Goal: Task Accomplishment & Management: Manage account settings

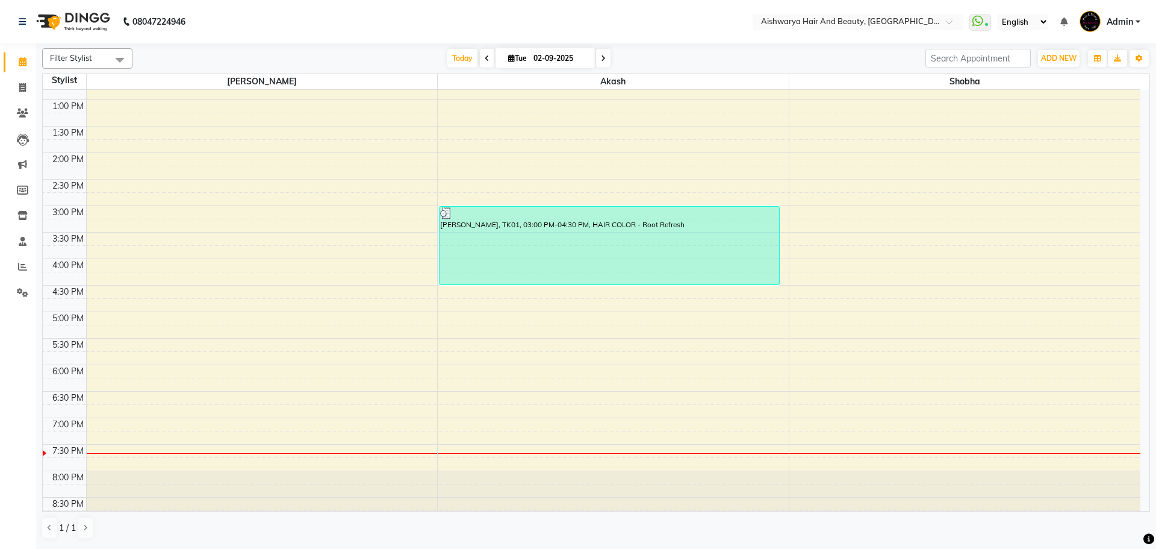
scroll to position [267, 0]
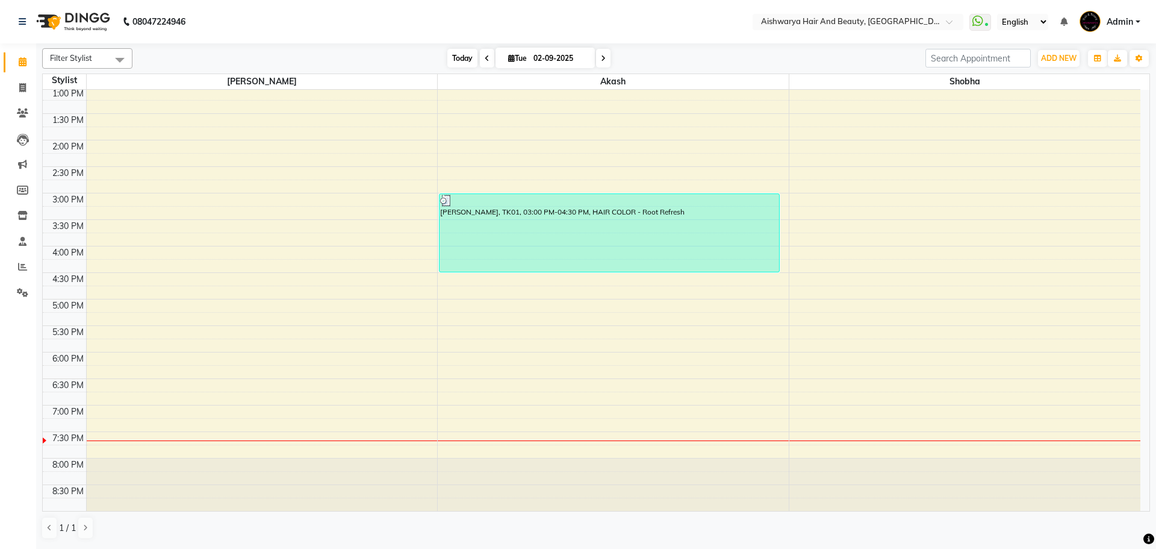
click at [459, 63] on span "Today" at bounding box center [462, 58] width 30 height 19
type input "[DATE]"
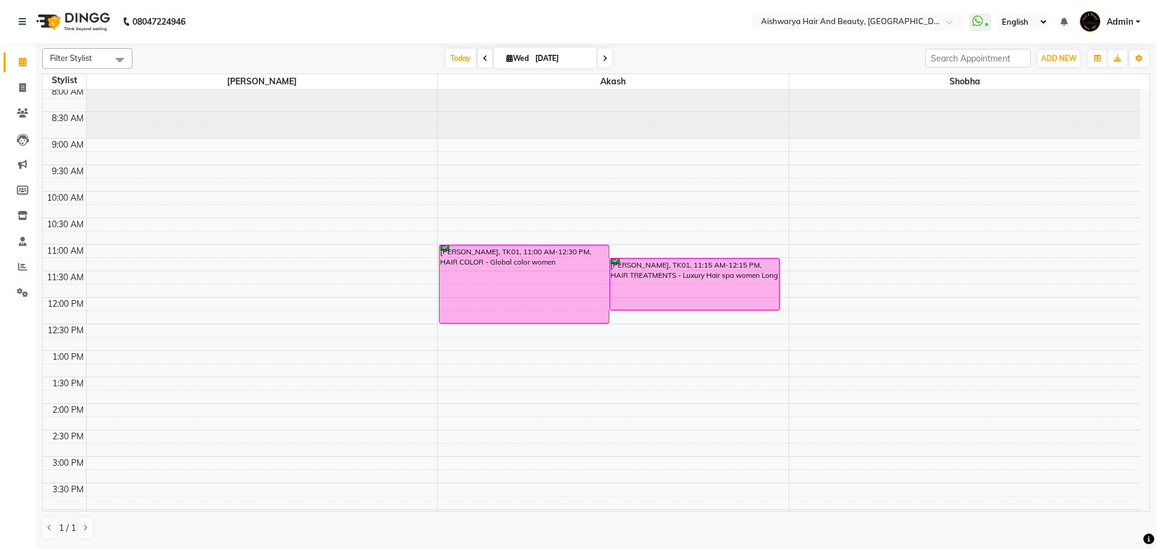
scroll to position [0, 0]
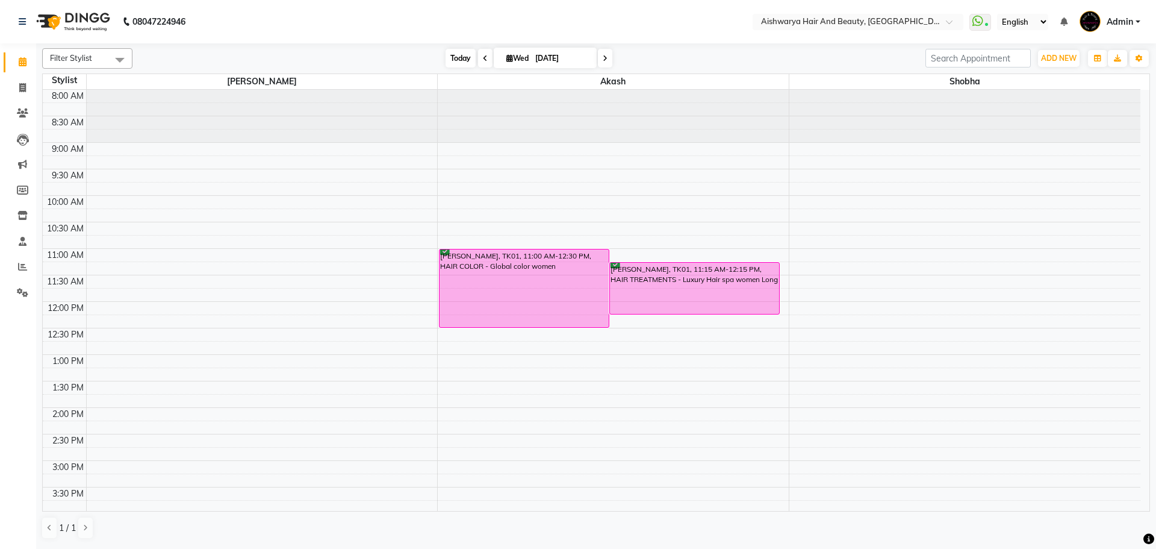
click at [465, 64] on span "Today" at bounding box center [461, 58] width 30 height 19
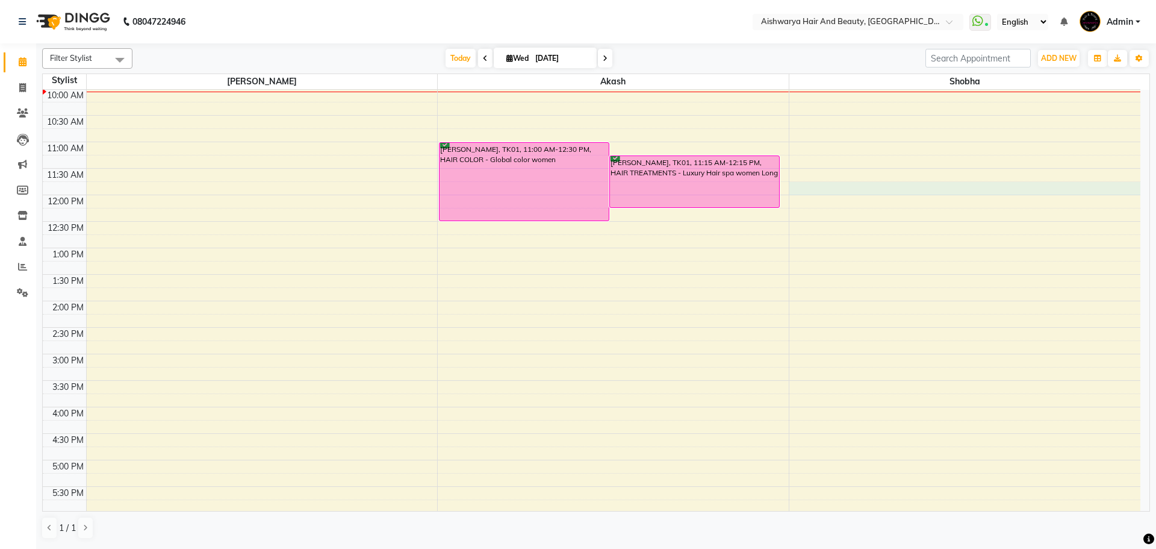
click at [831, 186] on div "8:00 AM 8:30 AM 9:00 AM 9:30 AM 10:00 AM 10:30 AM 11:00 AM 11:30 AM 12:00 PM 12…" at bounding box center [592, 327] width 1098 height 688
select select "19060"
select select "705"
select select "tentative"
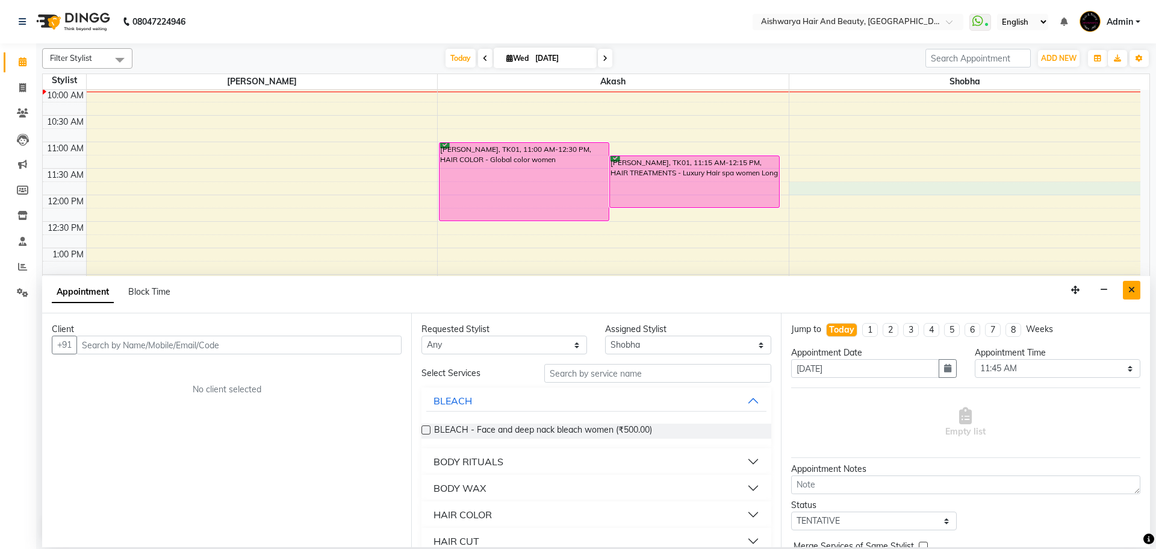
click at [1138, 284] on button "Close" at bounding box center [1131, 290] width 17 height 19
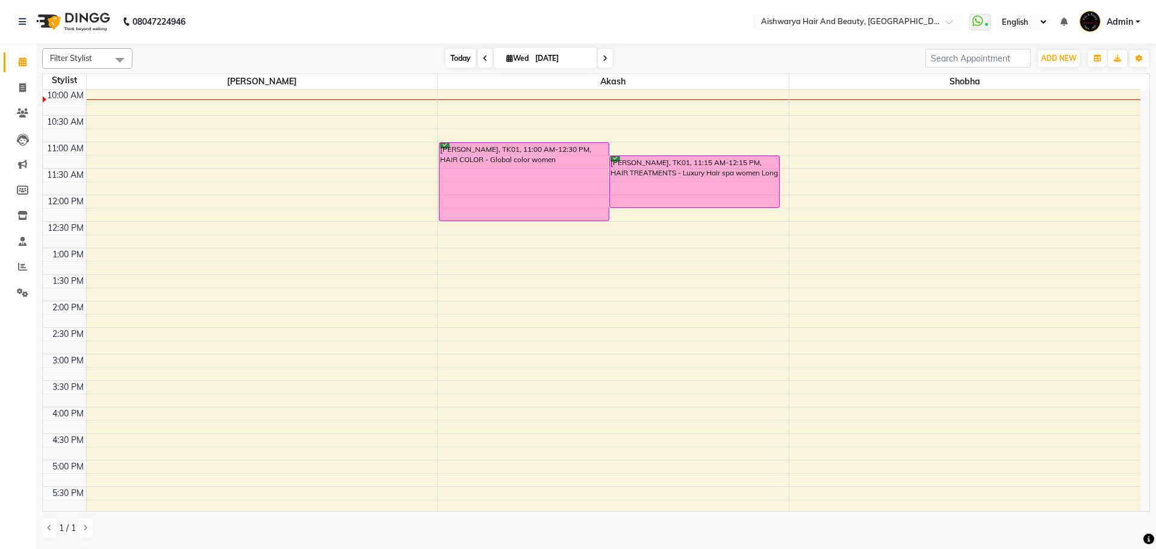
click at [463, 58] on span "Today" at bounding box center [461, 58] width 30 height 19
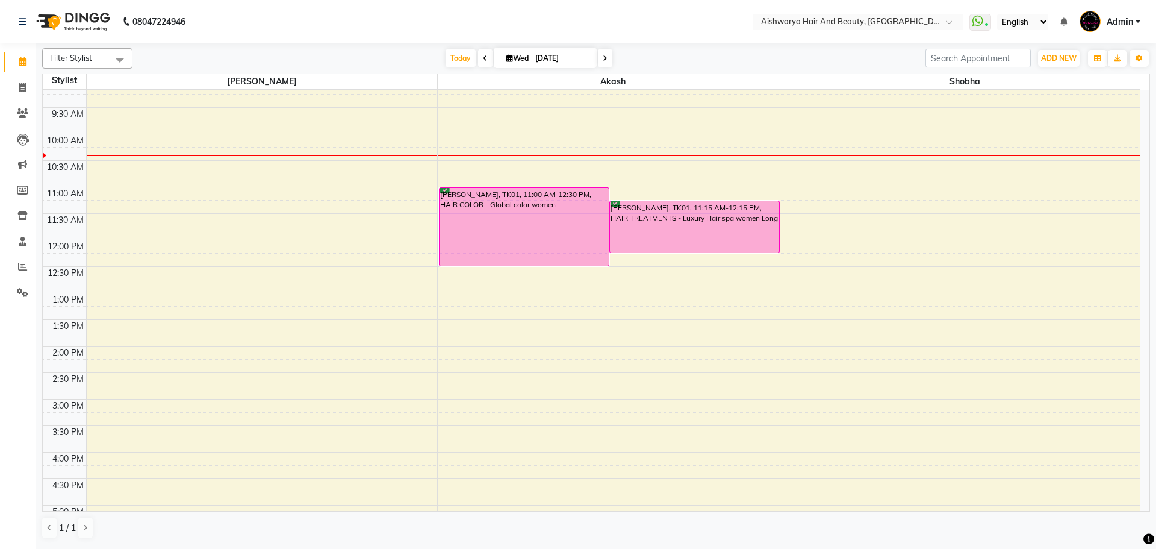
scroll to position [60, 0]
click at [454, 63] on span "Today" at bounding box center [461, 58] width 30 height 19
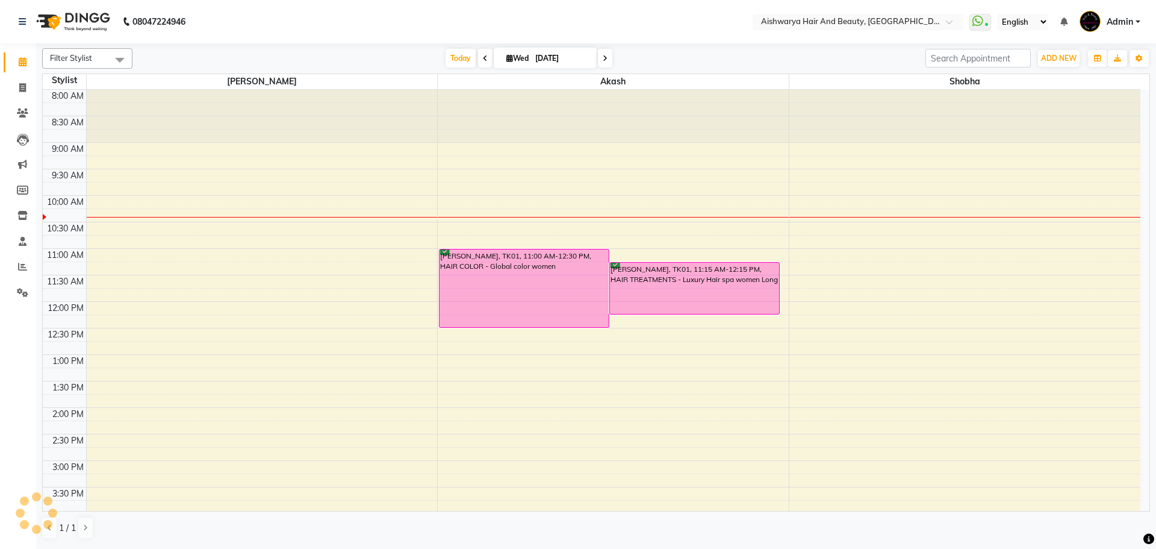
scroll to position [107, 0]
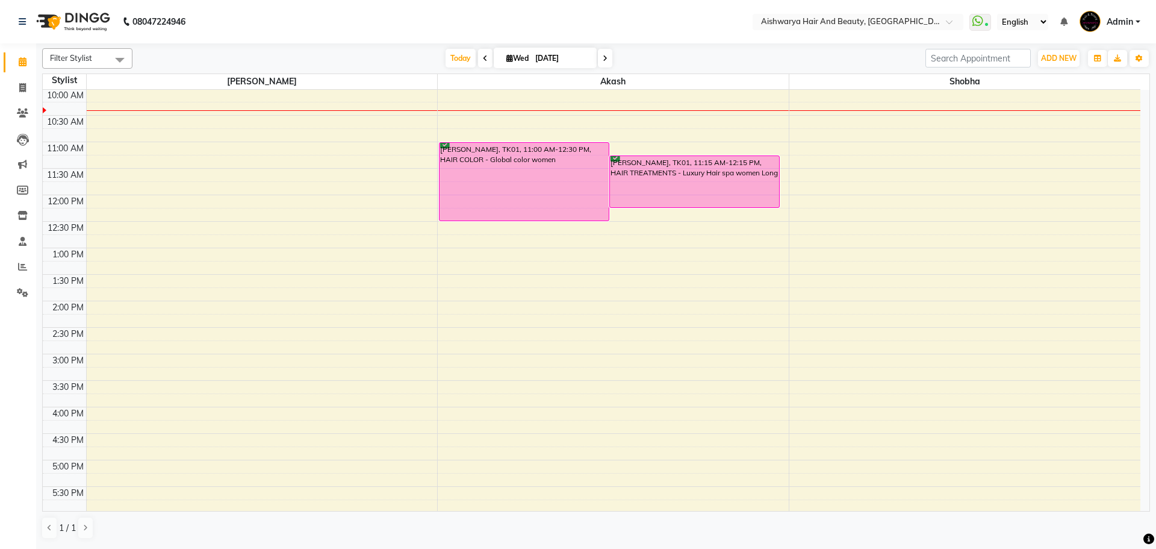
click at [458, 110] on div at bounding box center [613, 110] width 351 height 1
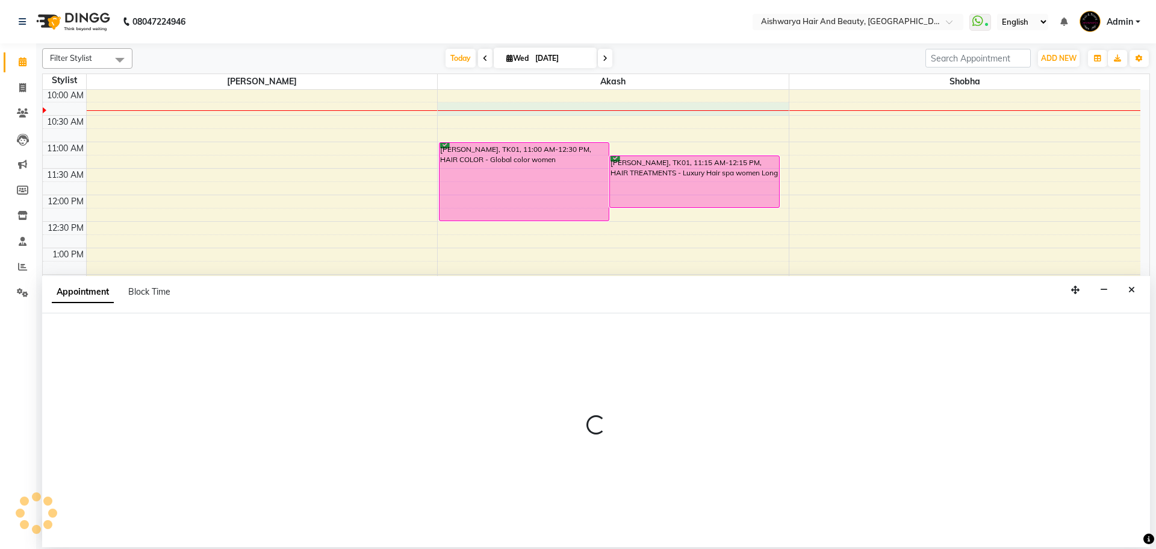
select select "19059"
select select "tentative"
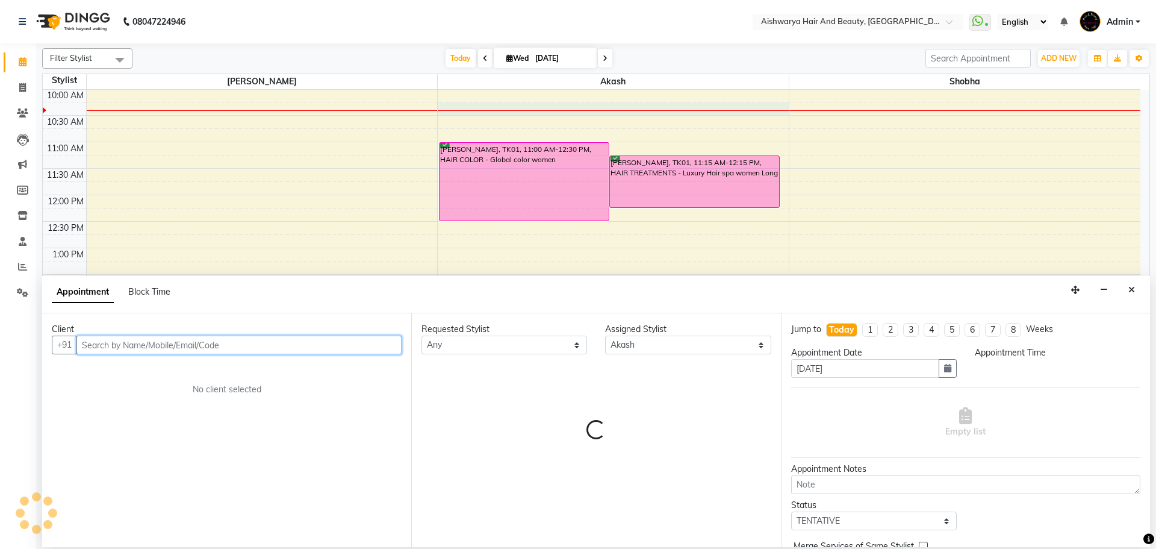
select select "615"
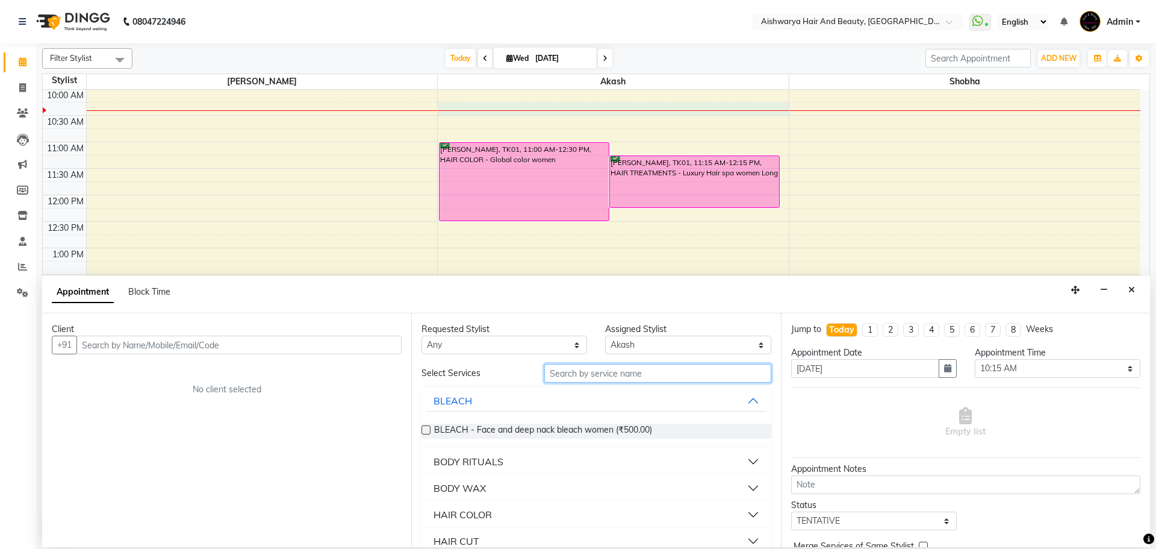
click at [564, 375] on input "text" at bounding box center [657, 373] width 227 height 19
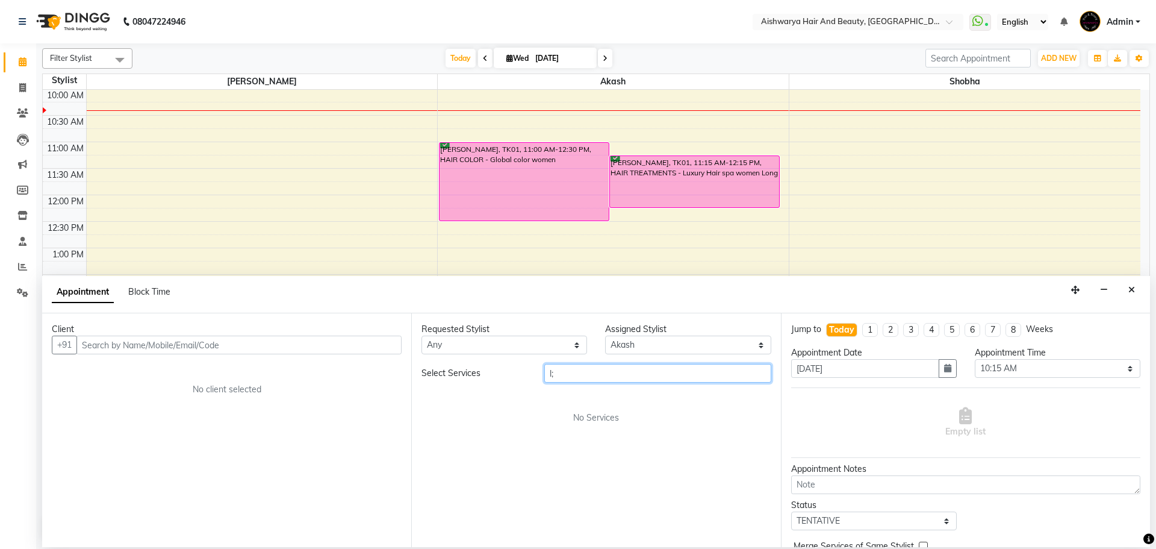
type input "l"
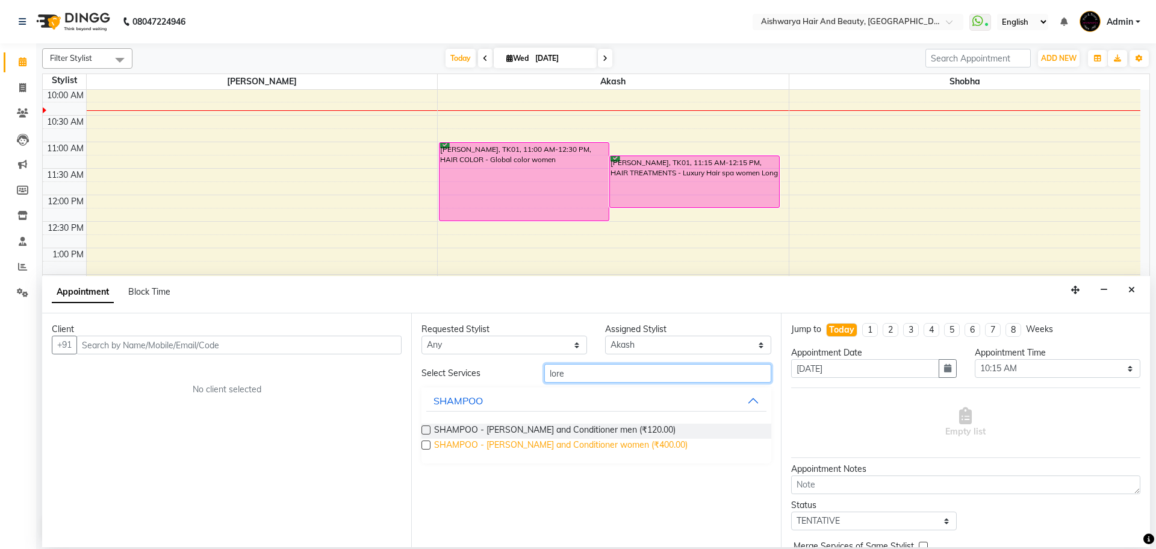
type input "lore"
click at [586, 451] on span "SHAMPOO - Loreal Shampoo and Conditioner women (₹400.00)" at bounding box center [561, 445] width 254 height 15
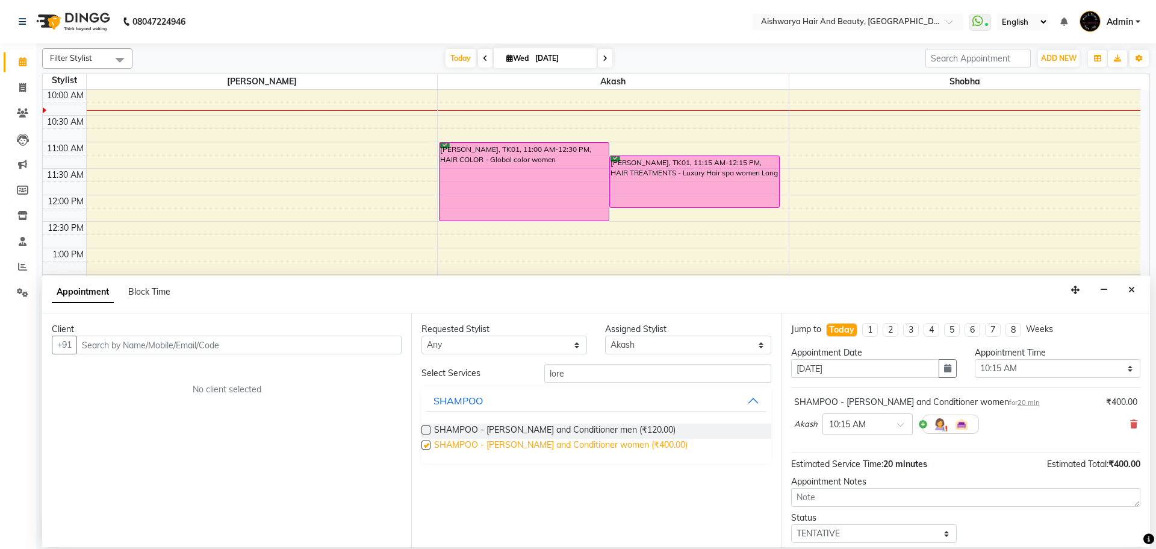
checkbox input "false"
click at [261, 351] on input "text" at bounding box center [238, 344] width 325 height 19
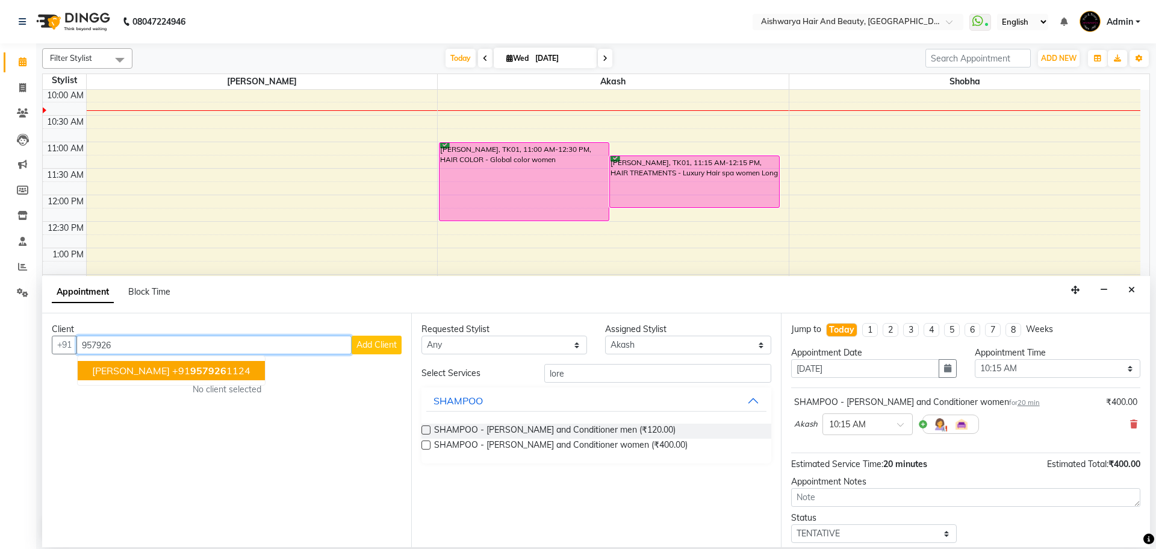
click at [172, 375] on ngb-highlight "+91 957926 1124" at bounding box center [211, 370] width 78 height 12
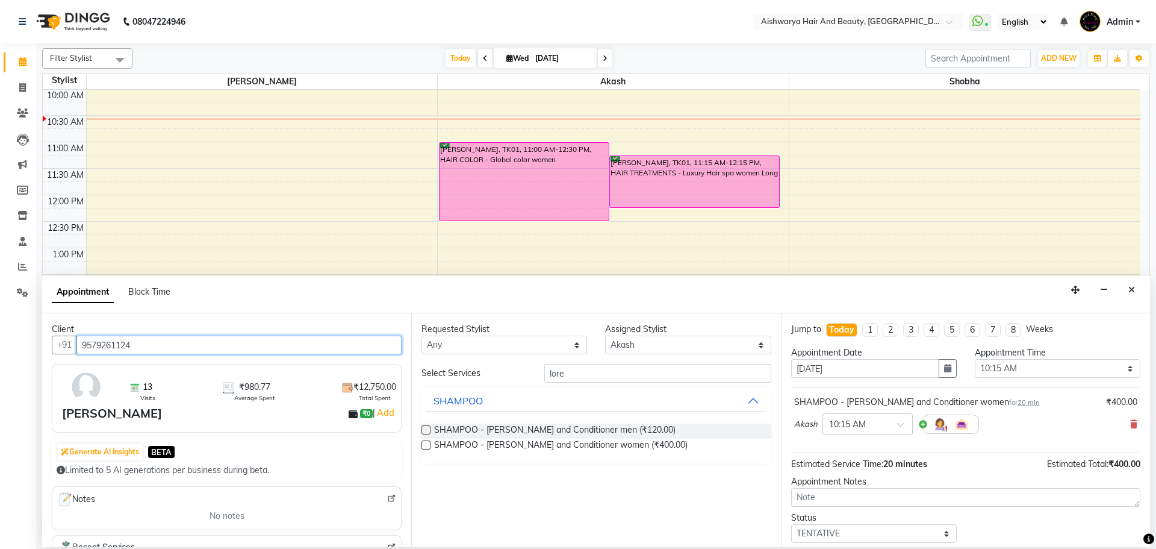
type input "9579261124"
click at [664, 343] on select "Select Akash kasturi Shobha" at bounding box center [688, 344] width 166 height 19
select select "19046"
click at [605, 335] on select "Select Akash kasturi Shobha" at bounding box center [688, 344] width 166 height 19
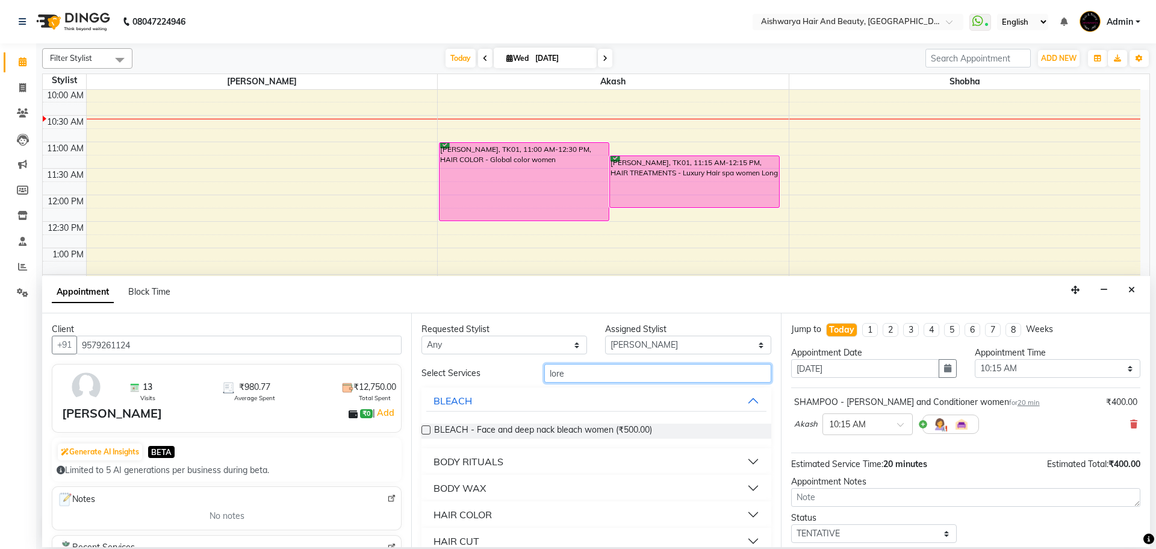
click at [611, 371] on input "lore" at bounding box center [657, 373] width 227 height 19
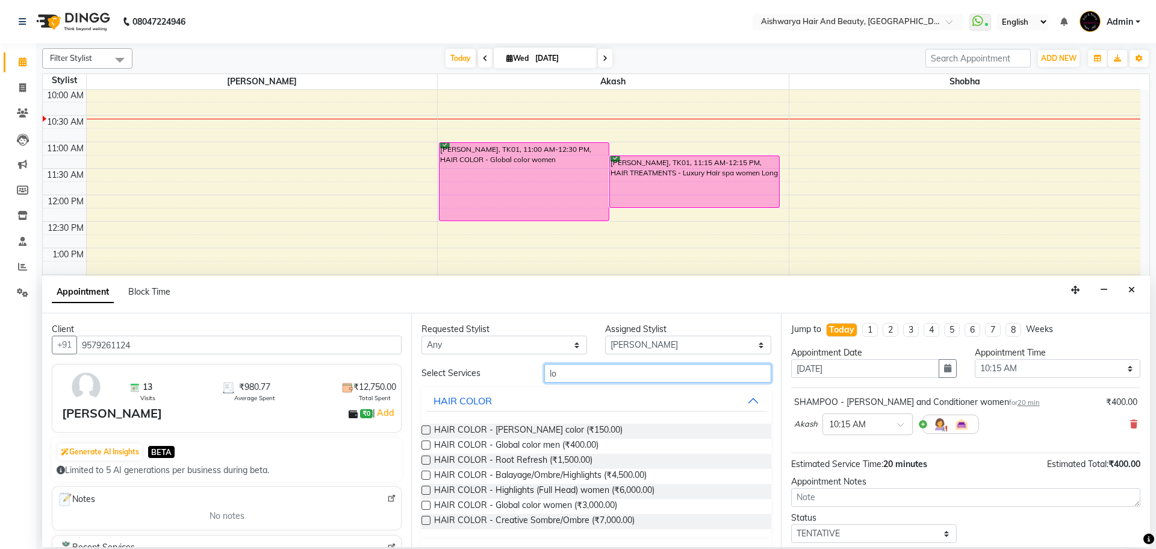
type input "l"
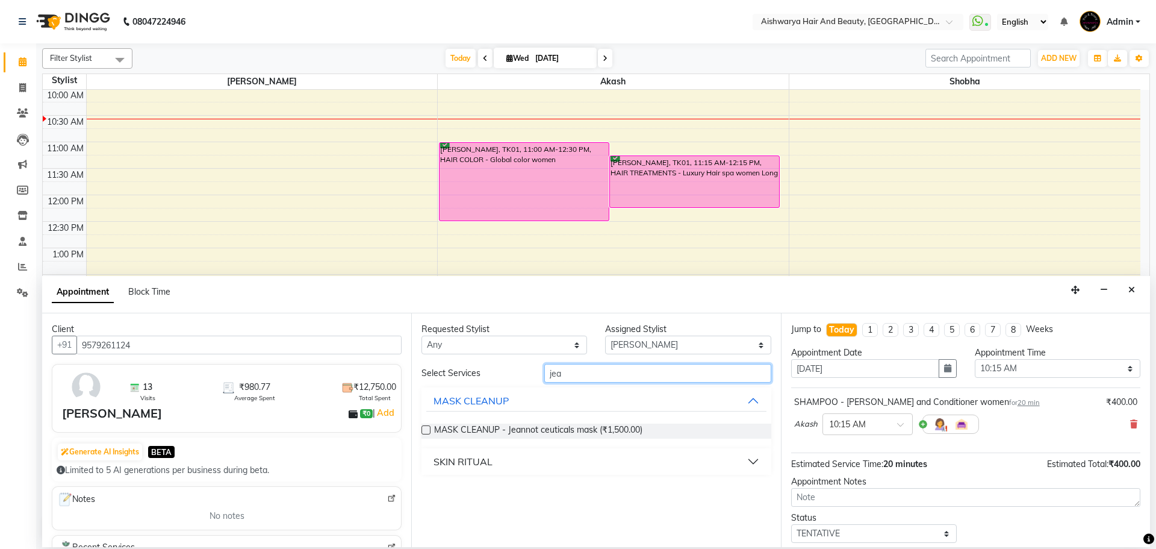
type input "jea"
click at [469, 464] on div "SKIN RITUAL" at bounding box center [463, 461] width 59 height 14
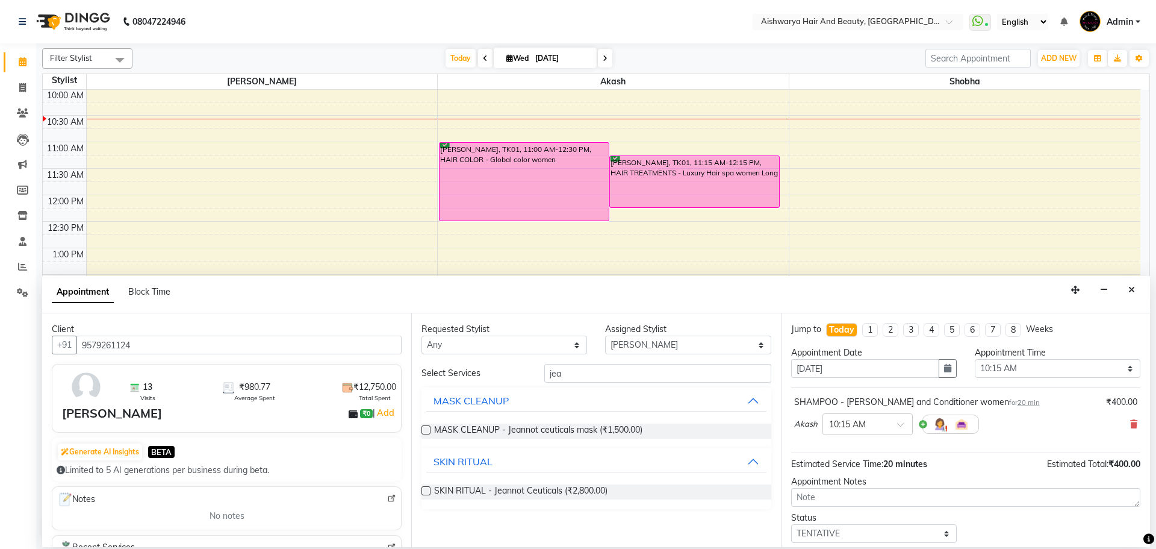
click at [429, 491] on label at bounding box center [426, 490] width 9 height 9
click at [429, 491] on input "checkbox" at bounding box center [426, 492] width 8 height 8
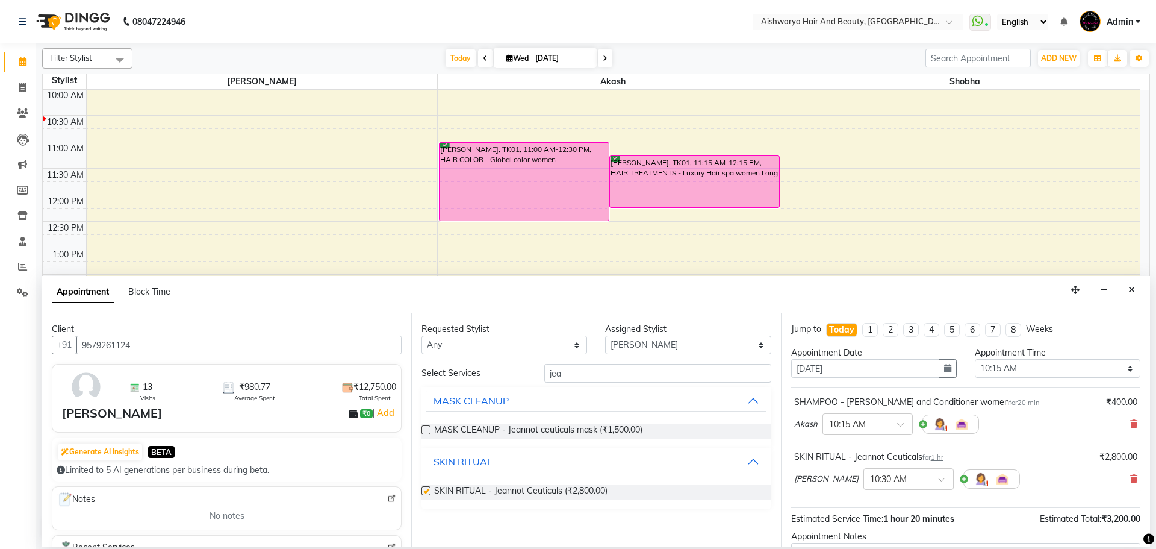
checkbox input "false"
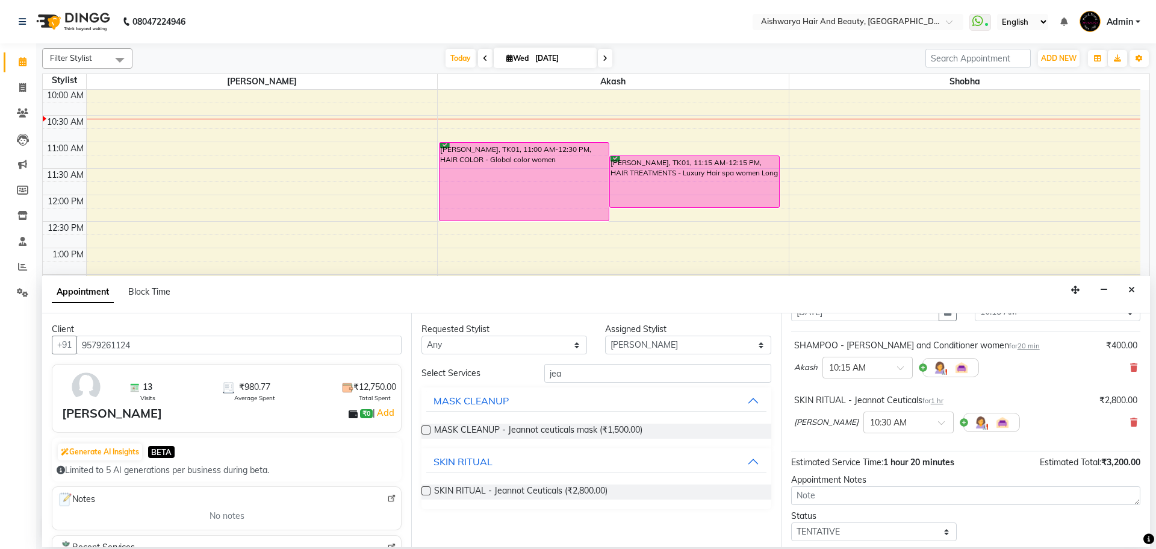
scroll to position [126, 0]
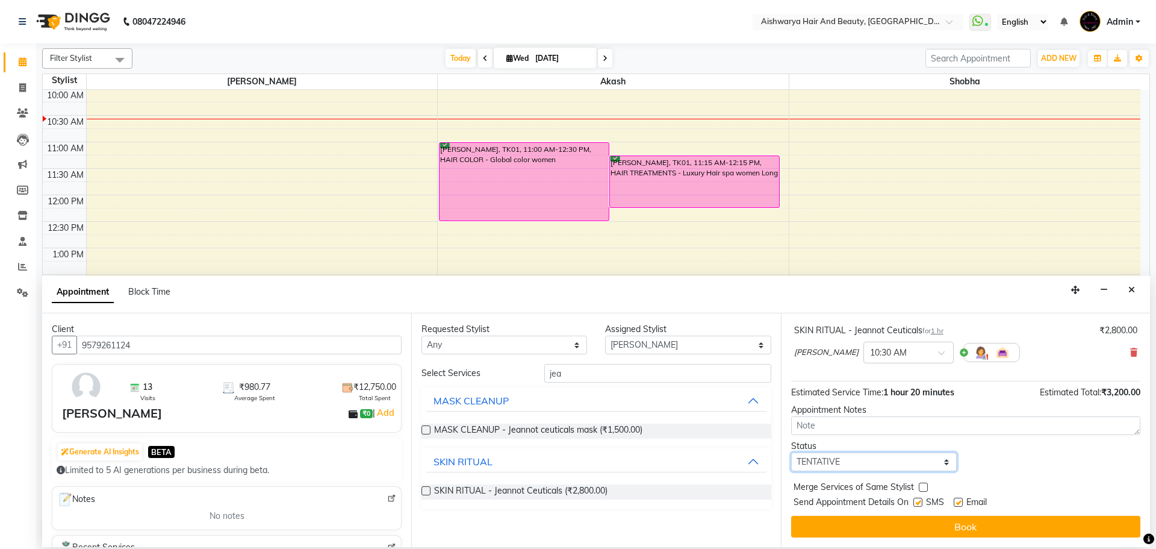
click at [849, 459] on select "Select TENTATIVE CONFIRM CHECK-IN UPCOMING" at bounding box center [874, 461] width 166 height 19
select select "check-in"
click at [791, 452] on select "Select TENTATIVE CONFIRM CHECK-IN UPCOMING" at bounding box center [874, 461] width 166 height 19
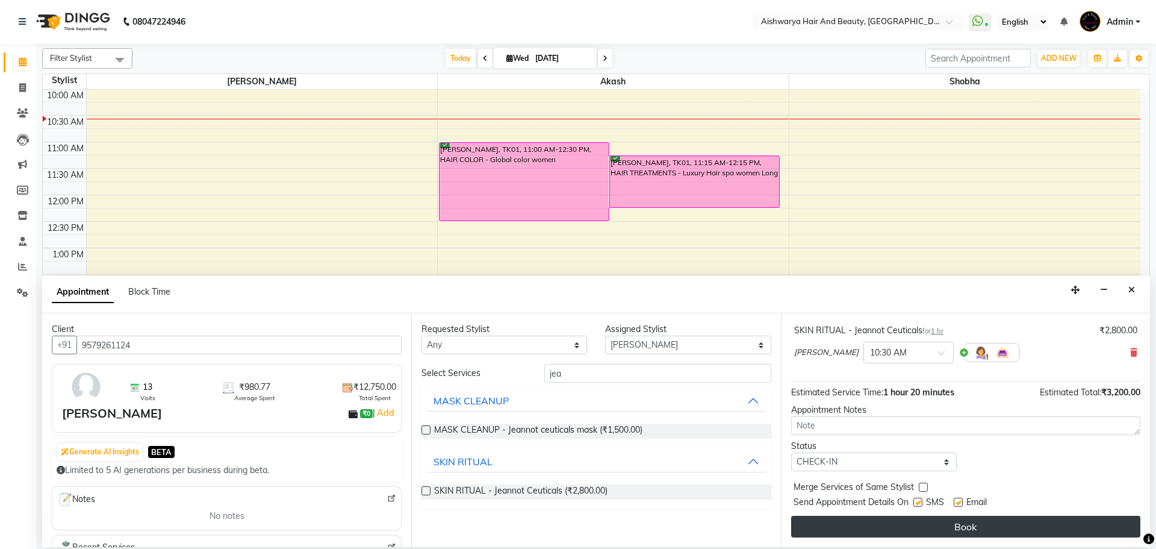
click at [871, 523] on button "Book" at bounding box center [965, 527] width 349 height 22
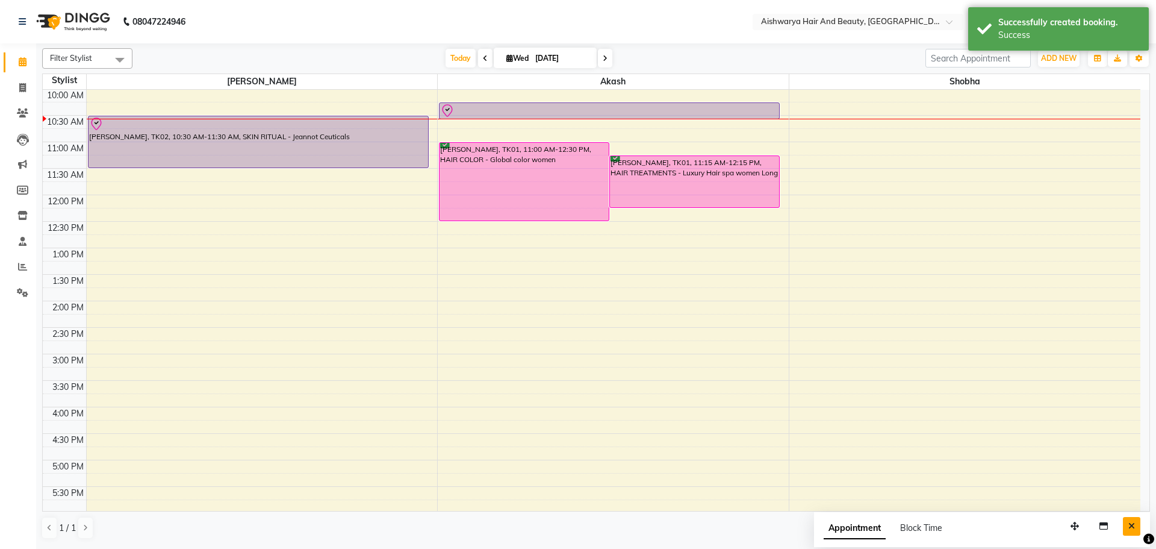
click at [1136, 522] on button "Close" at bounding box center [1131, 526] width 17 height 19
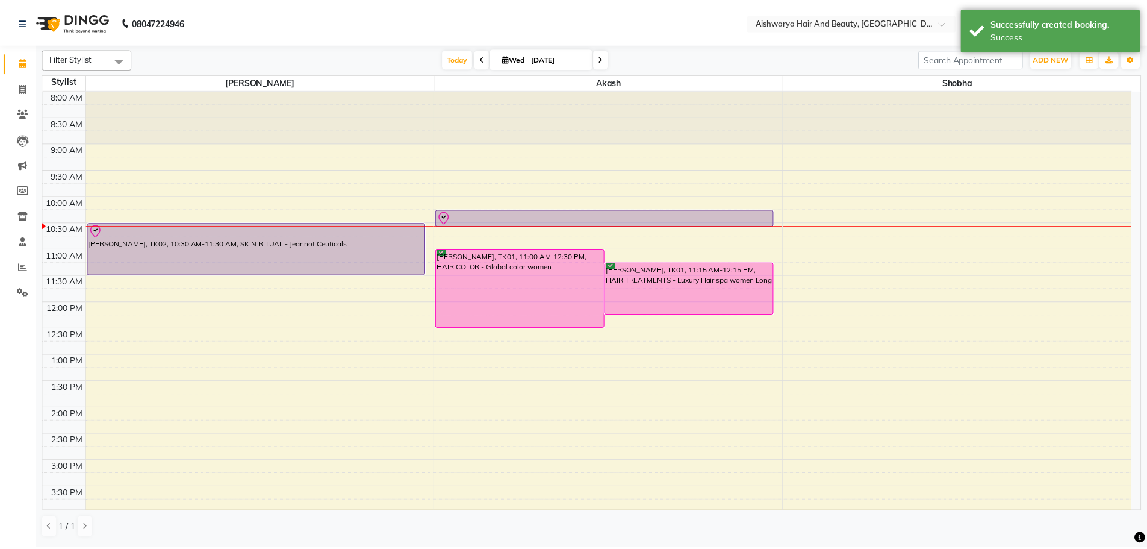
scroll to position [60, 0]
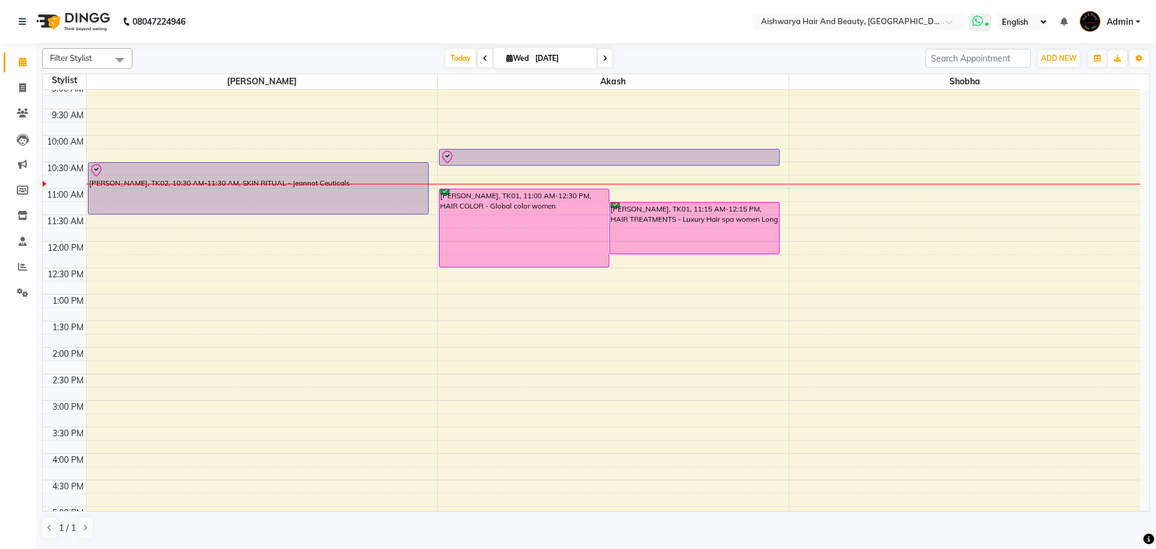
click at [989, 18] on span at bounding box center [981, 22] width 22 height 17
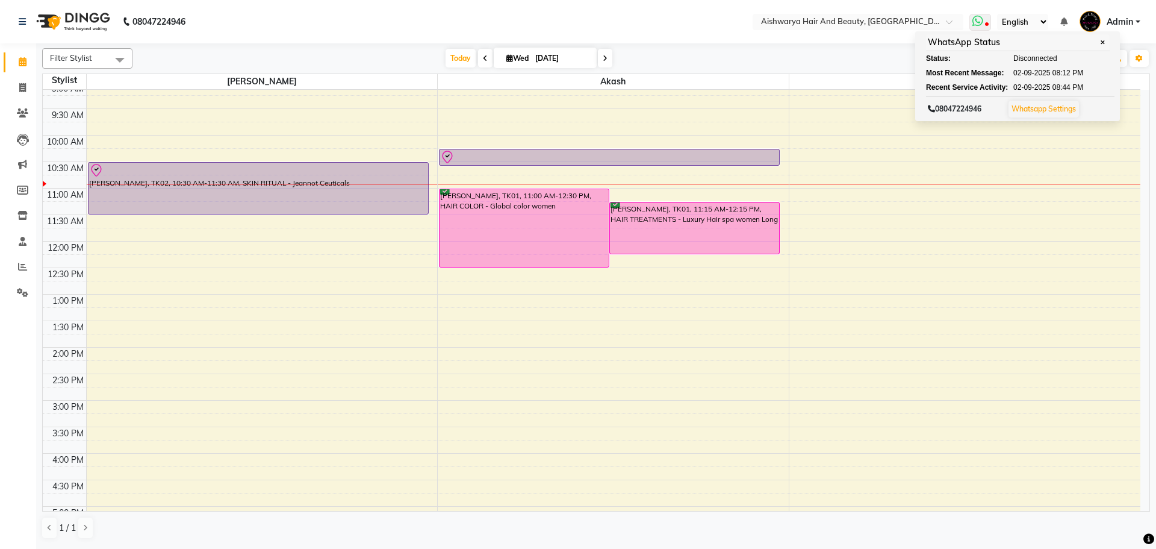
click at [989, 18] on span at bounding box center [981, 22] width 22 height 17
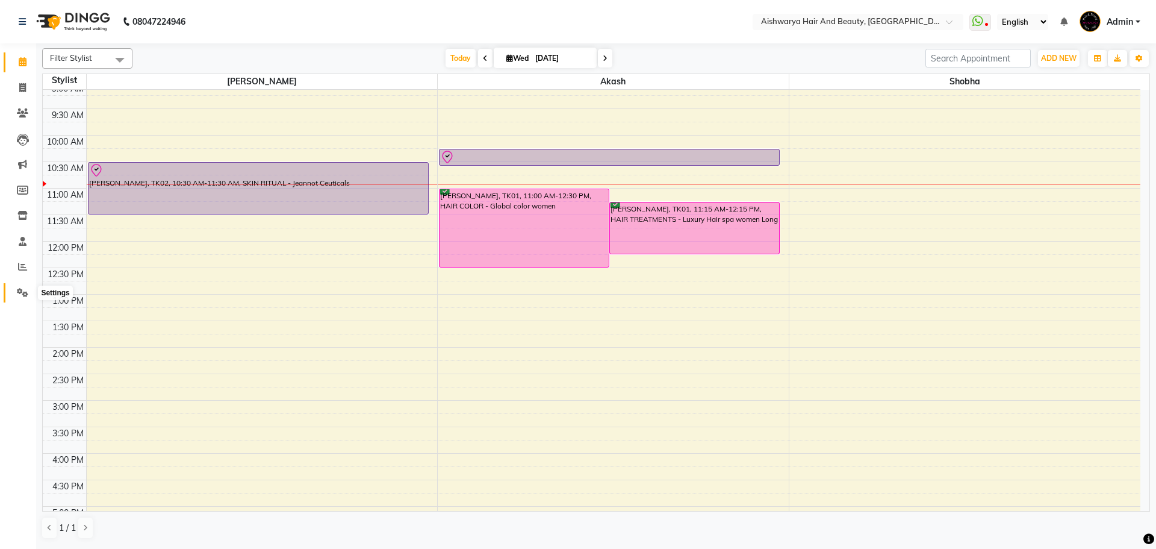
click at [22, 288] on icon at bounding box center [22, 292] width 11 height 9
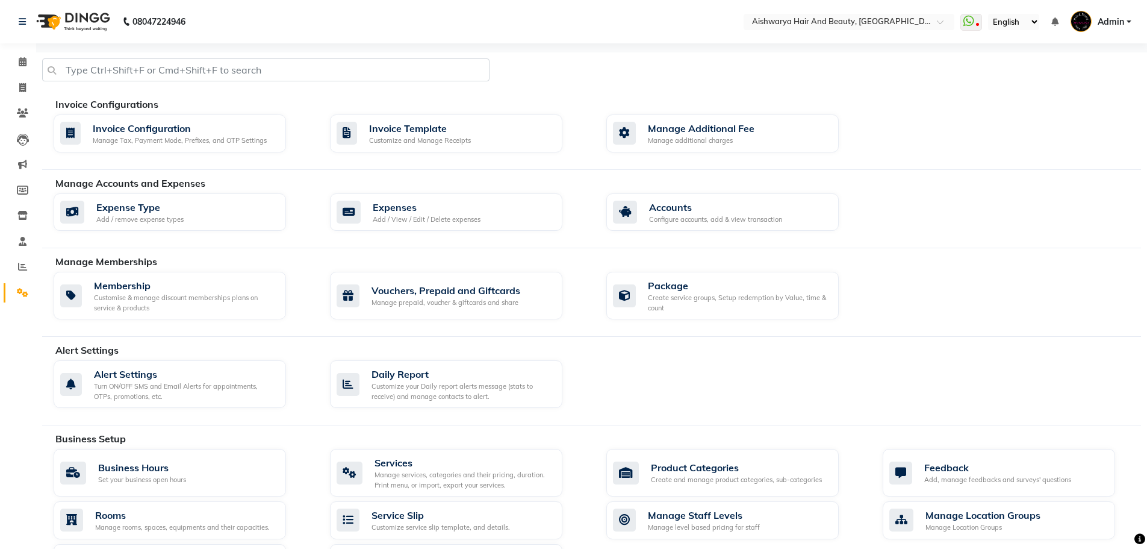
scroll to position [347, 0]
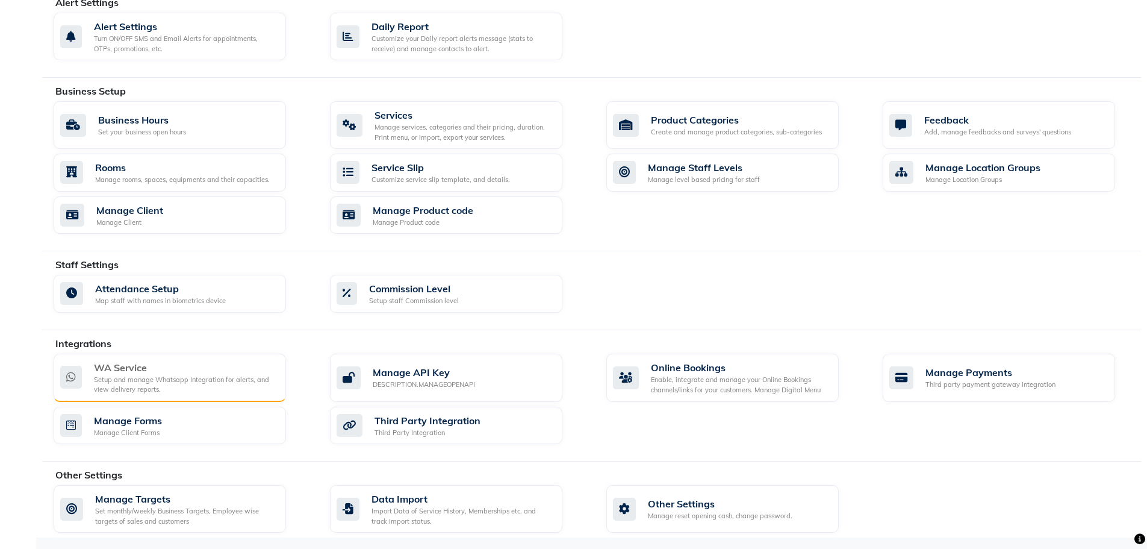
click at [158, 369] on div "WA Service" at bounding box center [185, 367] width 182 height 14
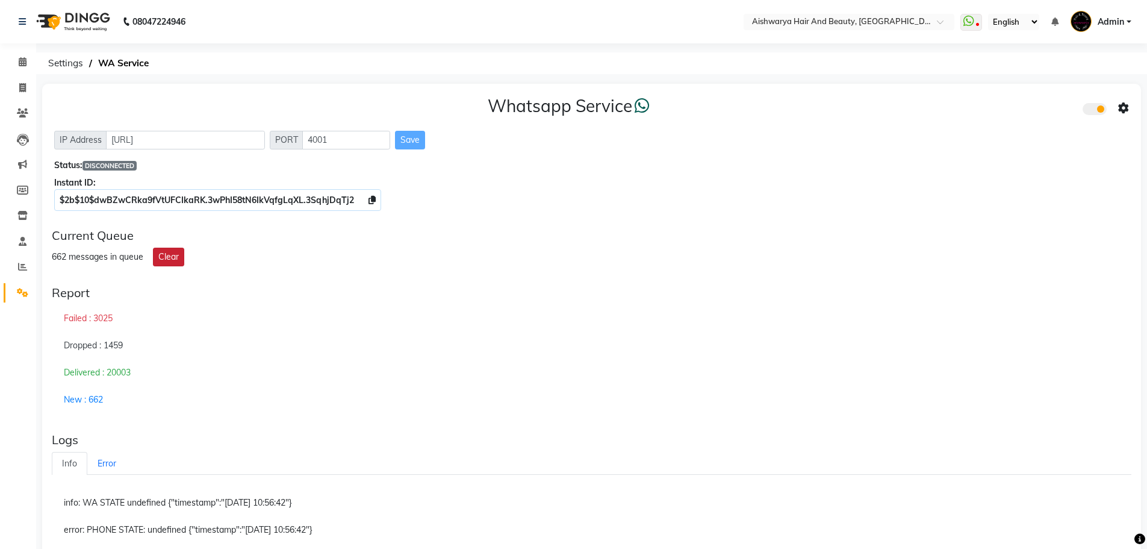
click at [163, 257] on button "Clear" at bounding box center [168, 257] width 31 height 19
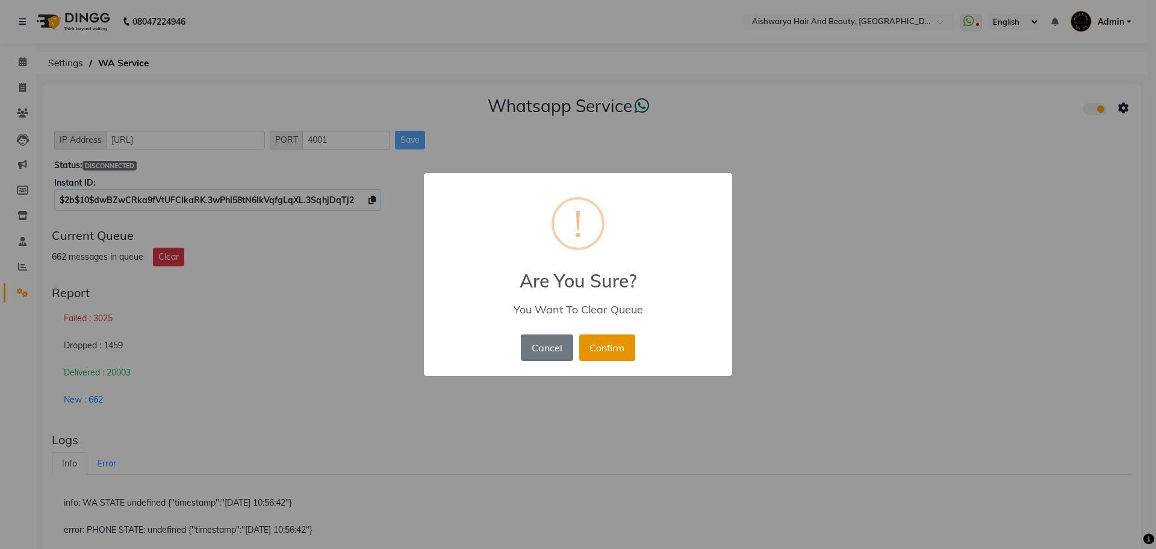
click at [592, 351] on button "Confirm" at bounding box center [607, 347] width 56 height 26
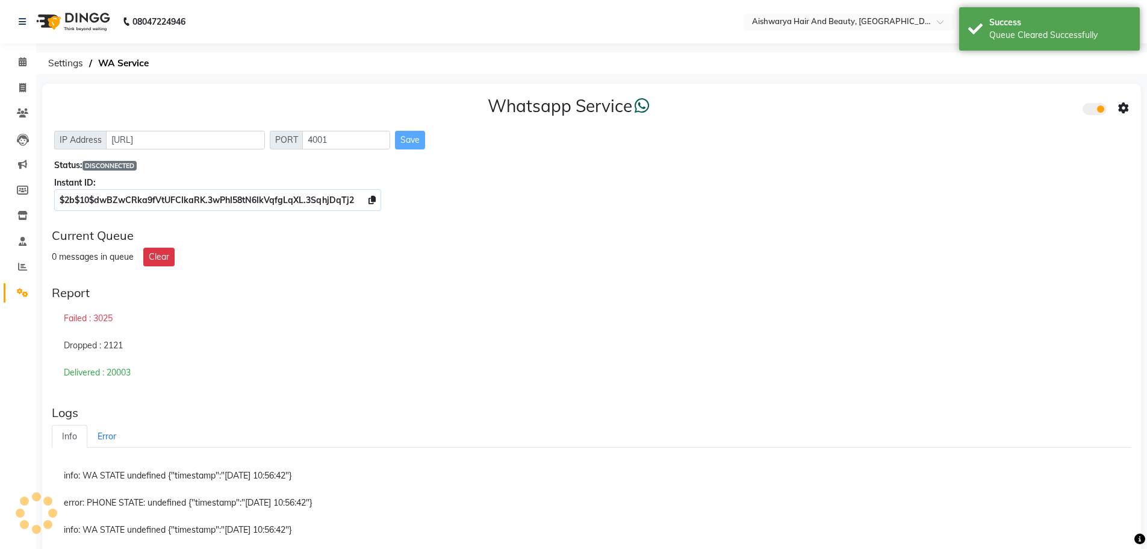
click at [1086, 105] on span at bounding box center [1095, 109] width 24 height 12
click at [1092, 111] on input "checkbox" at bounding box center [1092, 111] width 0 height 0
click at [1094, 108] on span at bounding box center [1095, 109] width 24 height 12
click at [1092, 111] on input "checkbox" at bounding box center [1092, 111] width 0 height 0
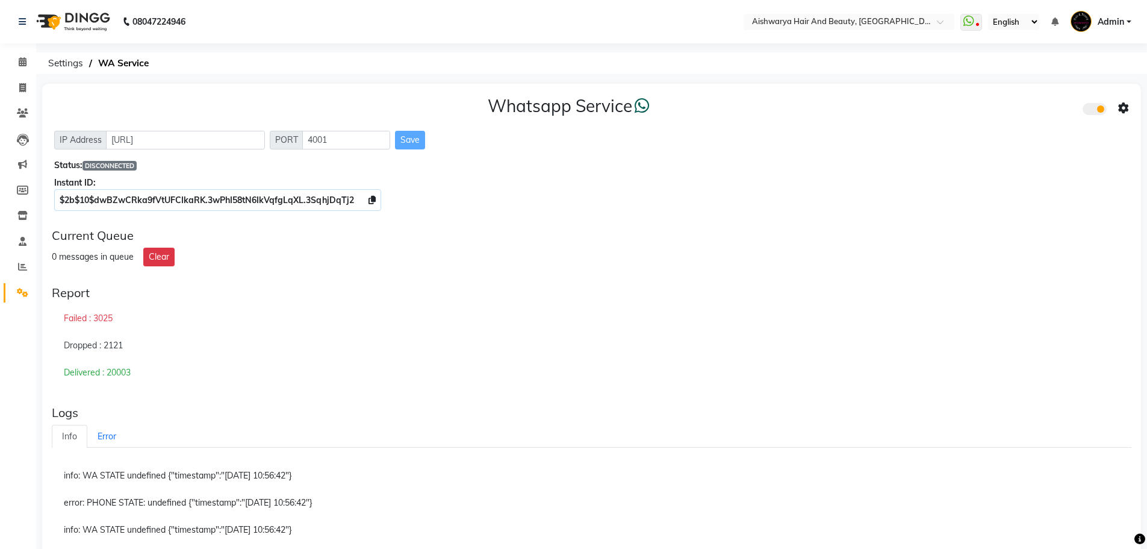
click at [1118, 107] on icon at bounding box center [1123, 108] width 11 height 11
click at [838, 171] on div "Status: DISCONNECTED" at bounding box center [591, 165] width 1075 height 13
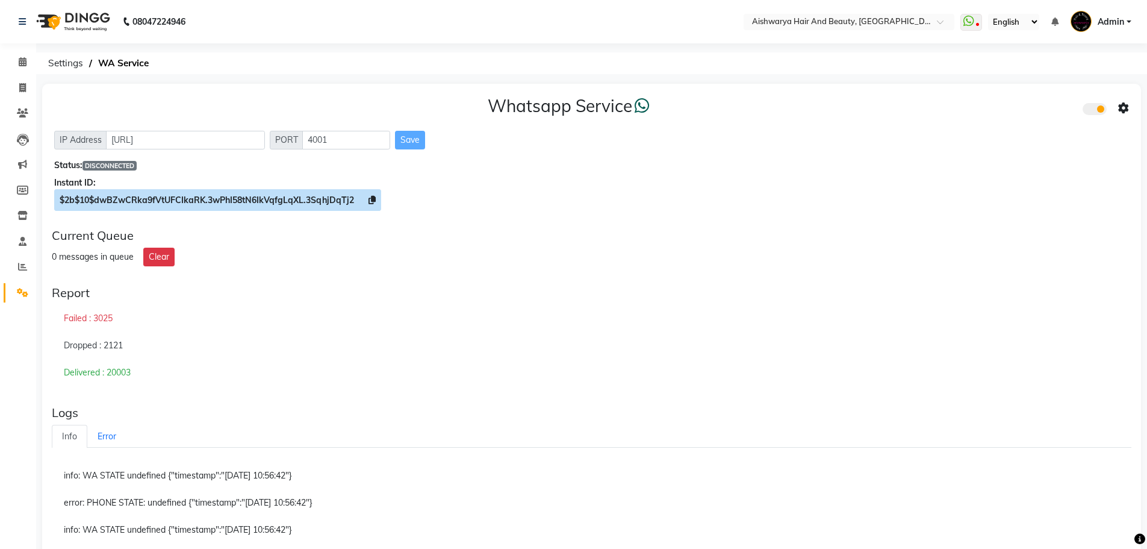
click at [370, 199] on icon at bounding box center [372, 200] width 7 height 8
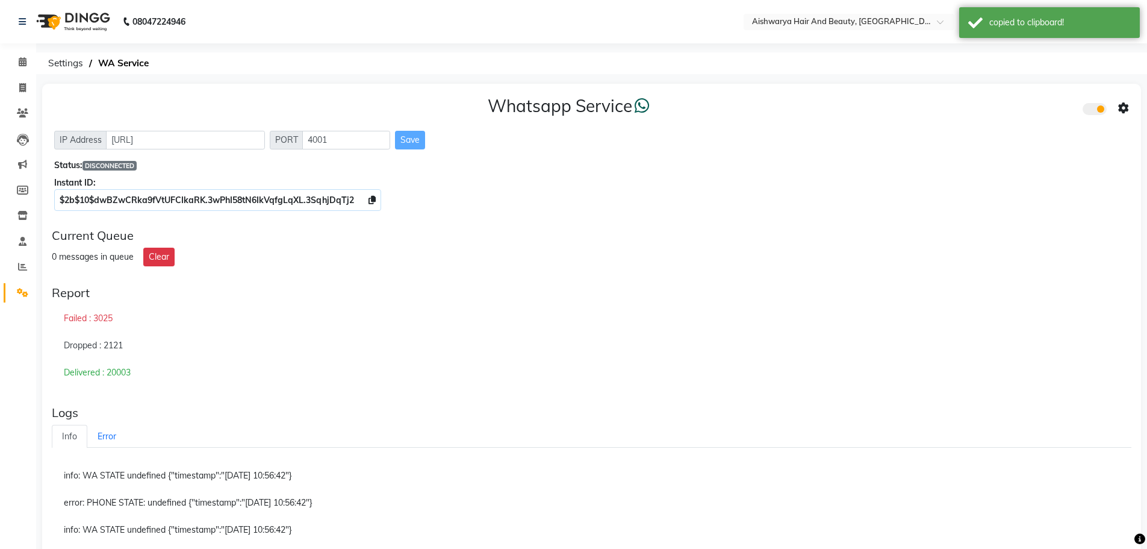
click at [1126, 105] on icon at bounding box center [1123, 108] width 11 height 11
click at [1038, 101] on div "Whatsapp Settings" at bounding box center [1037, 95] width 138 height 15
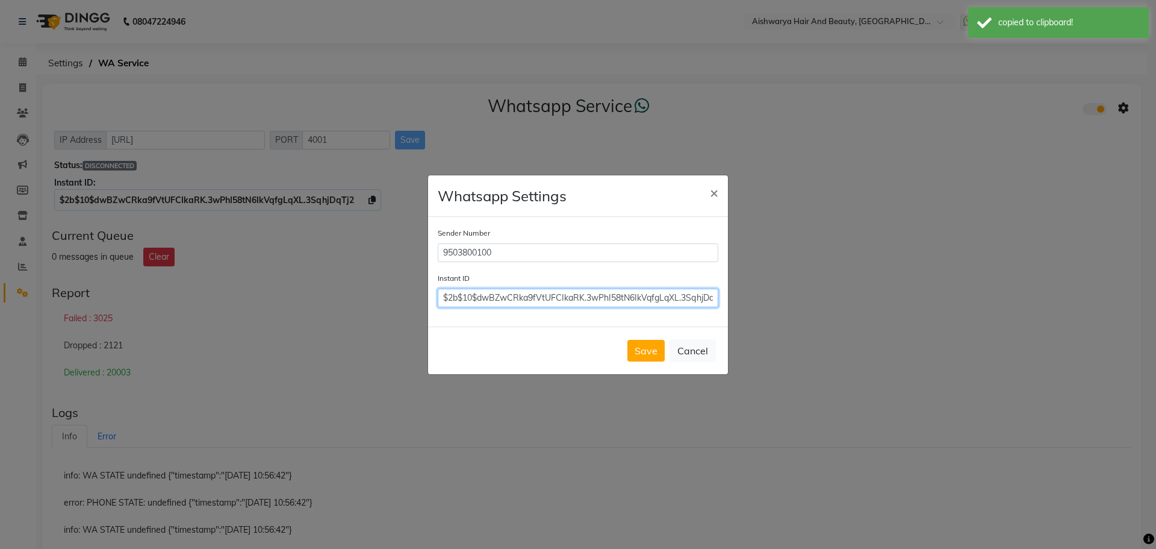
click at [444, 301] on input "$2b$10$dwBZwCRka9fVtUFCIkaRK.3wPhI58tN6IkVqfgLqXL.3SqhjDqTj2" at bounding box center [578, 297] width 281 height 19
click at [643, 354] on button "Save" at bounding box center [646, 351] width 37 height 22
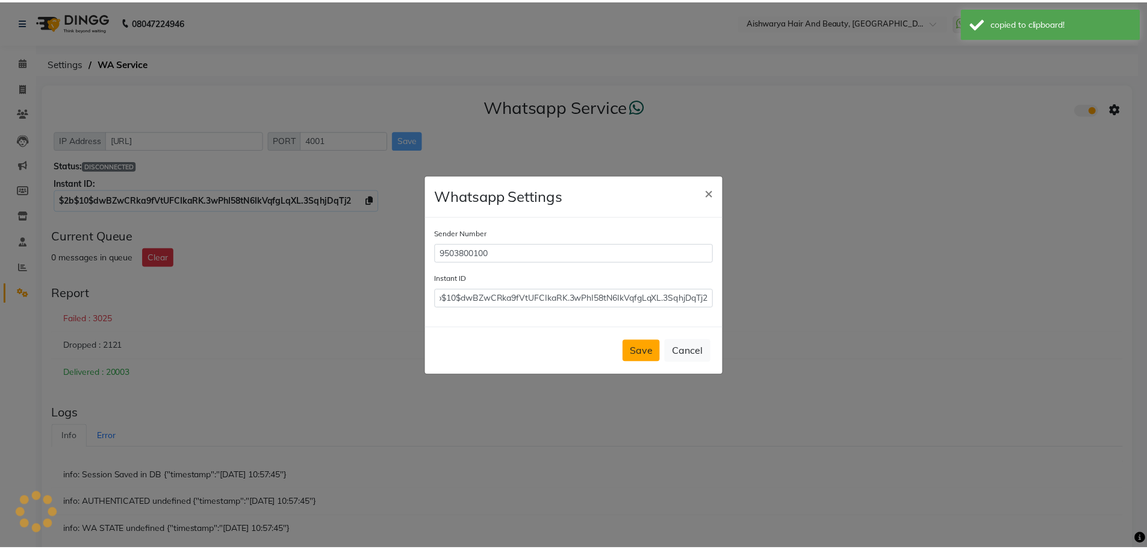
scroll to position [0, 0]
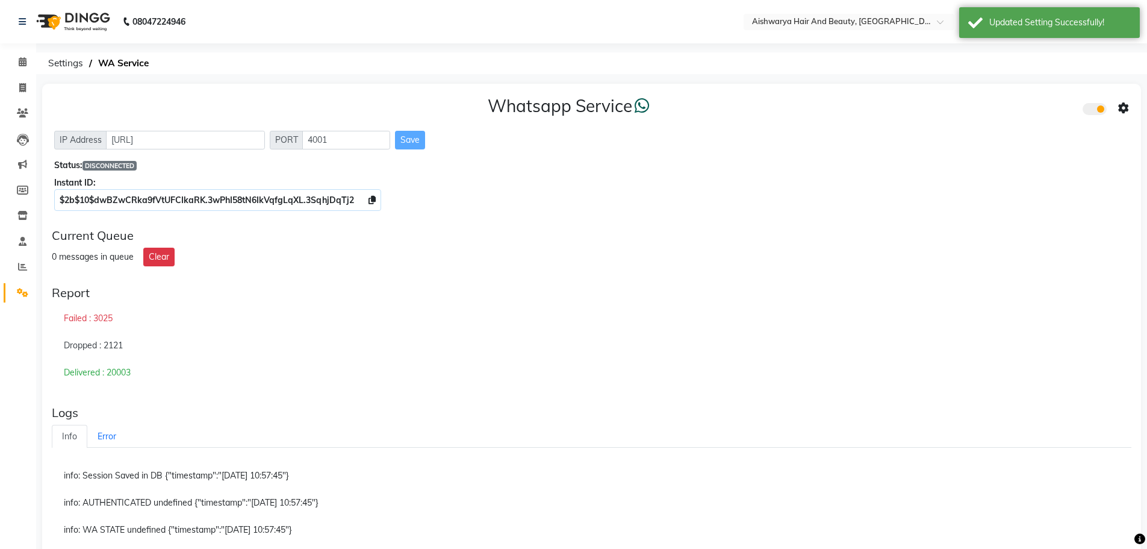
click at [1127, 110] on icon at bounding box center [1123, 108] width 11 height 11
click at [1039, 140] on div "Turn on Whatsapp for all customers" at bounding box center [1037, 132] width 138 height 15
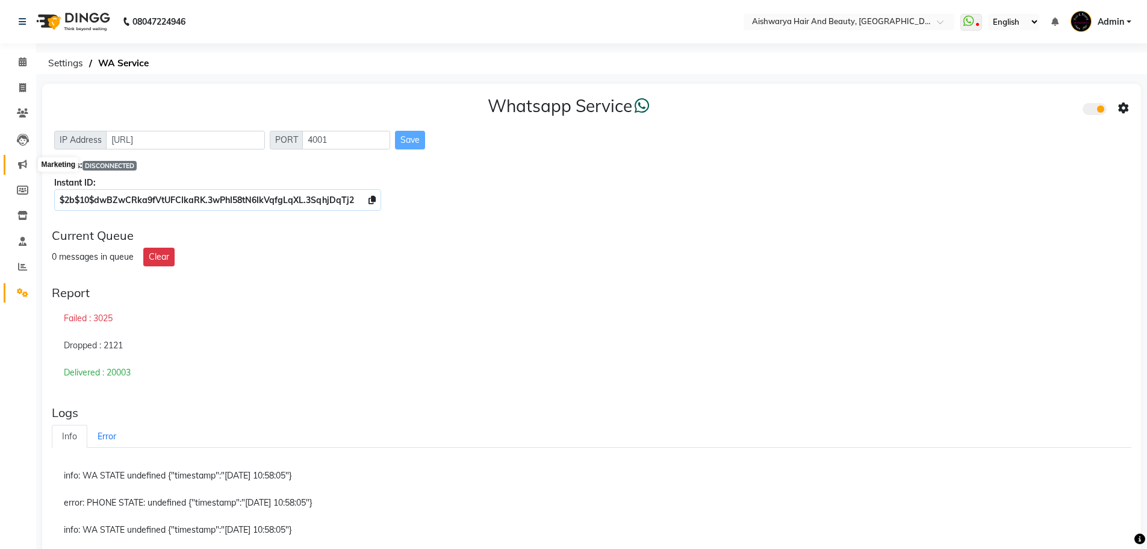
click at [20, 171] on span at bounding box center [22, 165] width 21 height 14
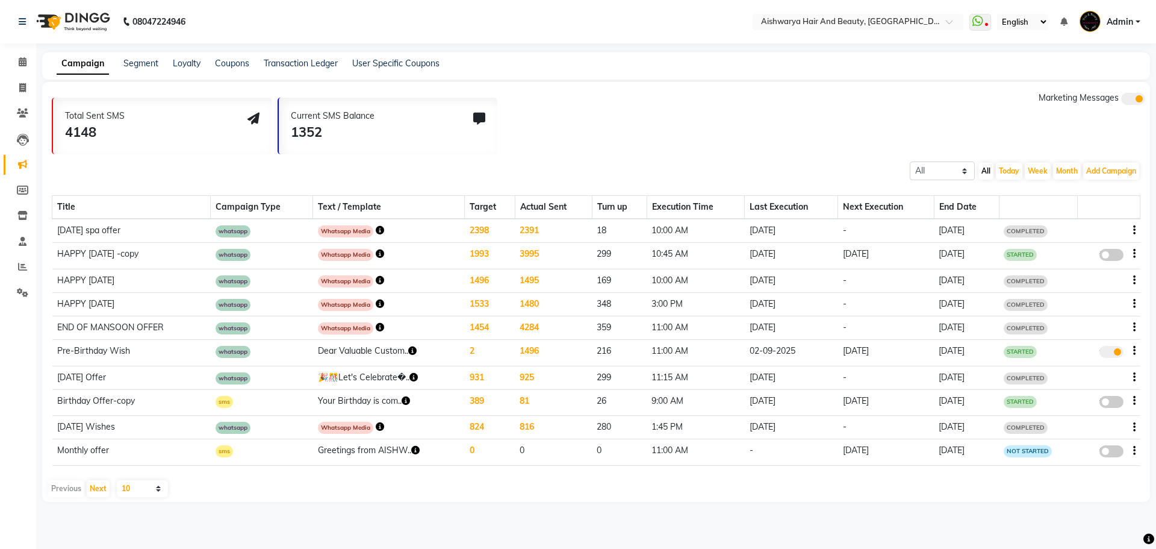
click at [1136, 278] on td at bounding box center [1109, 280] width 63 height 23
click at [1135, 280] on icon "button" at bounding box center [1134, 280] width 2 height 1
click at [22, 294] on icon at bounding box center [22, 292] width 11 height 9
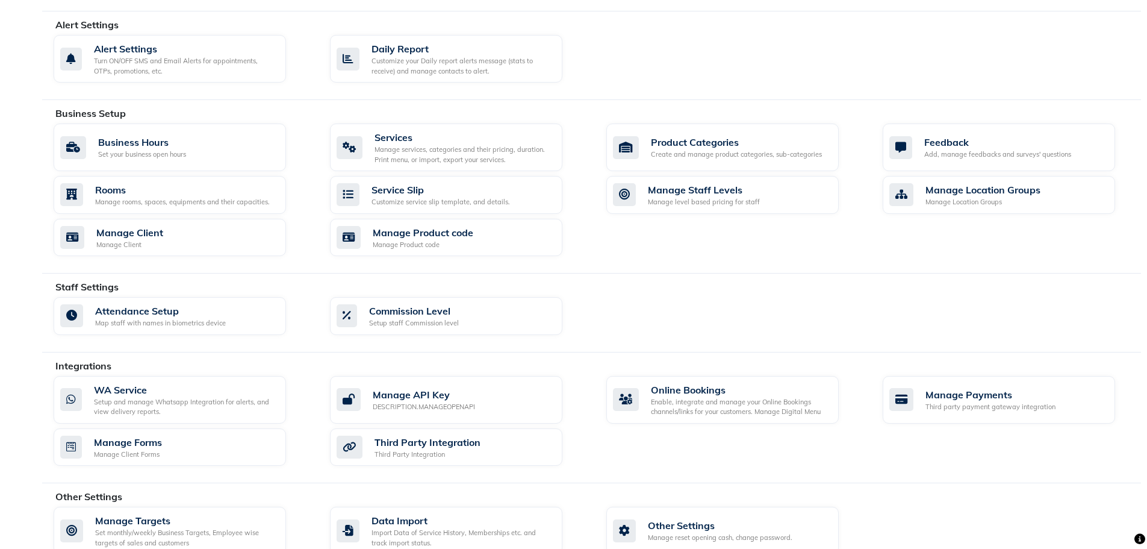
scroll to position [347, 0]
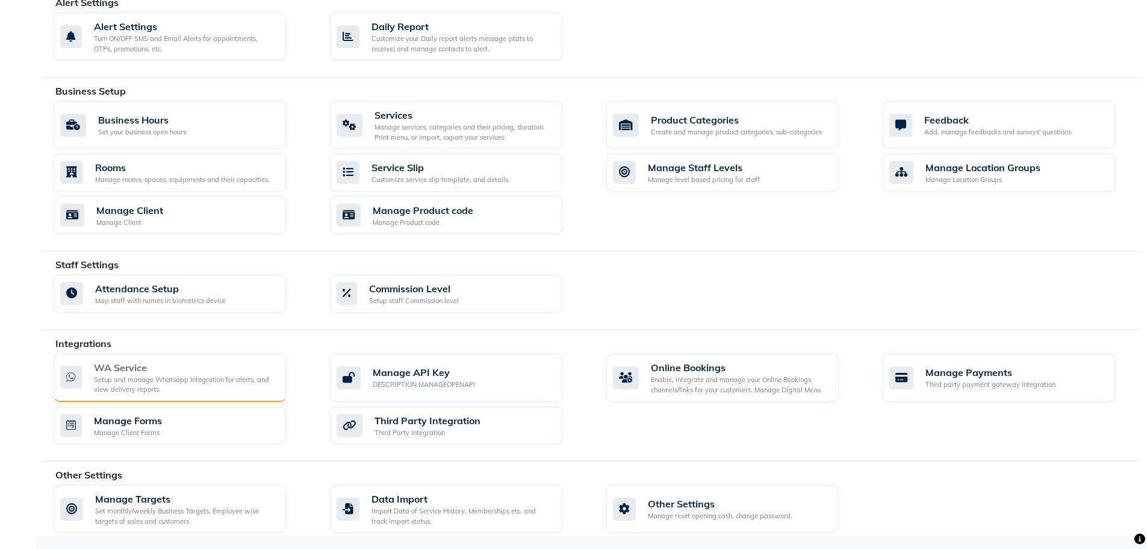
click at [163, 378] on div "Setup and manage Whatsapp Integration for alerts, and view delivery reports." at bounding box center [185, 385] width 182 height 20
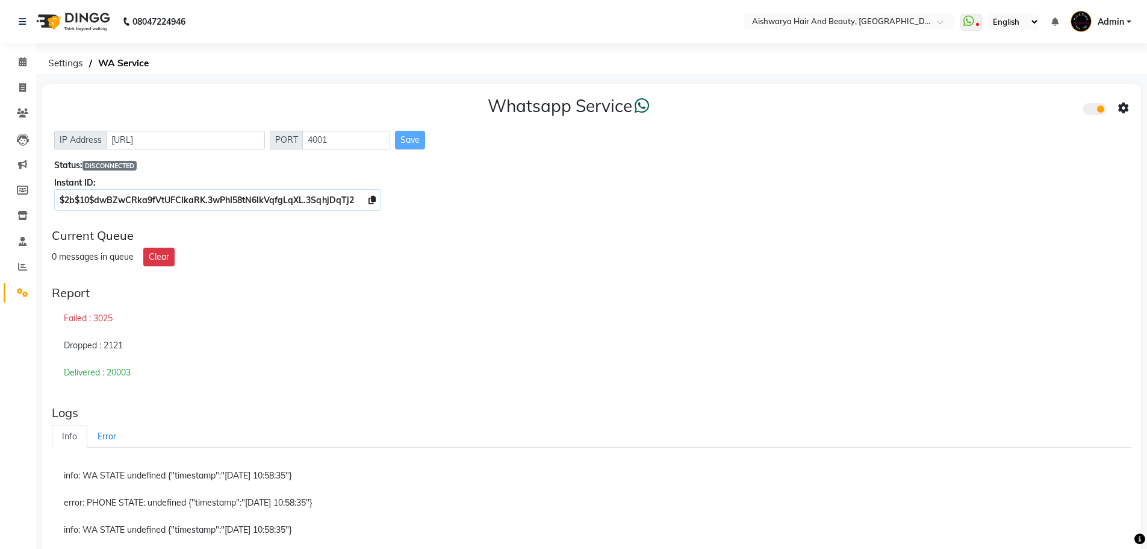
click at [774, 144] on div "IP Address http://localhost PORT 4001 Save" at bounding box center [591, 140] width 1075 height 19
click at [780, 189] on div "Whatsapp Service IP Address http://localhost PORT 4001 Save Status: DISCONNECTE…" at bounding box center [591, 151] width 1099 height 135
click at [979, 20] on span at bounding box center [972, 22] width 22 height 17
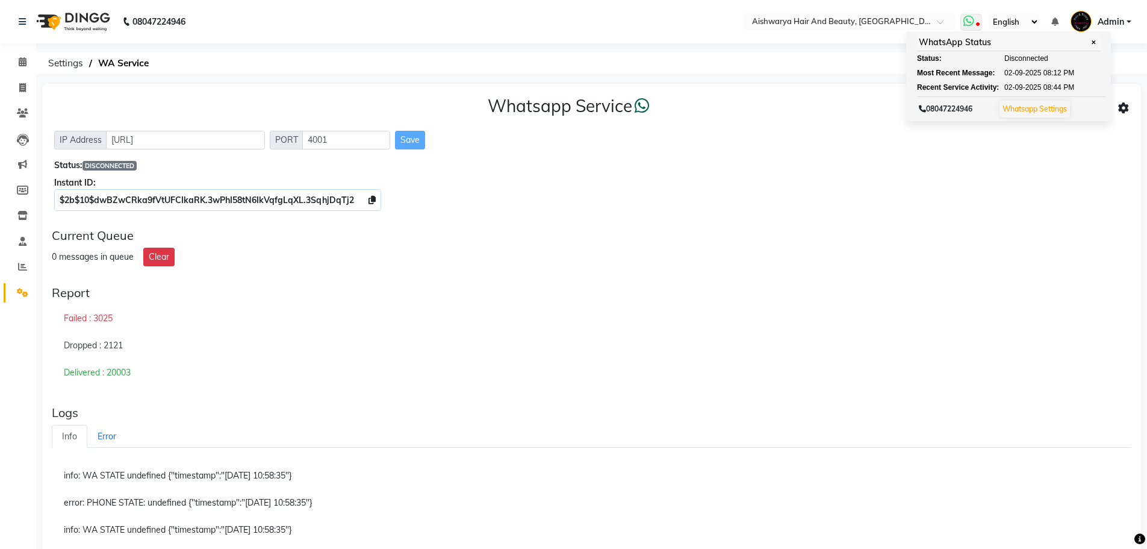
click at [1040, 111] on link "Whatsapp Settings" at bounding box center [1035, 108] width 64 height 9
click at [962, 41] on div "WhatsApp Status ✕" at bounding box center [1009, 42] width 184 height 17
click at [869, 104] on div "Whatsapp Service" at bounding box center [591, 108] width 1075 height 25
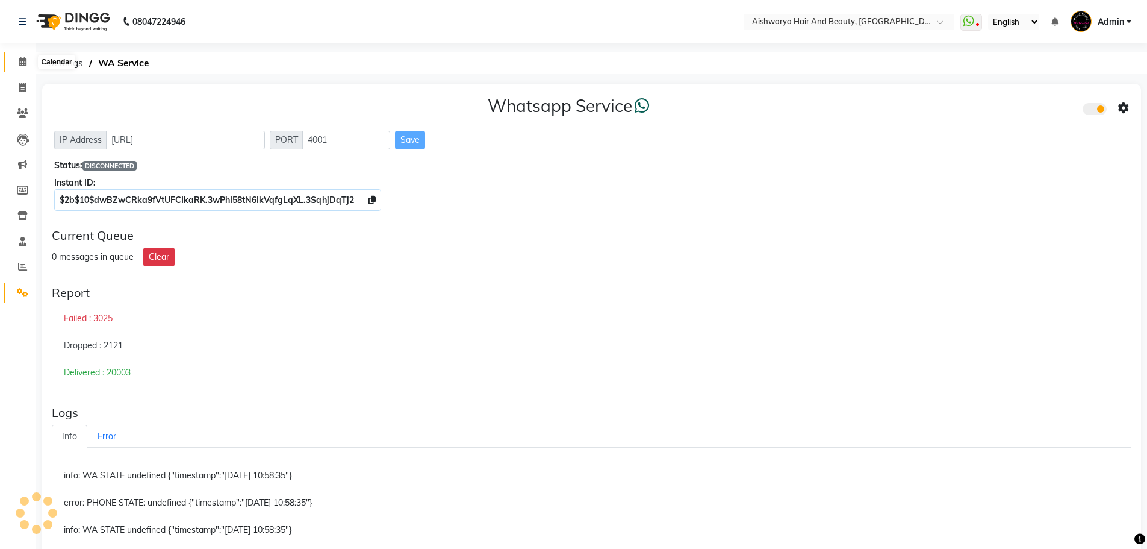
click at [20, 62] on icon at bounding box center [23, 61] width 8 height 9
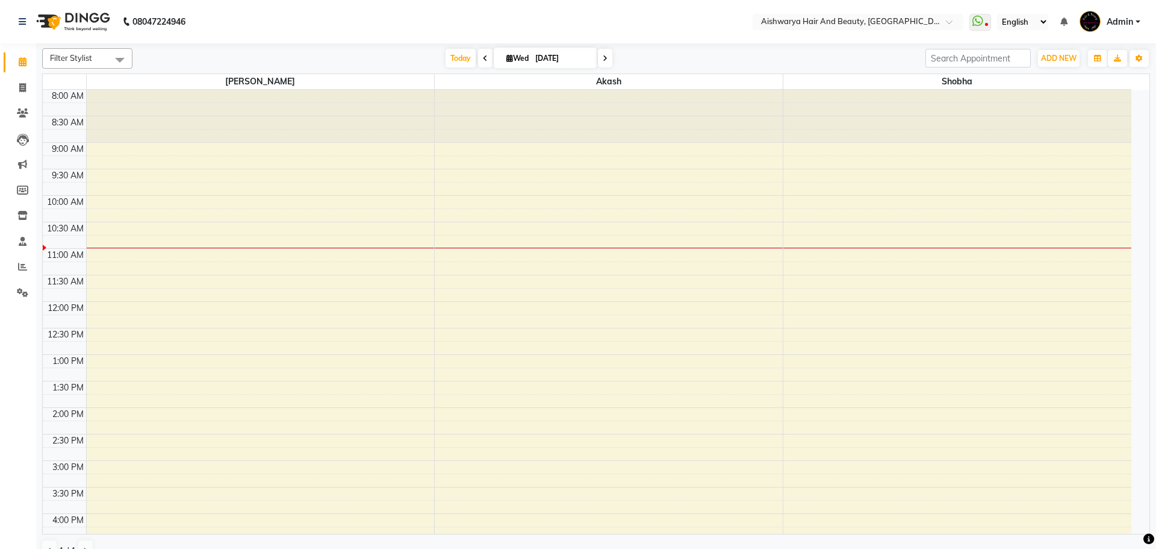
click at [20, 62] on icon at bounding box center [23, 61] width 8 height 9
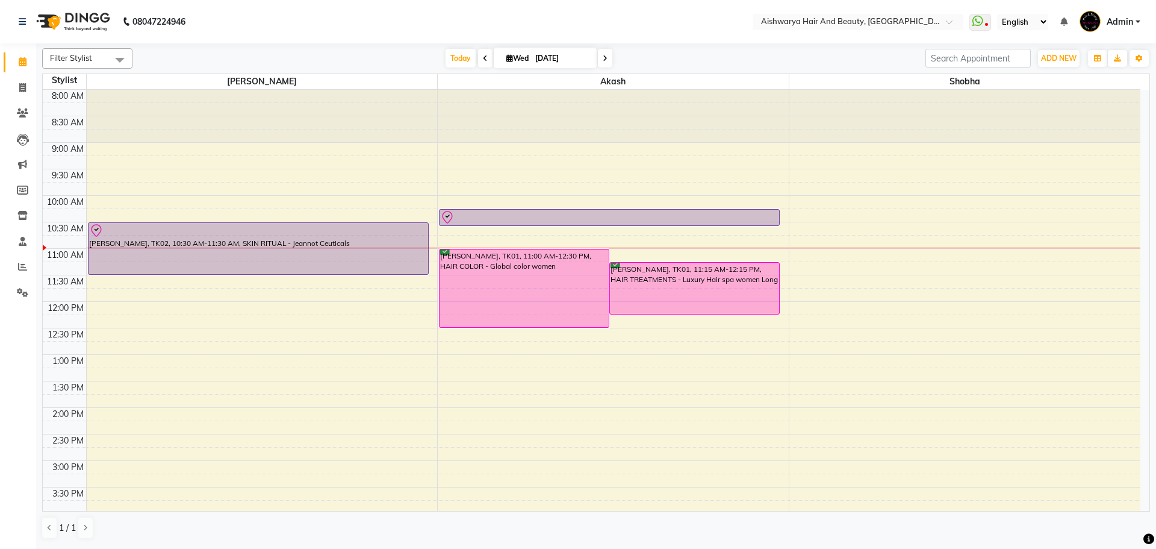
click at [20, 62] on icon at bounding box center [23, 61] width 8 height 9
click at [981, 24] on icon at bounding box center [978, 21] width 11 height 12
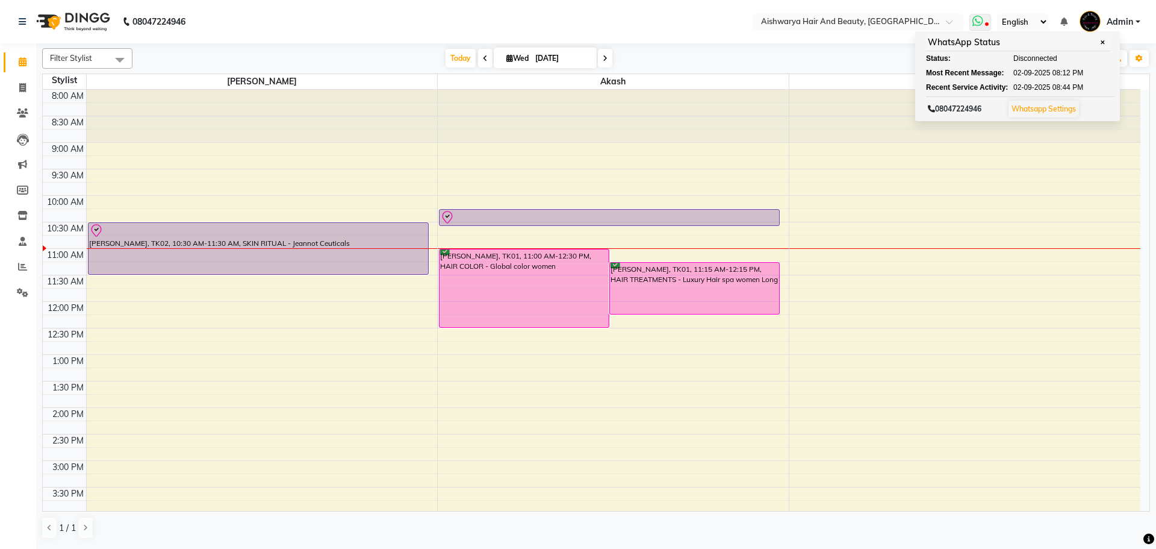
click at [981, 24] on icon at bounding box center [978, 21] width 11 height 12
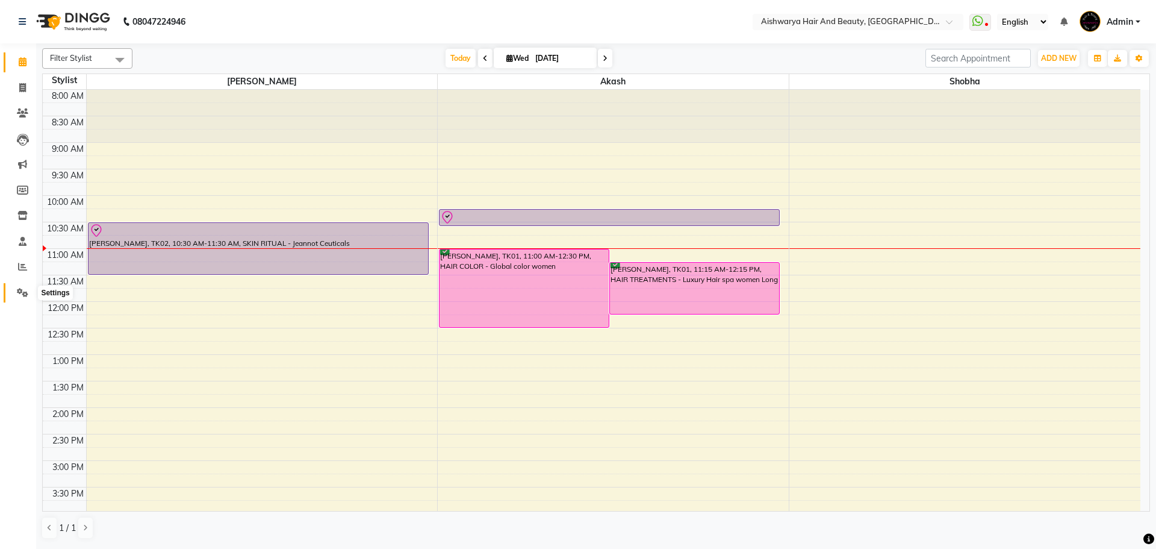
click at [18, 291] on icon at bounding box center [22, 292] width 11 height 9
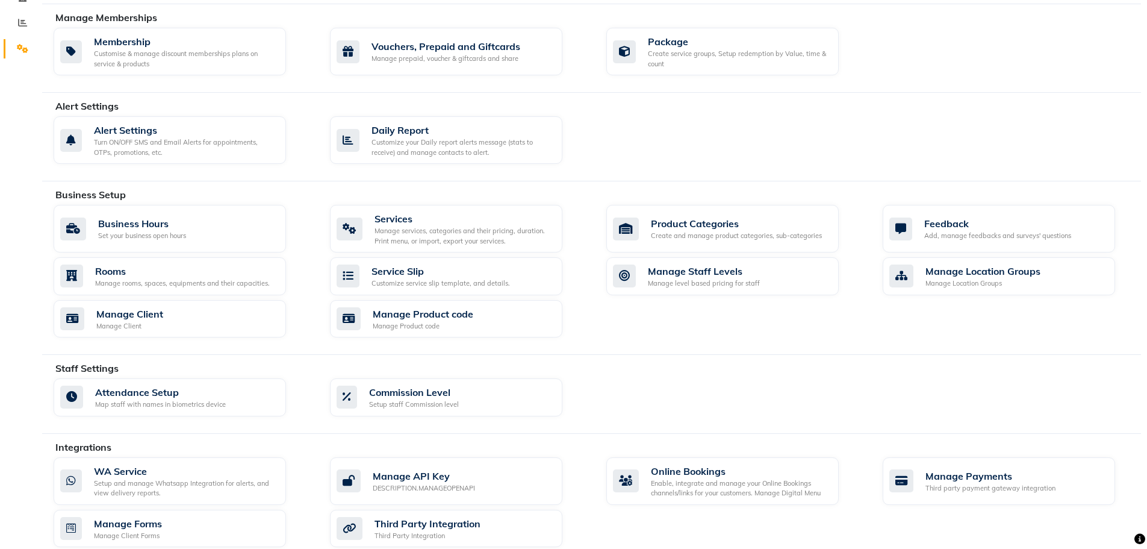
scroll to position [347, 0]
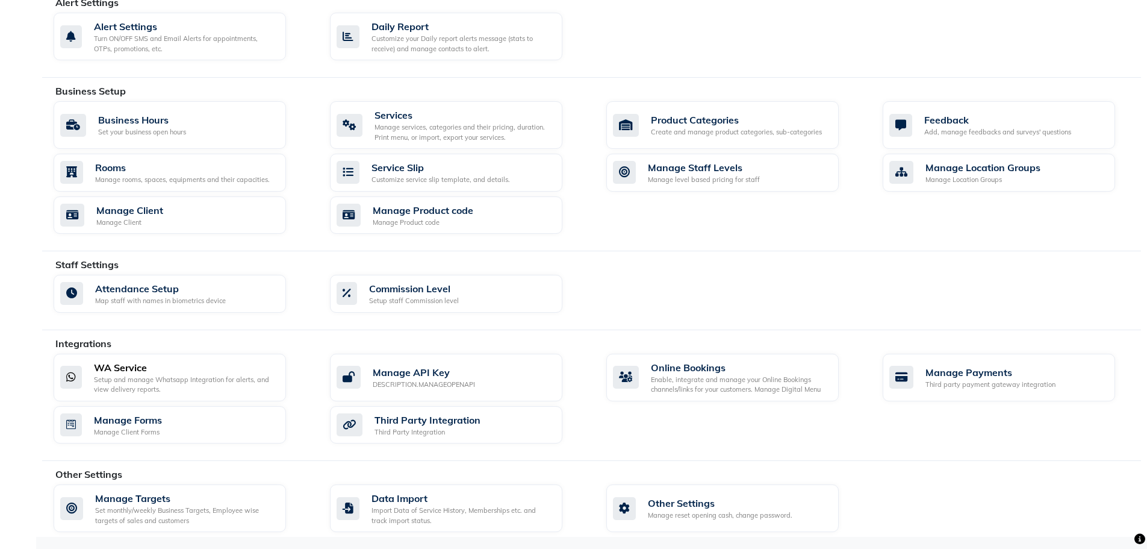
click at [199, 366] on div "WA Service" at bounding box center [185, 367] width 182 height 14
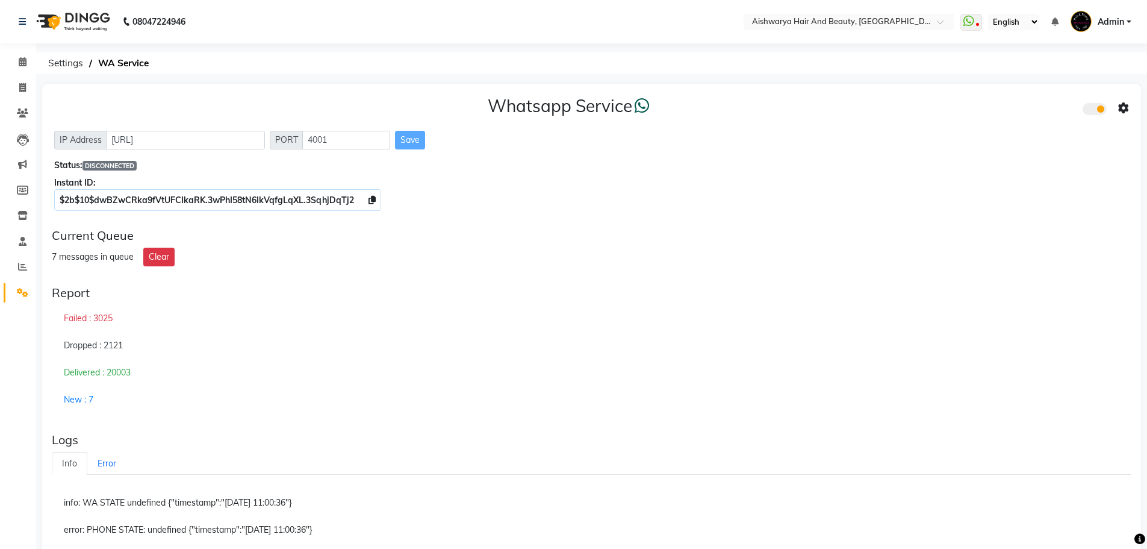
click at [661, 201] on div "$2b$10$dwBZwCRka9fVtUFCIkaRK.3wPhI58tN6IkVqfgLqXL.3SqhjDqTj2" at bounding box center [591, 200] width 1075 height 13
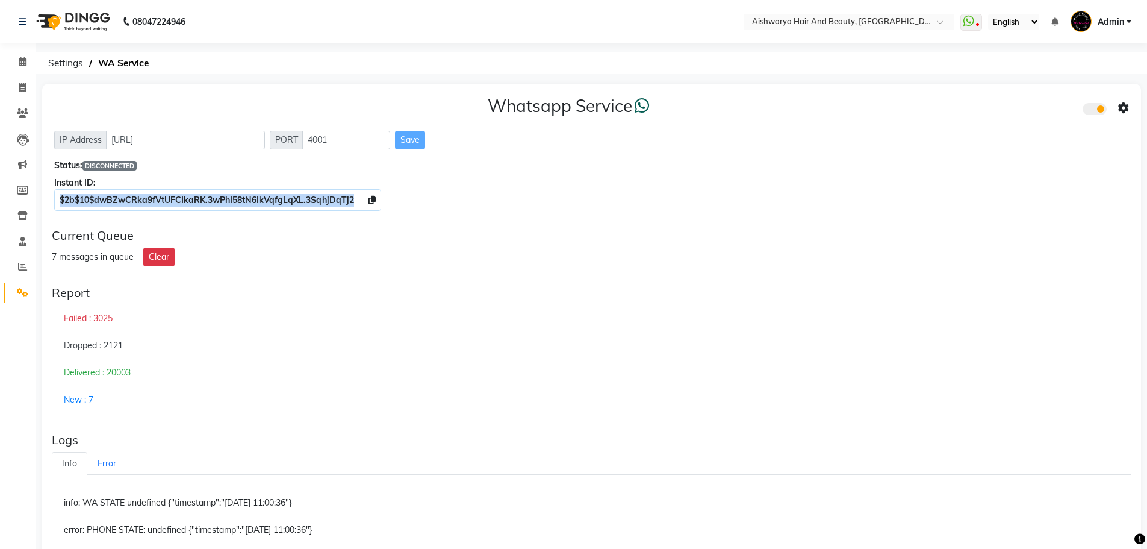
click at [661, 201] on div "$2b$10$dwBZwCRka9fVtUFCIkaRK.3wPhI58tN6IkVqfgLqXL.3SqhjDqTj2" at bounding box center [591, 200] width 1075 height 13
click at [643, 195] on div "$2b$10$dwBZwCRka9fVtUFCIkaRK.3wPhI58tN6IkVqfgLqXL.3SqhjDqTj2" at bounding box center [591, 200] width 1075 height 13
click at [143, 163] on div "Status: DISCONNECTED" at bounding box center [591, 165] width 1075 height 13
drag, startPoint x: 143, startPoint y: 163, endPoint x: 121, endPoint y: 163, distance: 22.3
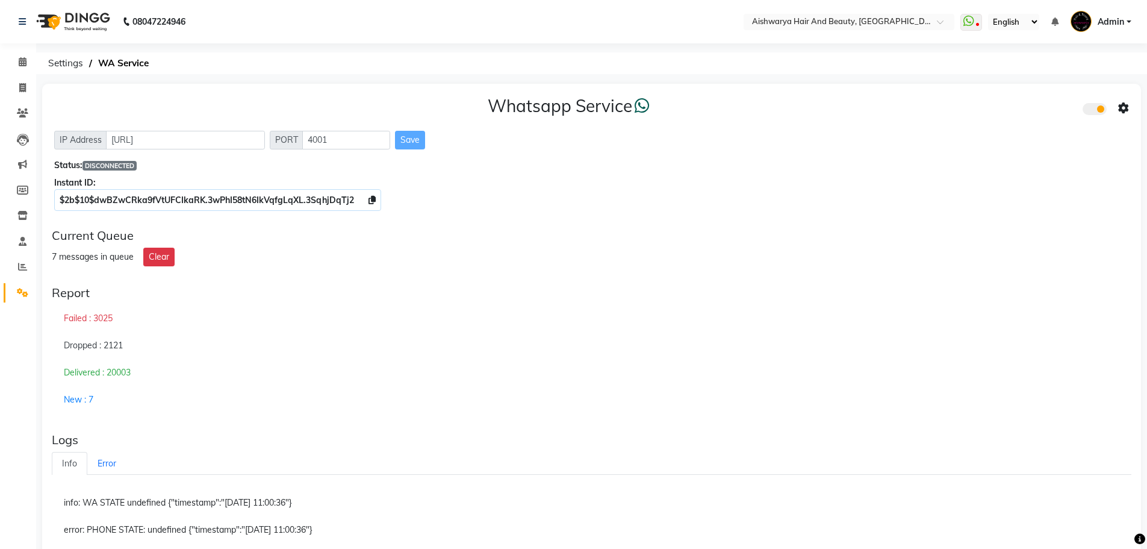
click at [143, 163] on div "Status: DISCONNECTED" at bounding box center [591, 165] width 1075 height 13
click at [1097, 111] on span at bounding box center [1095, 109] width 24 height 12
click at [1092, 111] on input "checkbox" at bounding box center [1092, 111] width 0 height 0
click at [1096, 111] on span at bounding box center [1095, 109] width 24 height 12
click at [1092, 111] on input "checkbox" at bounding box center [1092, 111] width 0 height 0
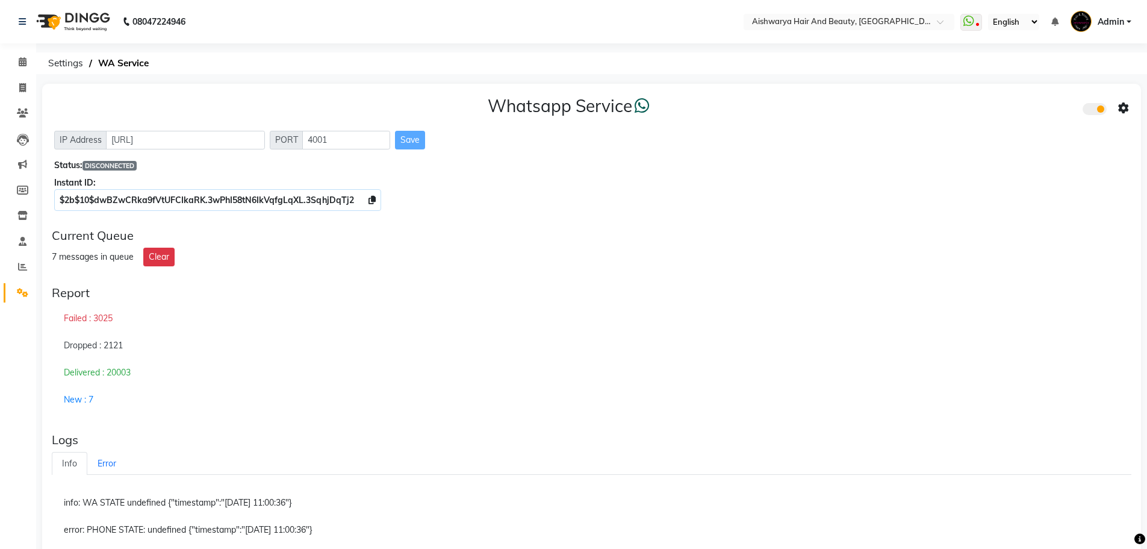
click at [1096, 111] on span at bounding box center [1095, 109] width 24 height 12
click at [1092, 111] on input "checkbox" at bounding box center [1092, 111] width 0 height 0
click at [1095, 111] on span at bounding box center [1095, 109] width 24 height 12
click at [1092, 111] on input "checkbox" at bounding box center [1092, 111] width 0 height 0
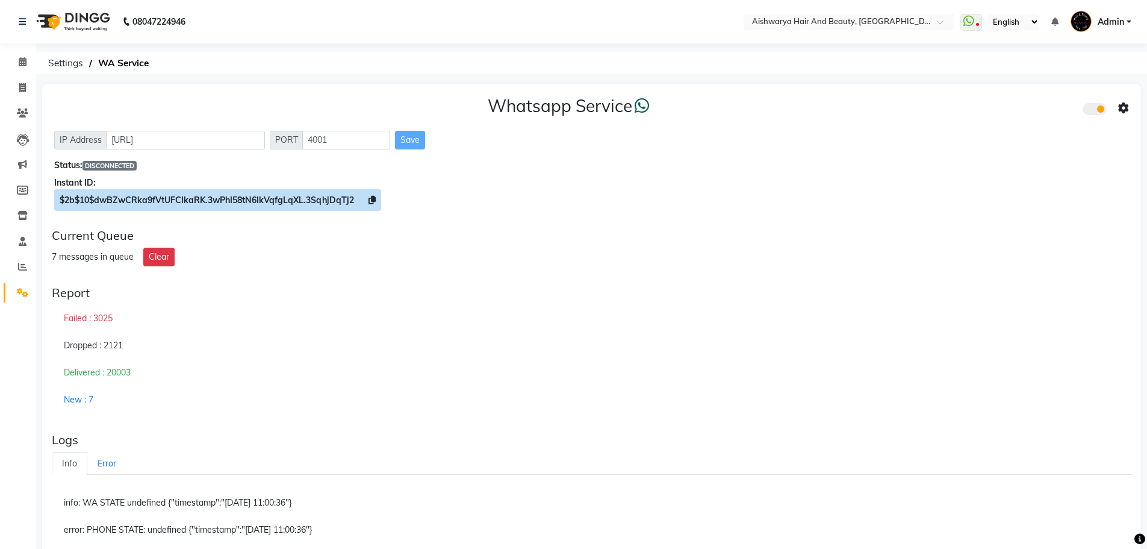
click at [372, 202] on icon at bounding box center [372, 200] width 7 height 8
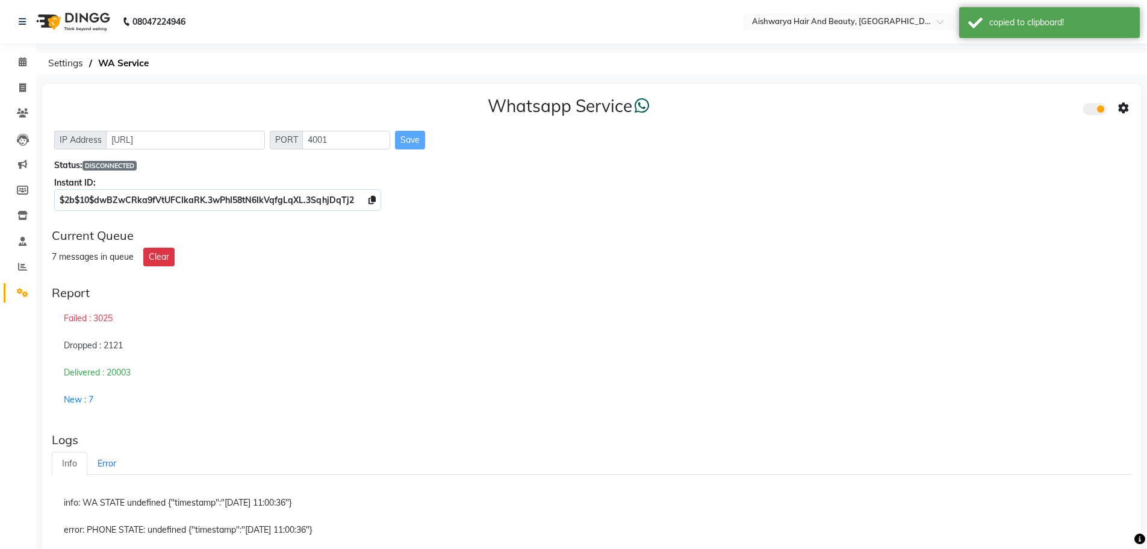
click at [1126, 107] on icon at bounding box center [1123, 108] width 11 height 11
click at [1014, 97] on div "Whatsapp Settings" at bounding box center [1037, 95] width 138 height 15
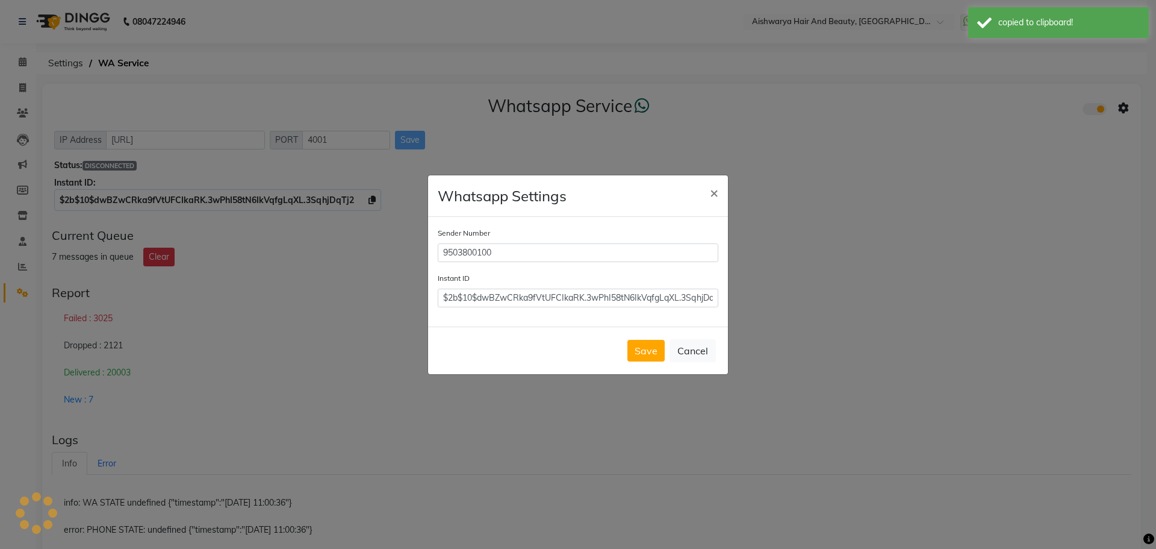
click at [485, 287] on div "Instant ID $2b$10$dwBZwCRka9fVtUFCIkaRK.3wPhI58tN6IkVqfgLqXL.3SqhjDqTj2" at bounding box center [578, 290] width 281 height 36
click at [470, 301] on input "$2b$10$dwBZwCRka9fVtUFCIkaRK.3wPhI58tN6IkVqfgLqXL.3SqhjDqTj2" at bounding box center [578, 297] width 281 height 19
click at [440, 298] on input "$2b$10$dwBZwCRka9fVtUFCIkaRK.3wPhI58tN6IkVqfgLqXL.3SqhjDqTj2" at bounding box center [578, 297] width 281 height 19
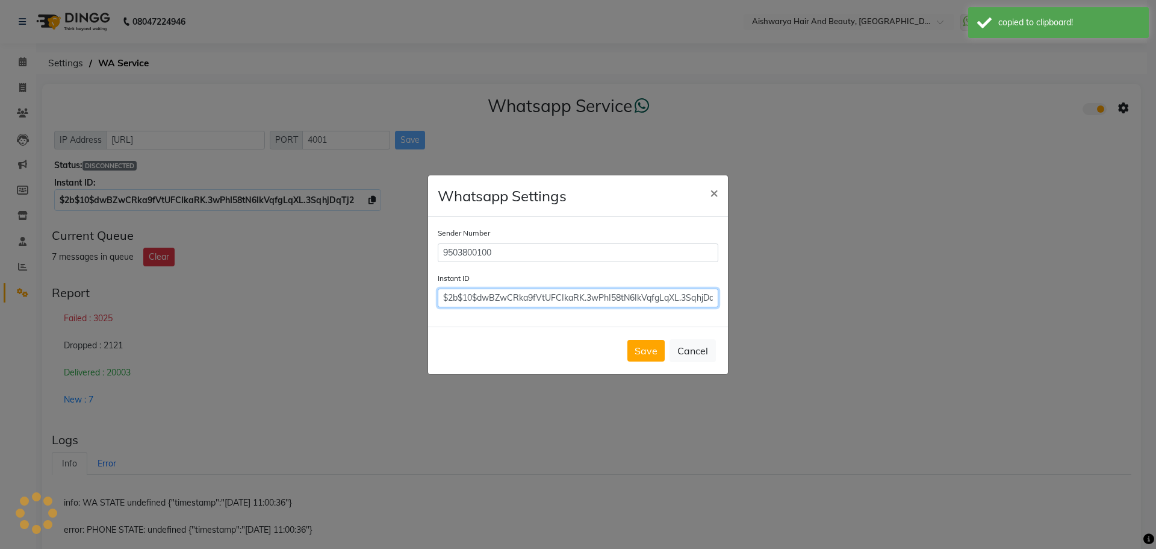
click at [440, 298] on input "$2b$10$dwBZwCRka9fVtUFCIkaRK.3wPhI58tN6IkVqfgLqXL.3SqhjDqTj2" at bounding box center [578, 297] width 281 height 19
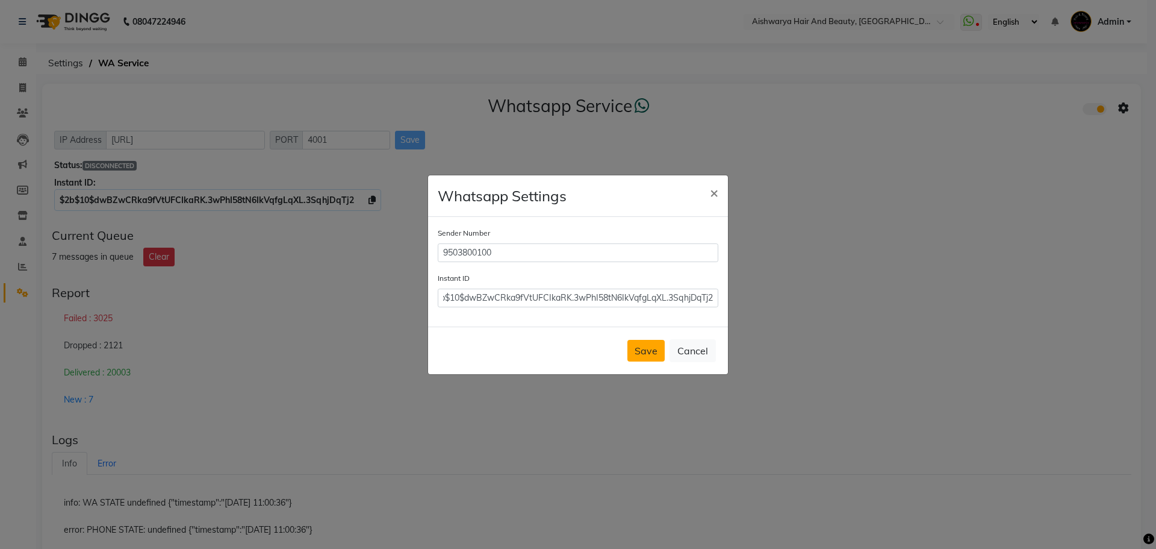
click at [653, 344] on button "Save" at bounding box center [646, 351] width 37 height 22
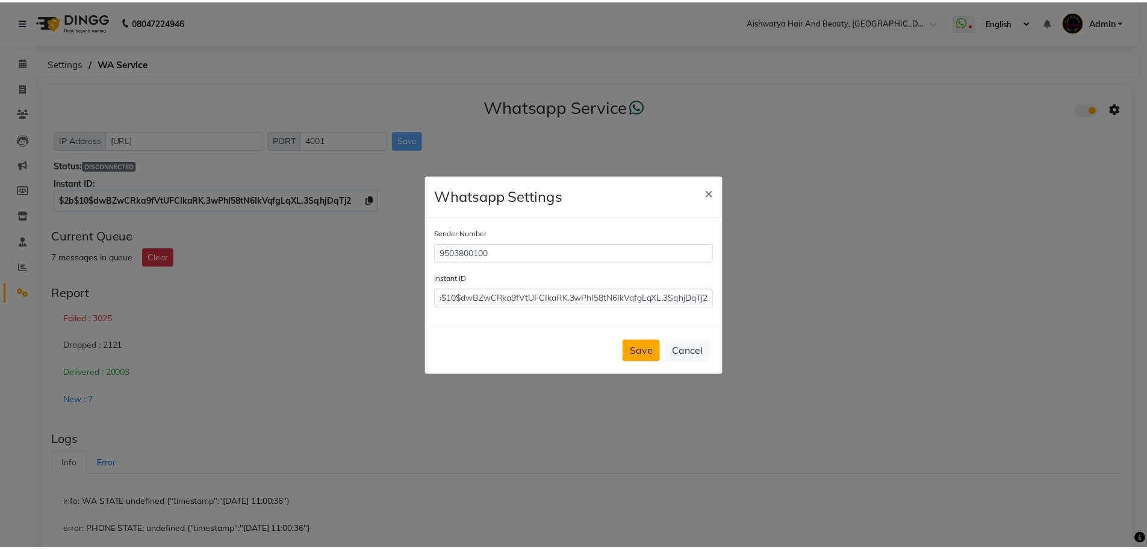
scroll to position [0, 0]
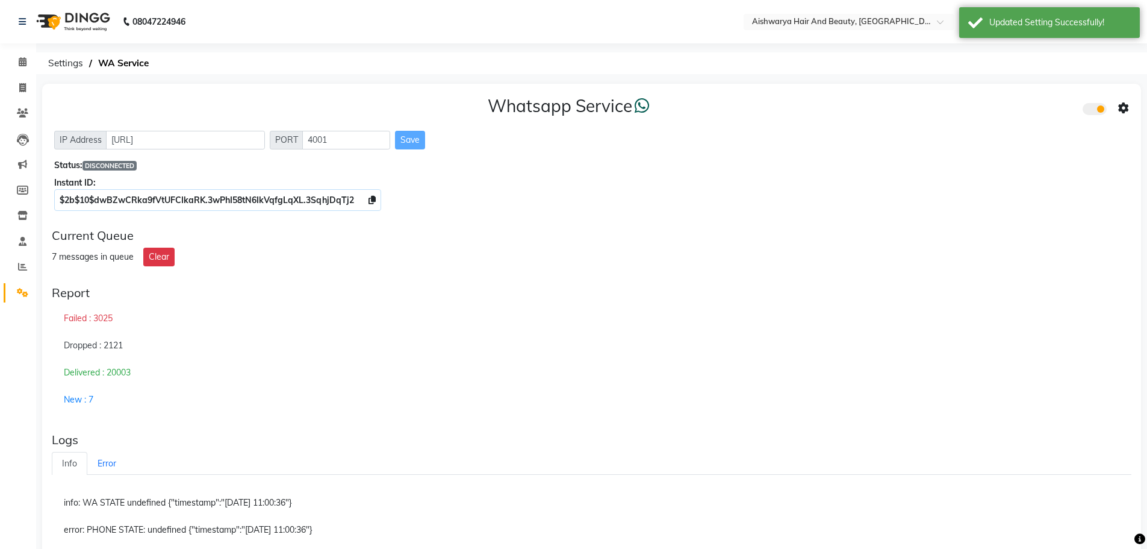
click at [1129, 111] on icon at bounding box center [1123, 108] width 11 height 11
click at [1056, 130] on div "Turn on Whatsapp for all customers" at bounding box center [1037, 132] width 138 height 15
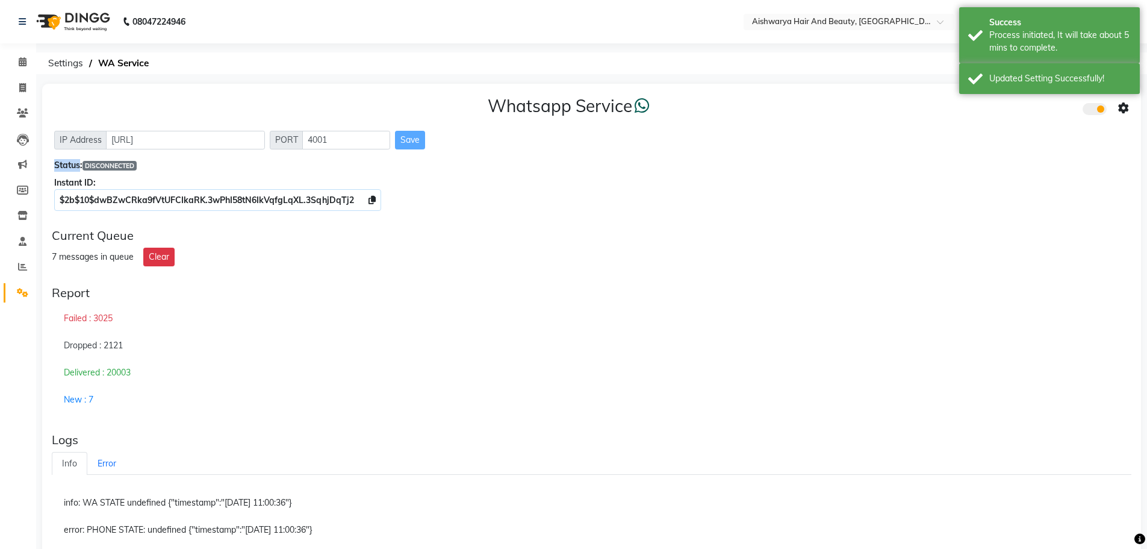
click at [1056, 131] on div "IP Address http://localhost PORT 4001 Save" at bounding box center [591, 140] width 1075 height 19
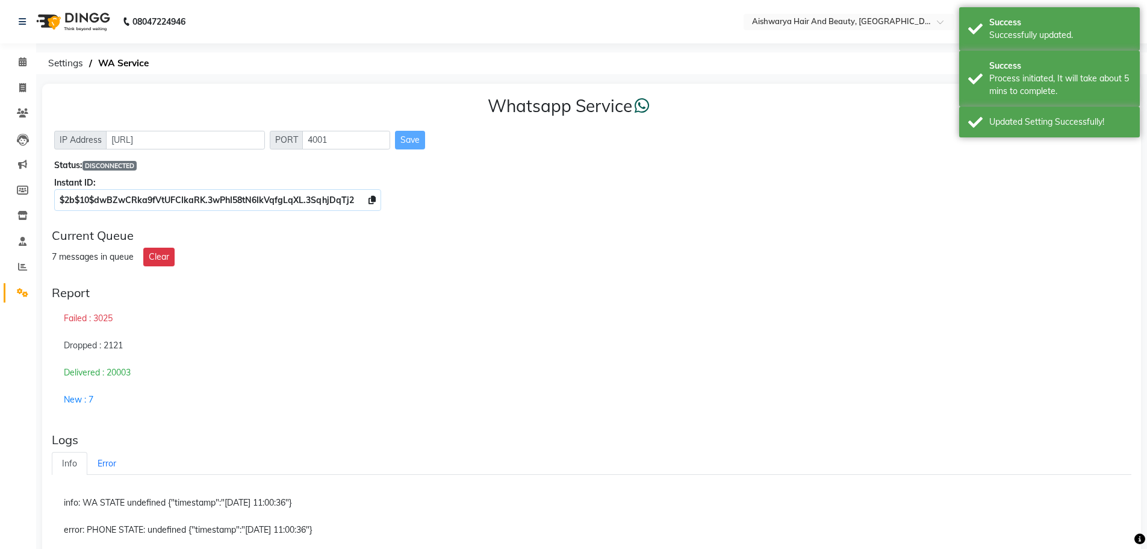
click at [1078, 208] on div "Whatsapp Service IP Address http://localhost PORT 4001 Save Status: DISCONNECTE…" at bounding box center [591, 151] width 1099 height 135
click at [1135, 161] on div "Whatsapp Service IP Address http://localhost PORT 4001 Save Status: DISCONNECTE…" at bounding box center [591, 151] width 1099 height 135
click at [1074, 169] on div "Status: DISCONNECTED" at bounding box center [591, 165] width 1075 height 13
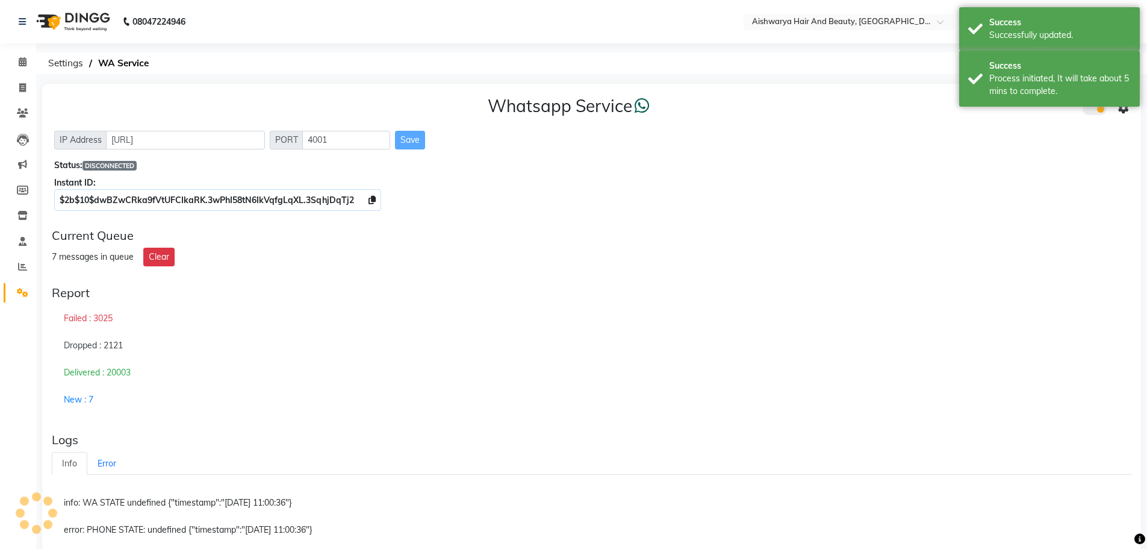
click at [702, 167] on div "Status: DISCONNECTED" at bounding box center [591, 165] width 1075 height 13
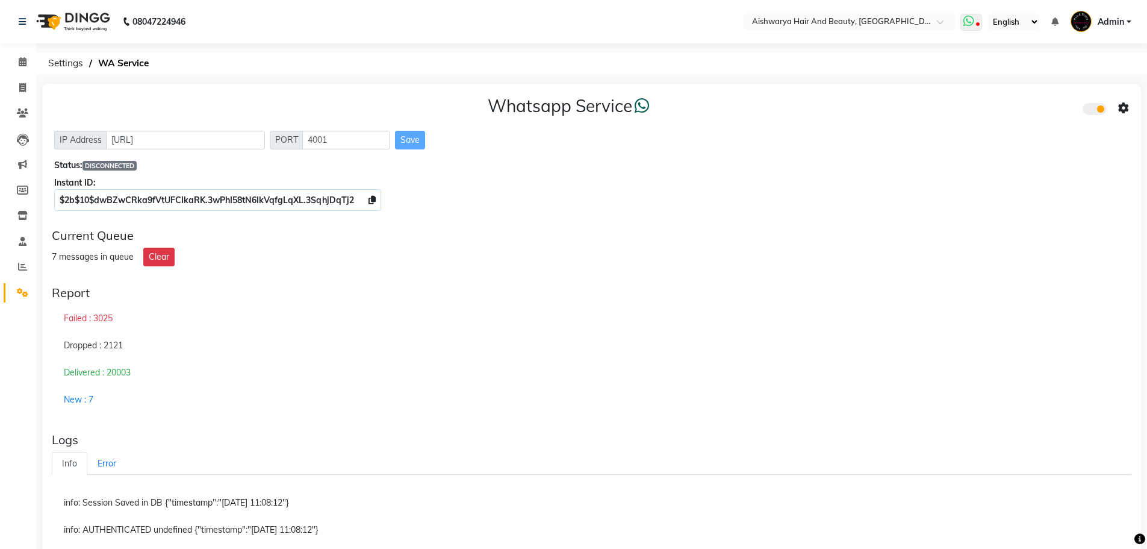
click at [969, 22] on icon at bounding box center [969, 21] width 11 height 12
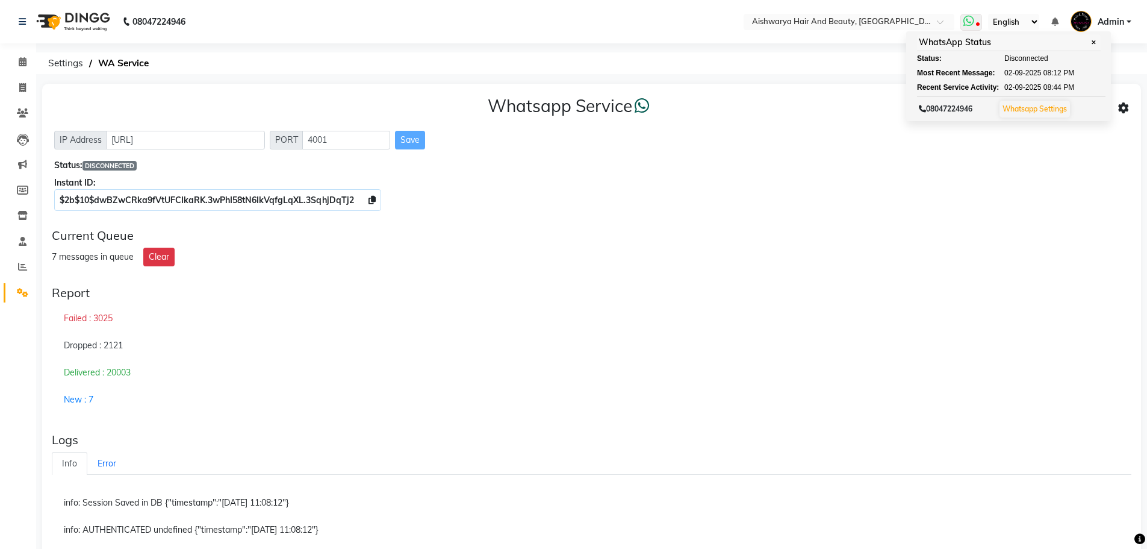
click at [969, 22] on icon at bounding box center [969, 21] width 11 height 12
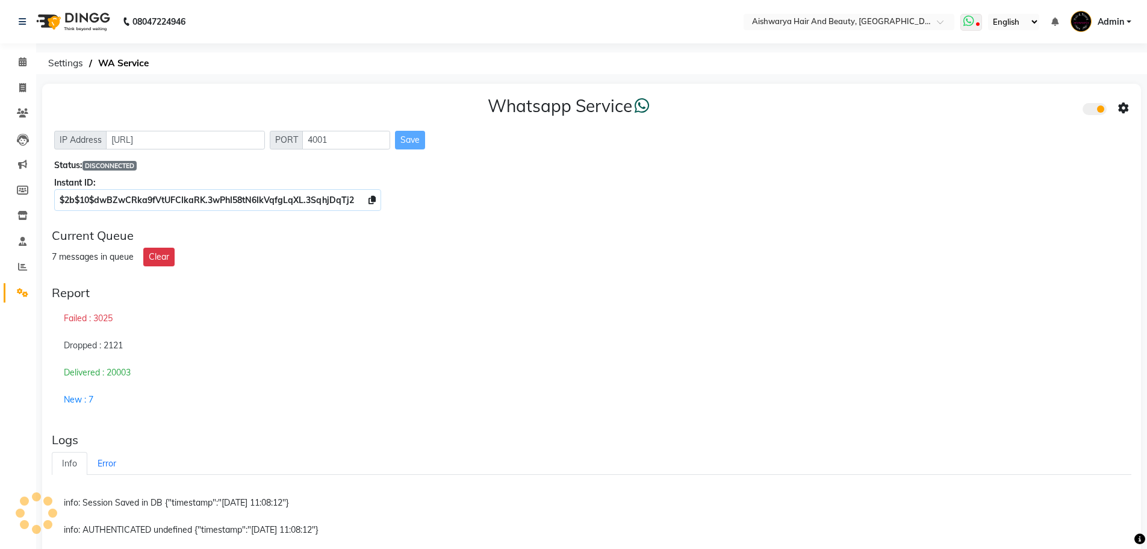
click at [969, 22] on icon at bounding box center [969, 21] width 11 height 12
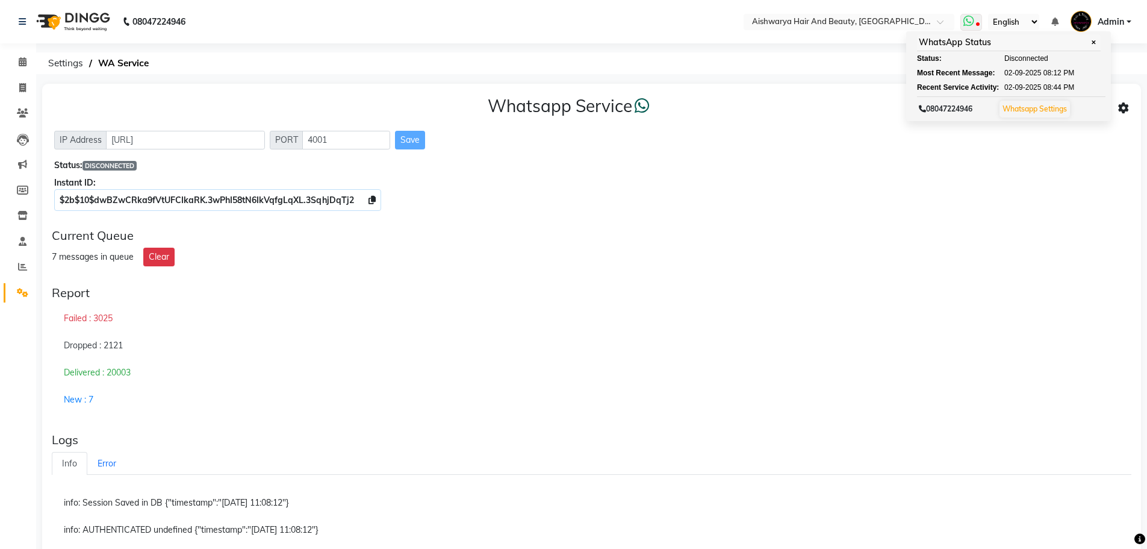
click at [969, 22] on icon at bounding box center [969, 21] width 11 height 12
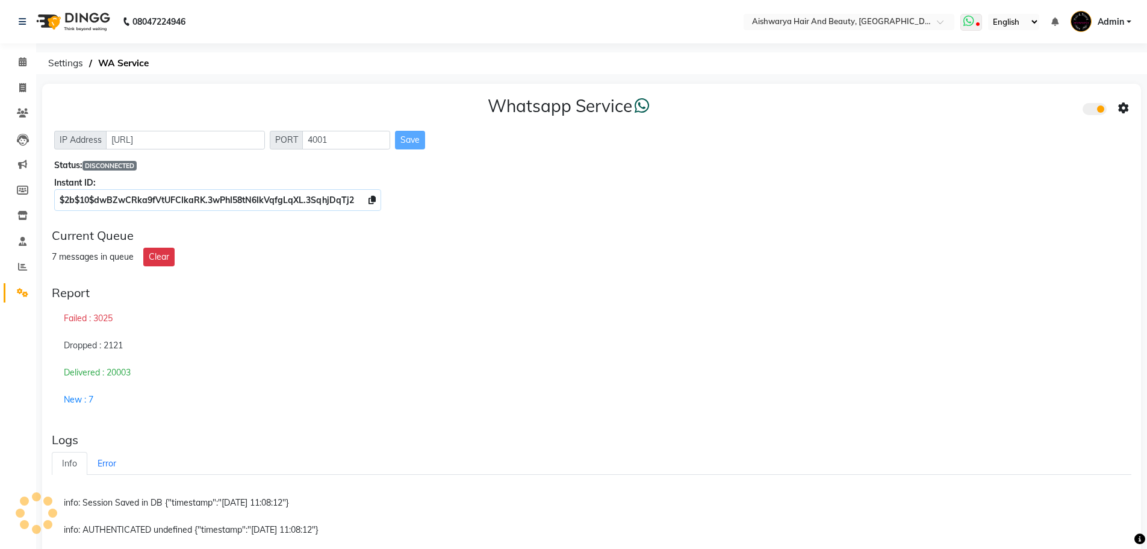
click at [969, 22] on icon at bounding box center [969, 21] width 11 height 12
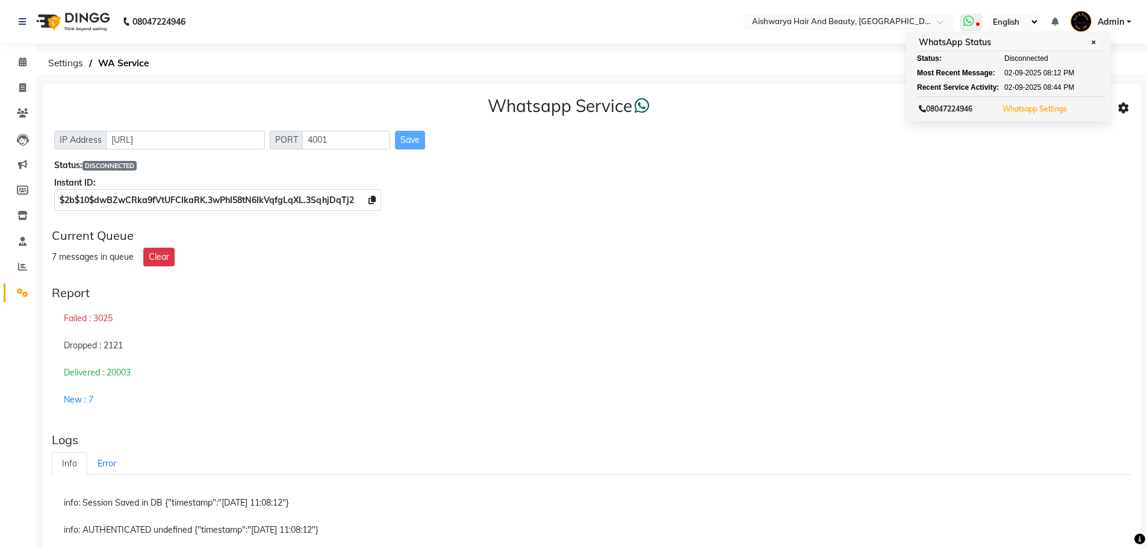
click at [1028, 102] on button "Whatsapp Settings" at bounding box center [1035, 109] width 70 height 17
click at [1029, 109] on link "Whatsapp Settings" at bounding box center [1035, 108] width 64 height 9
click at [949, 153] on div "Whatsapp Service IP Address http://localhost PORT 4001 Save Status: DISCONNECTE…" at bounding box center [591, 151] width 1099 height 135
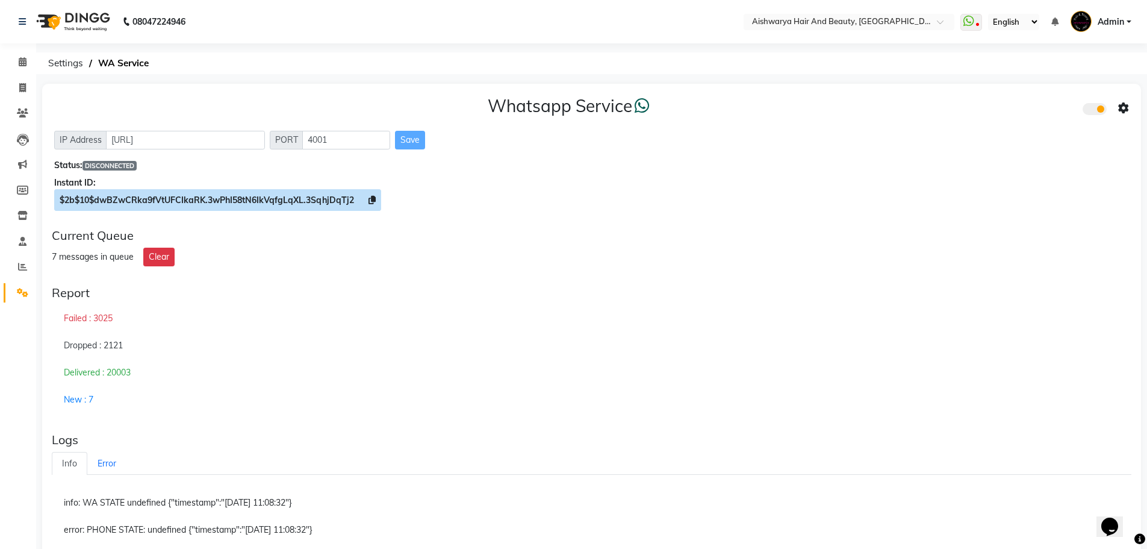
click at [369, 201] on icon at bounding box center [372, 200] width 7 height 8
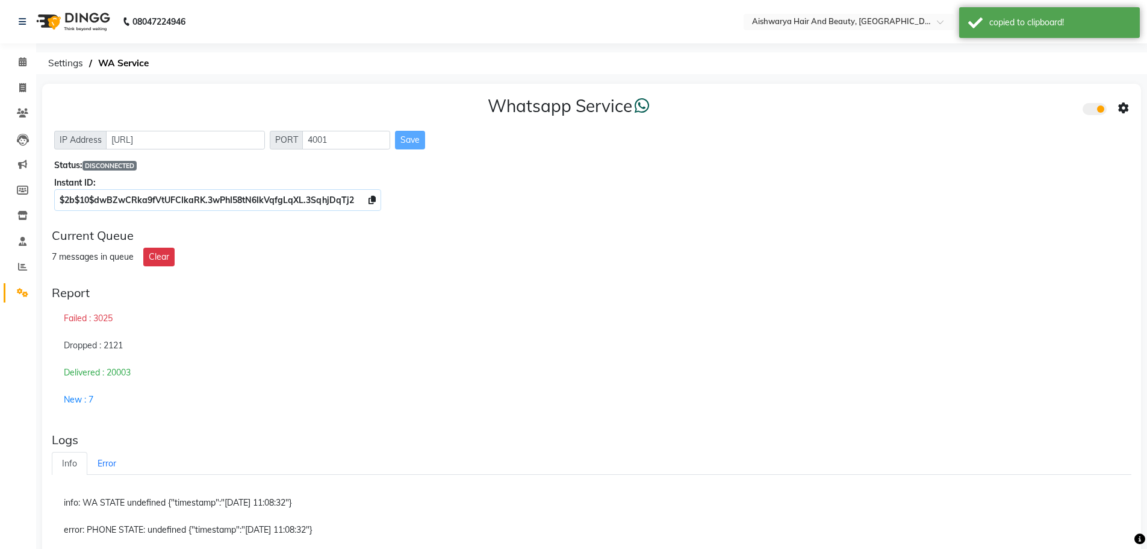
click at [1089, 108] on span at bounding box center [1095, 109] width 24 height 12
click at [1092, 111] on input "checkbox" at bounding box center [1092, 111] width 0 height 0
click at [1098, 108] on span at bounding box center [1095, 109] width 24 height 12
click at [1092, 111] on input "checkbox" at bounding box center [1092, 111] width 0 height 0
click at [1123, 107] on icon at bounding box center [1123, 108] width 11 height 11
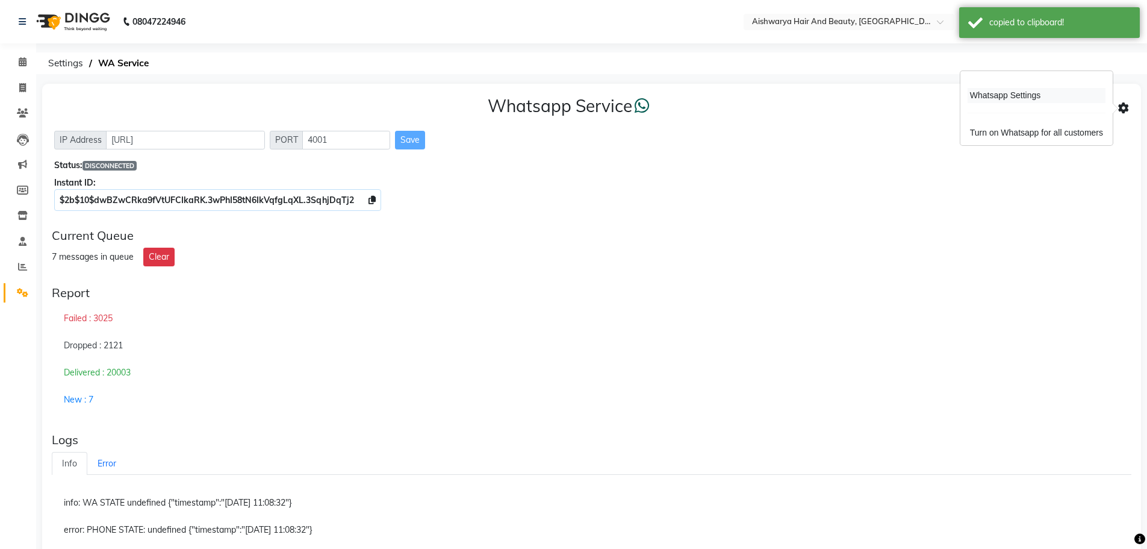
click at [1000, 91] on div "Whatsapp Settings" at bounding box center [1037, 95] width 138 height 15
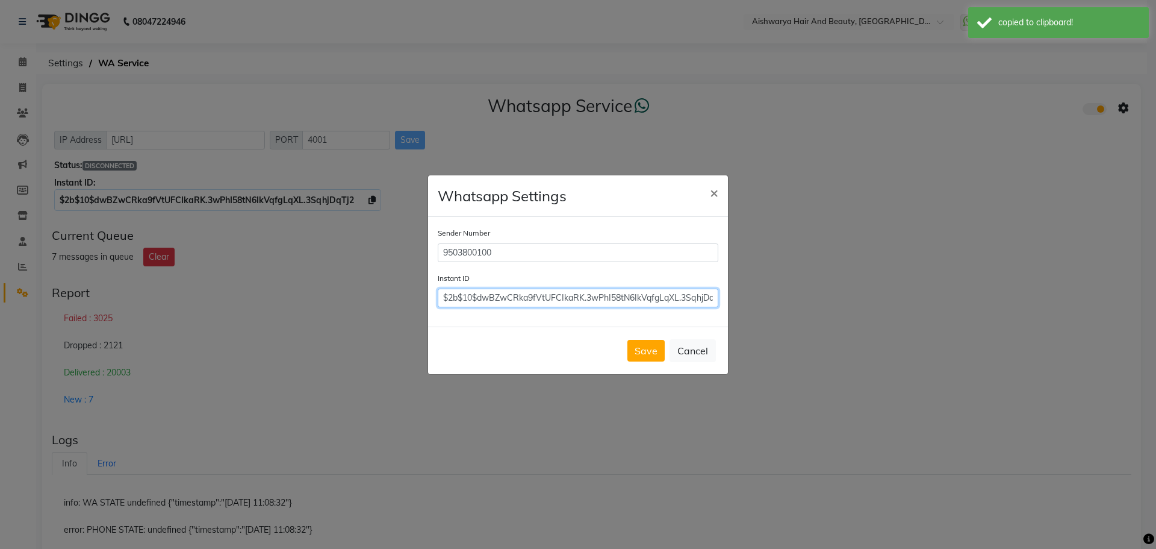
click at [445, 293] on input "$2b$10$dwBZwCRka9fVtUFCIkaRK.3wPhI58tN6IkVqfgLqXL.3SqhjDqTj2" at bounding box center [578, 297] width 281 height 19
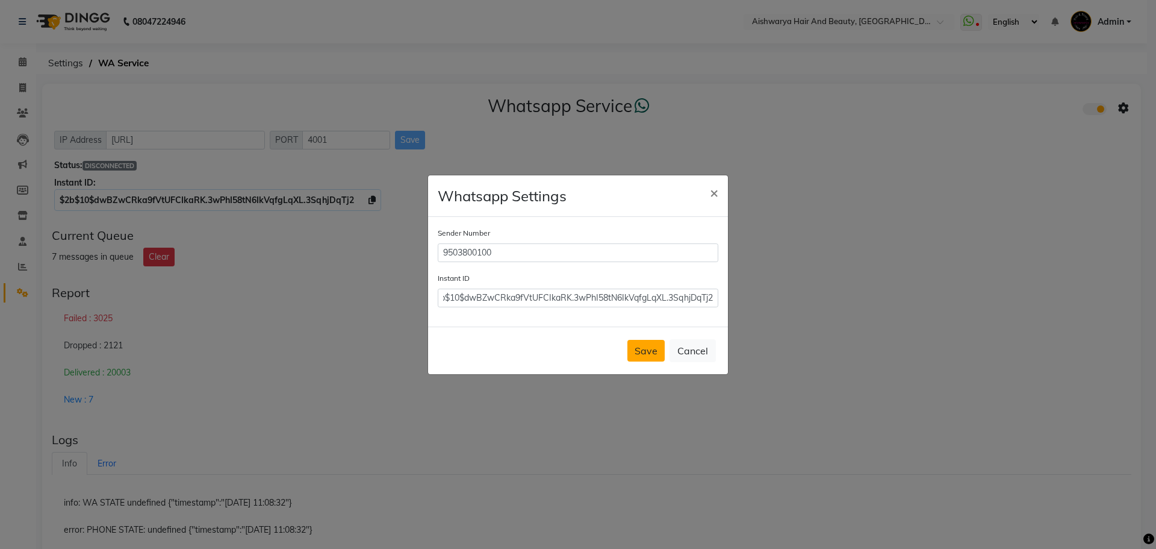
click at [640, 354] on button "Save" at bounding box center [646, 351] width 37 height 22
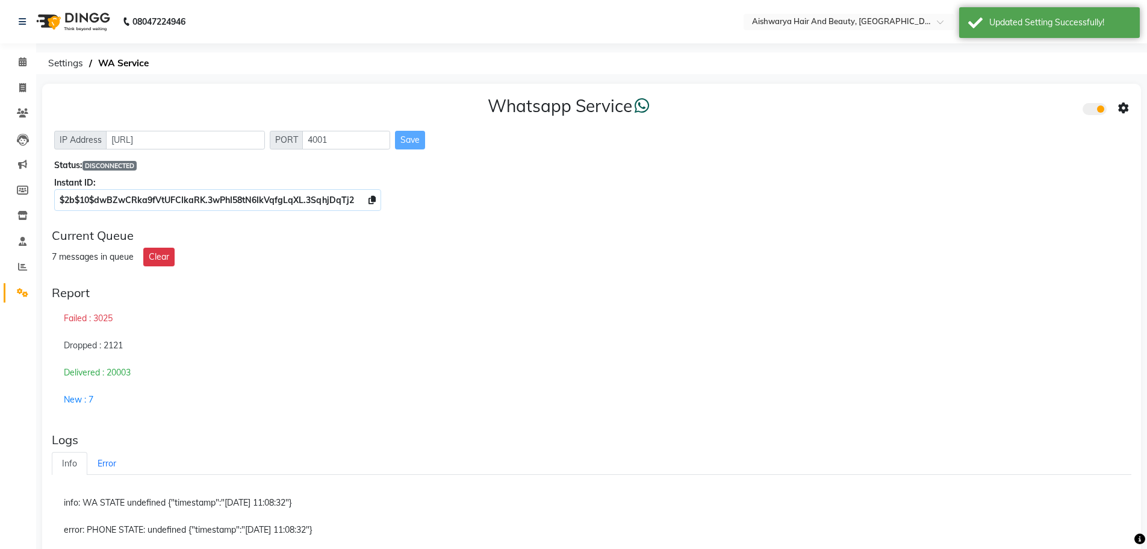
click at [1123, 107] on icon at bounding box center [1123, 108] width 11 height 11
click at [1003, 140] on div "Whatsapp Settings Turn on Whatsapp for all customers" at bounding box center [1037, 108] width 152 height 74
click at [1123, 108] on icon at bounding box center [1123, 108] width 11 height 11
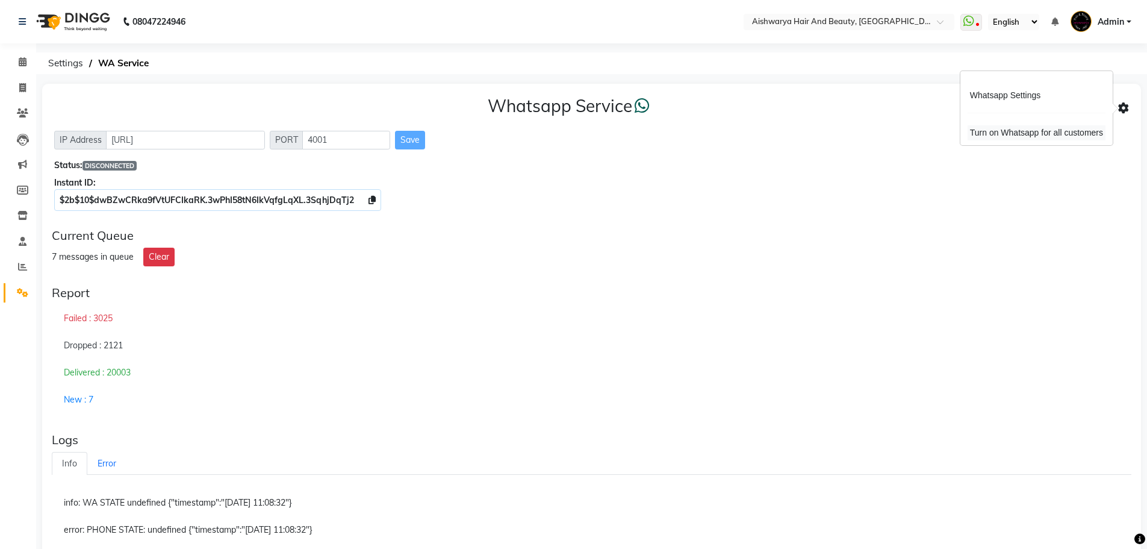
click at [1019, 126] on div "Turn on Whatsapp for all customers" at bounding box center [1037, 132] width 138 height 15
click at [22, 63] on icon at bounding box center [23, 61] width 8 height 9
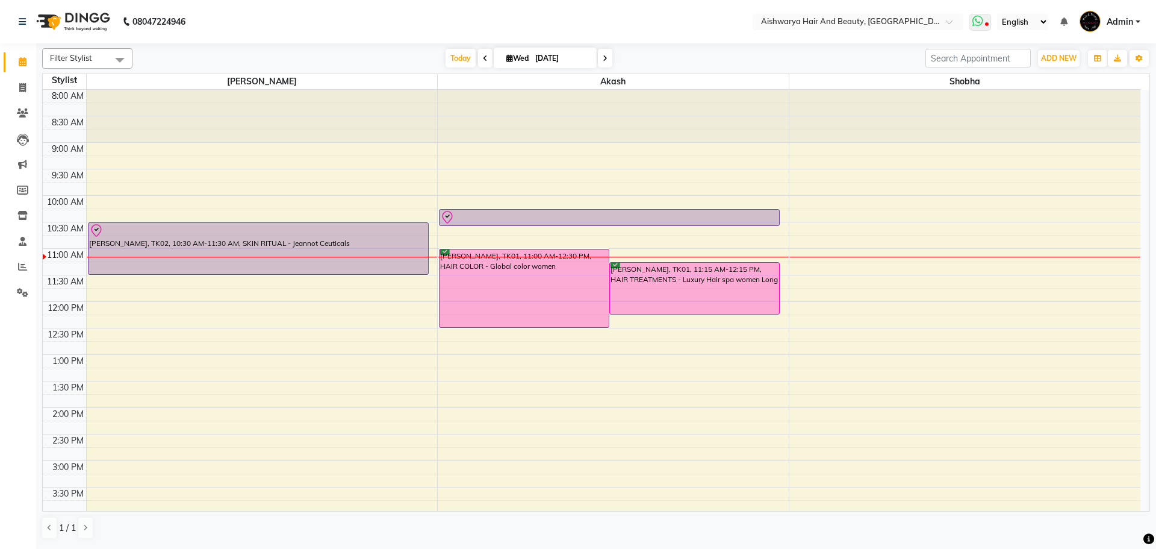
click at [979, 17] on icon at bounding box center [978, 21] width 11 height 12
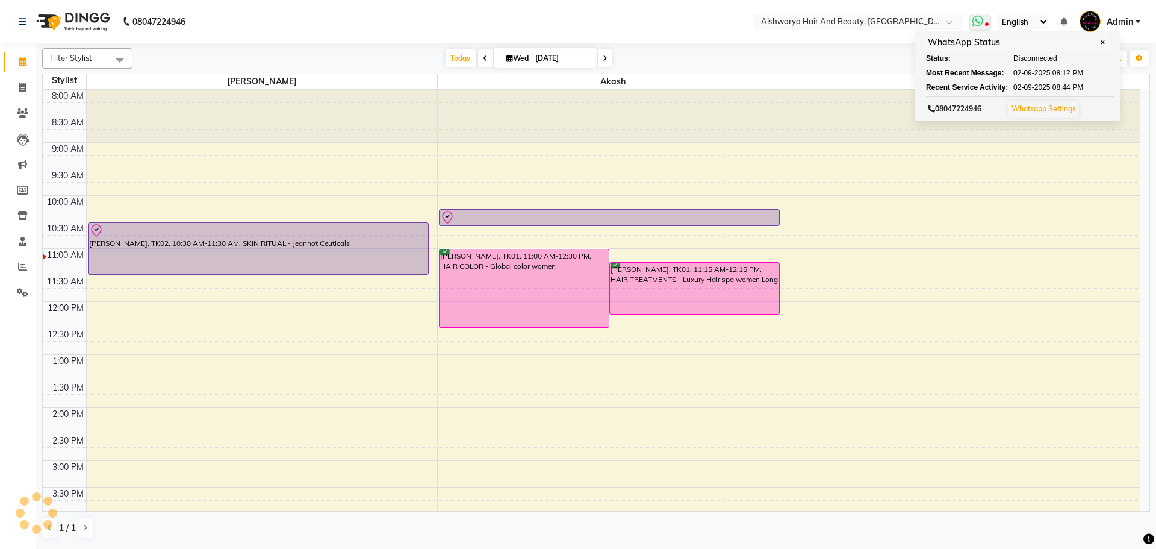
click at [979, 17] on icon at bounding box center [978, 21] width 11 height 12
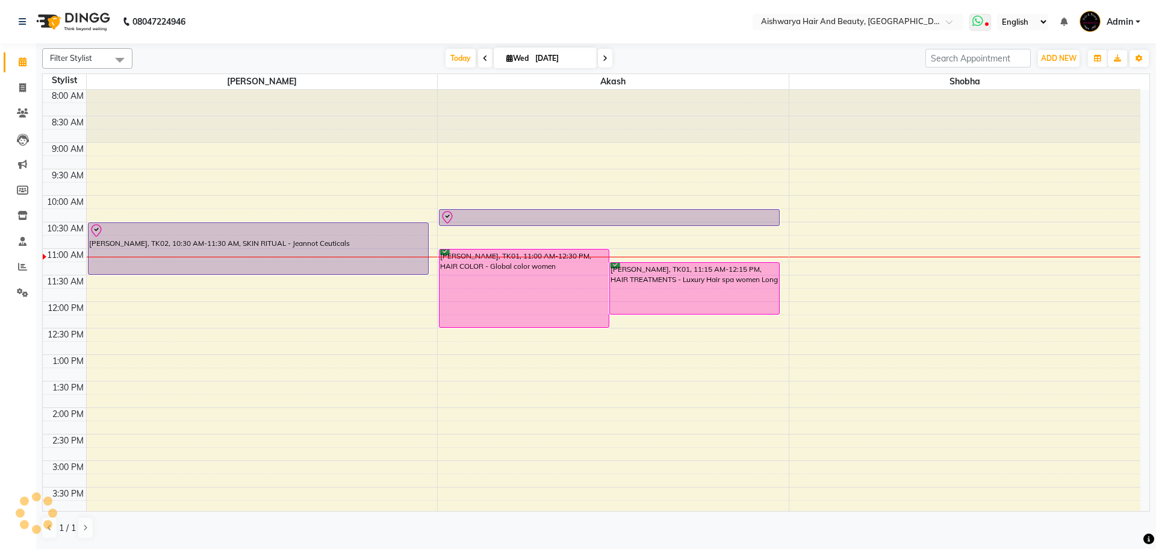
click at [979, 17] on icon at bounding box center [978, 21] width 11 height 12
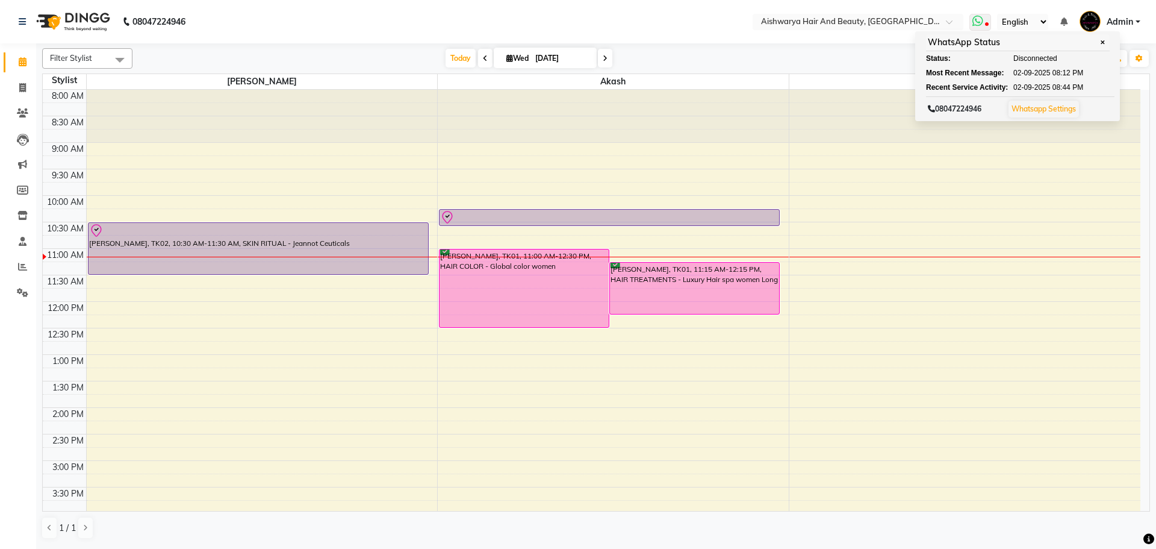
click at [979, 17] on icon at bounding box center [978, 21] width 11 height 12
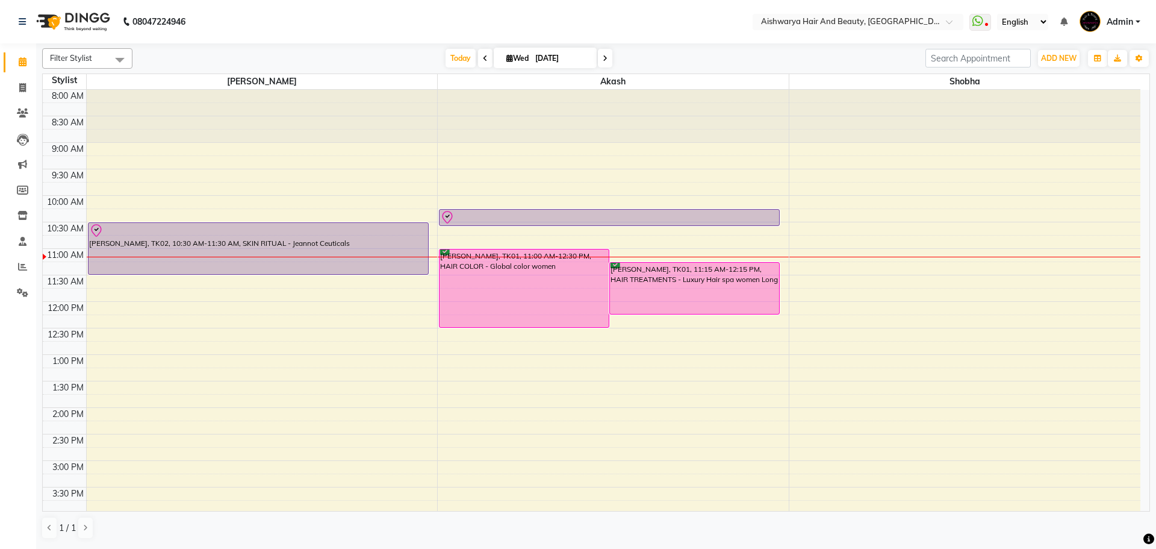
click at [1041, 22] on select "English ENGLISH Español العربية मराठी हिंदी ગુજરાતી தமிழ் 中文" at bounding box center [1022, 22] width 51 height 16
click at [1038, 22] on select "English ENGLISH Español العربية मराठी हिंदी ગુજરાતી தமிழ் 中文" at bounding box center [1022, 22] width 51 height 16
click at [978, 22] on icon at bounding box center [978, 21] width 11 height 12
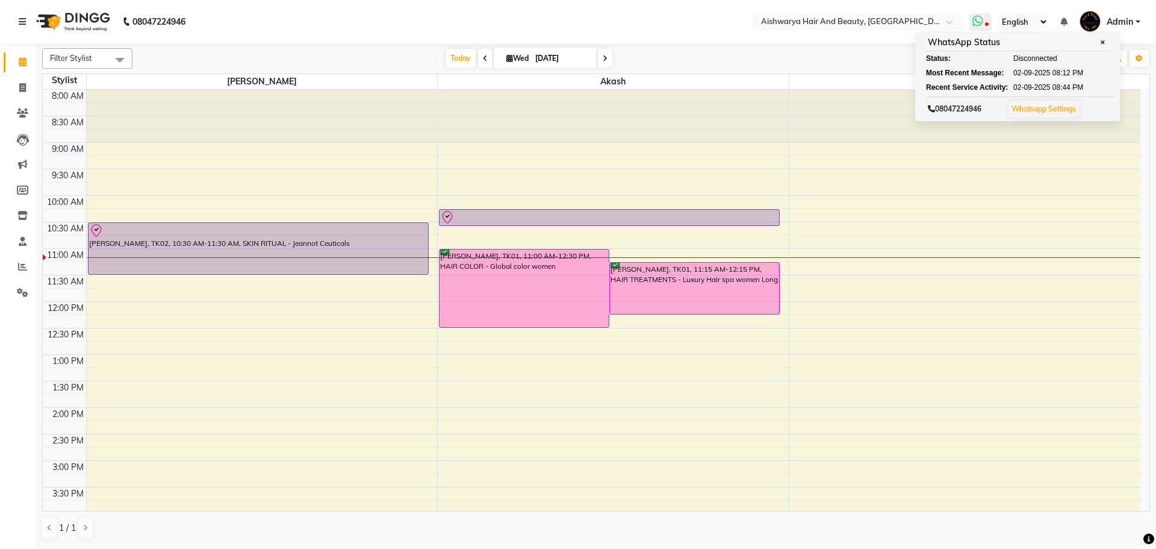
click at [978, 22] on icon at bounding box center [978, 21] width 11 height 12
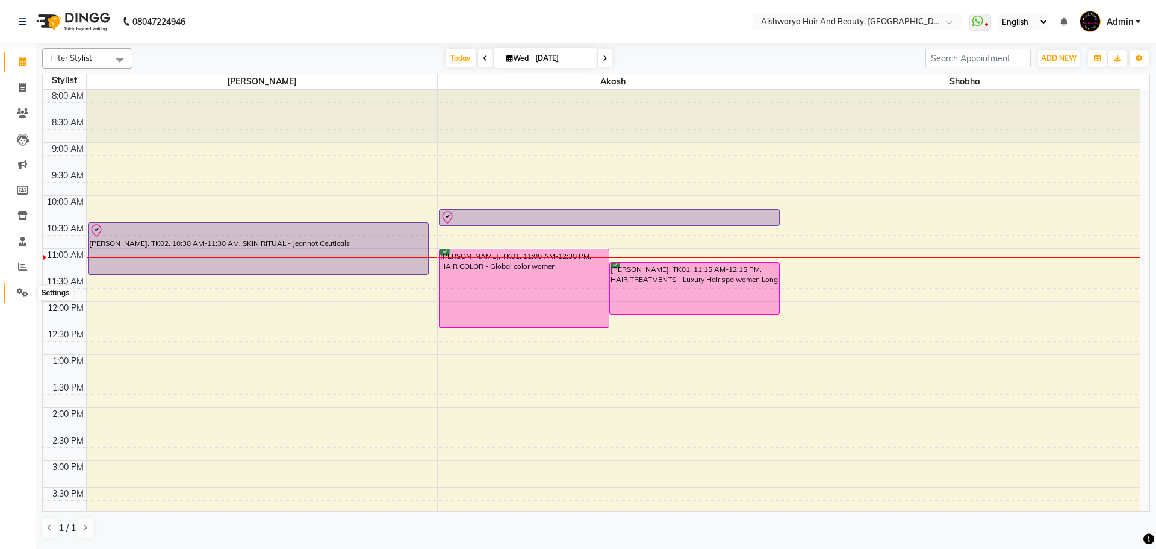
click at [14, 287] on span at bounding box center [22, 293] width 21 height 14
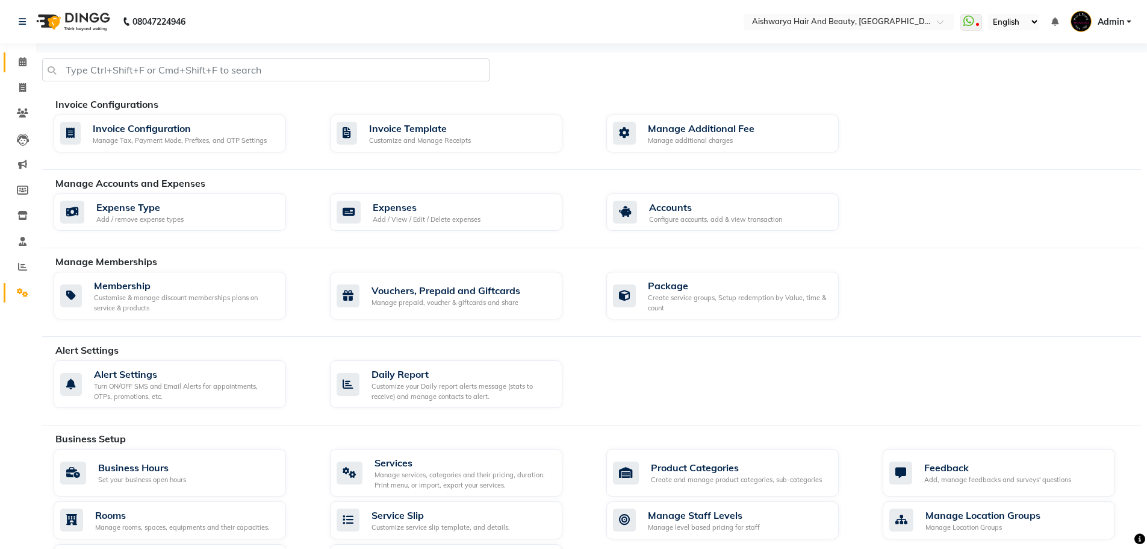
scroll to position [347, 0]
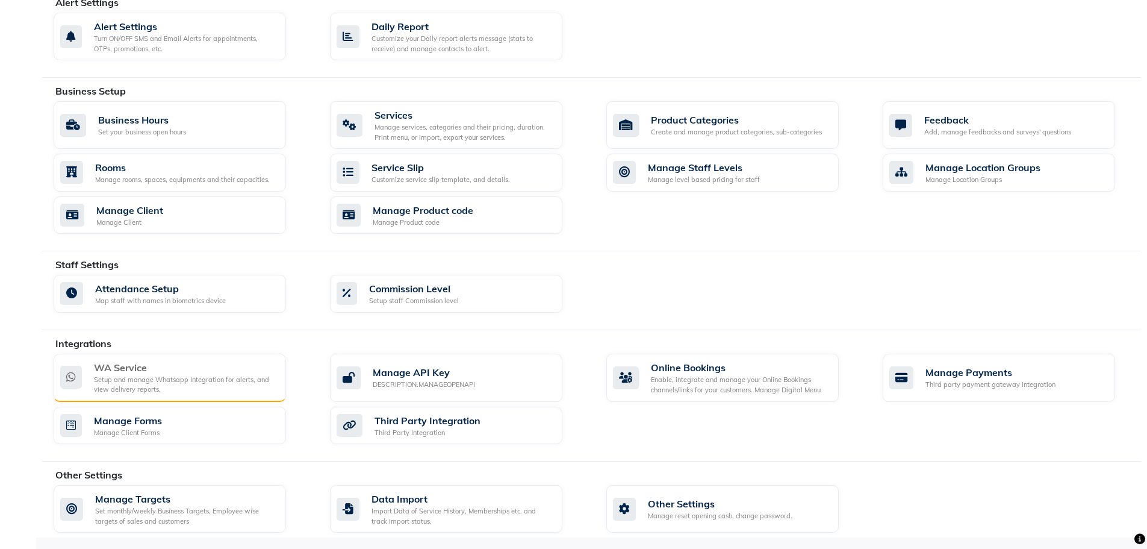
click at [191, 390] on div "Setup and manage Whatsapp Integration for alerts, and view delivery reports." at bounding box center [185, 385] width 182 height 20
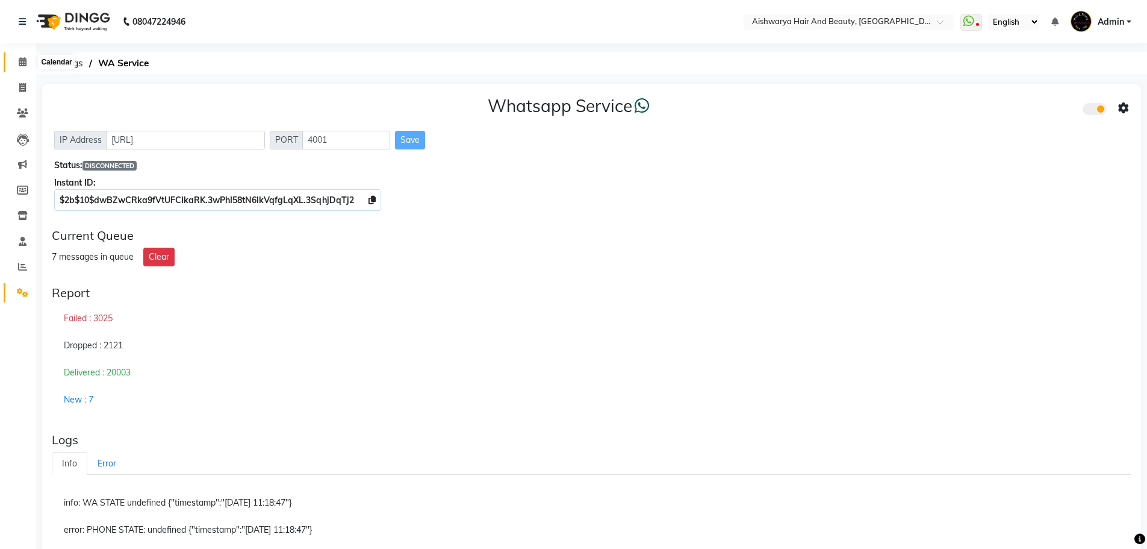
click at [17, 57] on span at bounding box center [22, 62] width 21 height 14
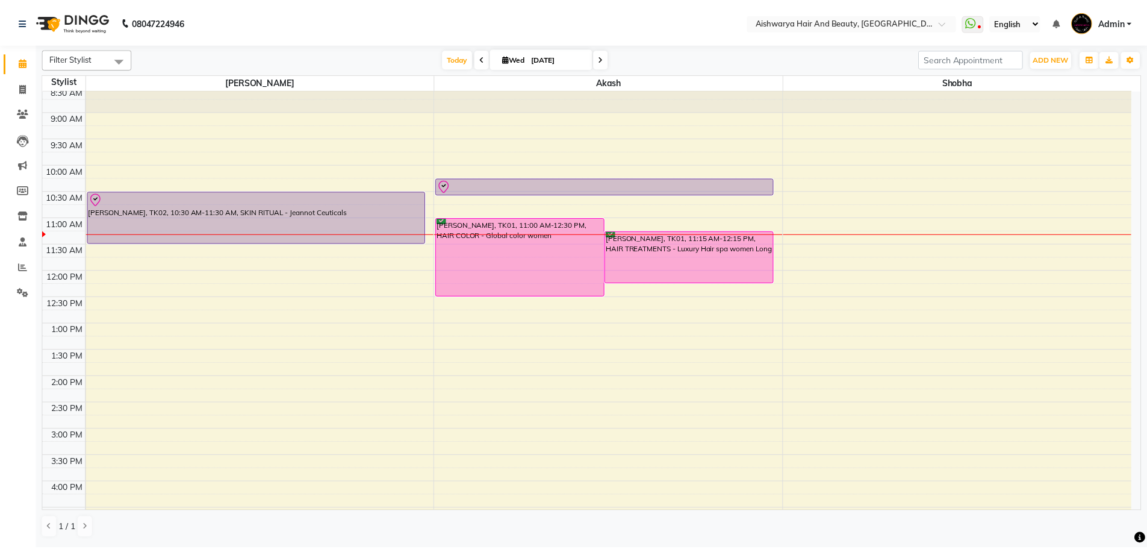
scroll to position [60, 0]
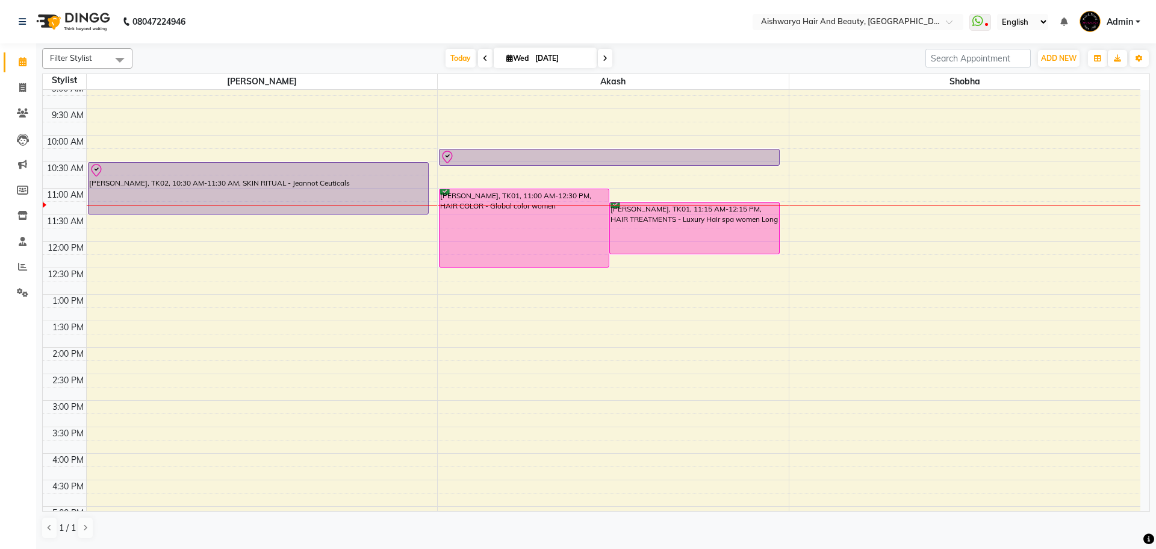
click at [1150, 118] on div "Filter Stylist Select All Akash kasturi Shobha Today Wed 03-09-2025 Toggle Drop…" at bounding box center [596, 294] width 1120 height 503
click at [985, 22] on span at bounding box center [981, 22] width 22 height 17
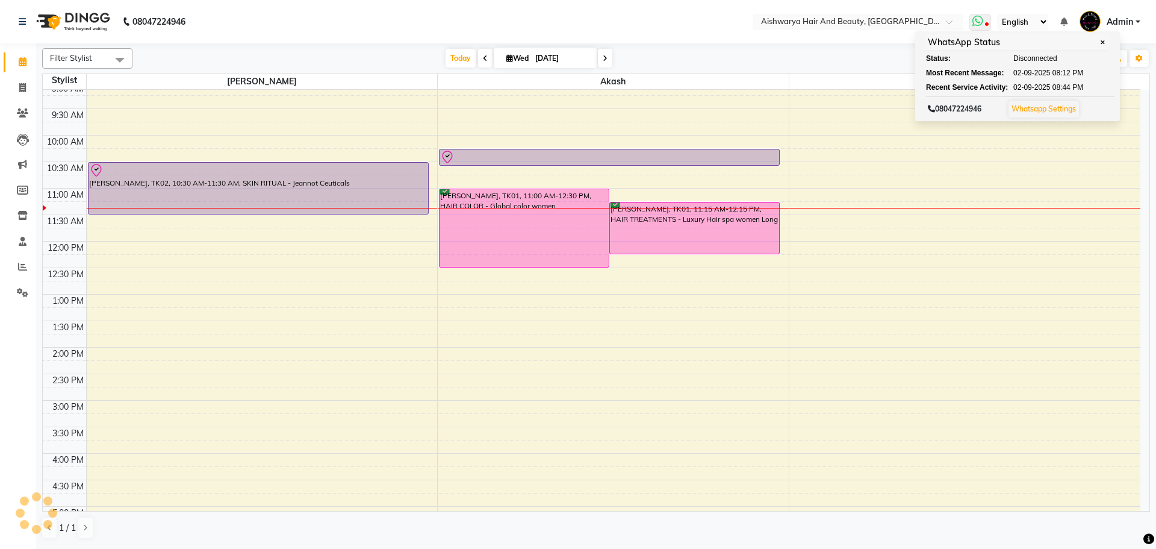
click at [985, 22] on span at bounding box center [981, 22] width 22 height 17
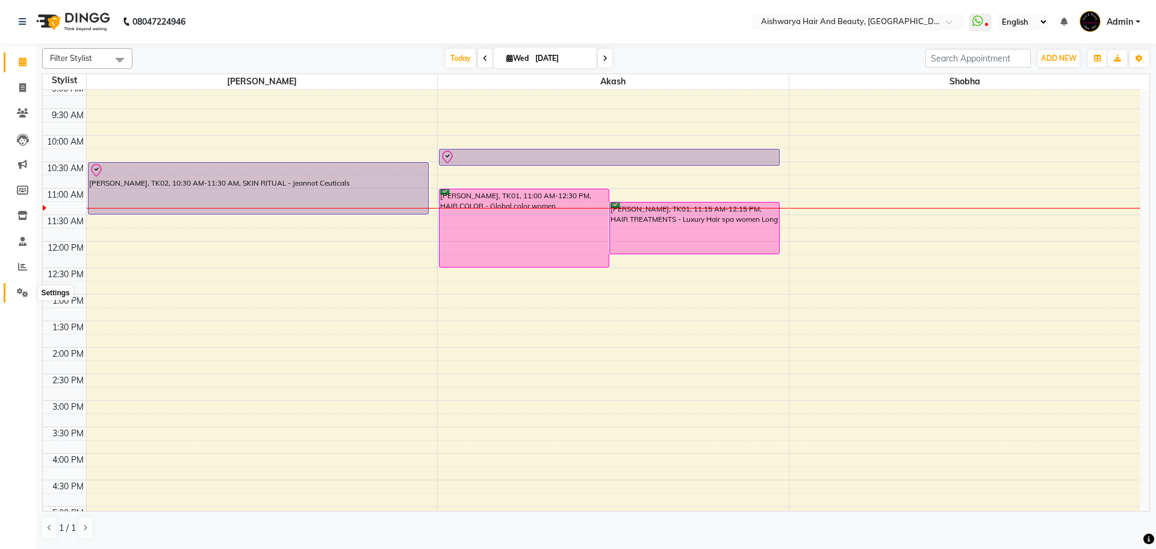
click at [17, 293] on icon at bounding box center [22, 292] width 11 height 9
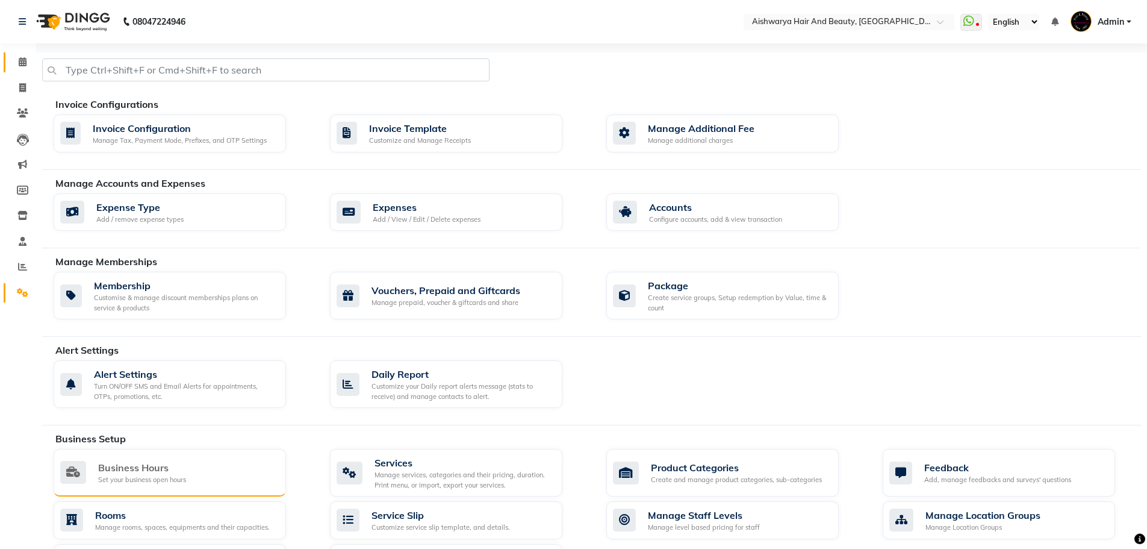
scroll to position [347, 0]
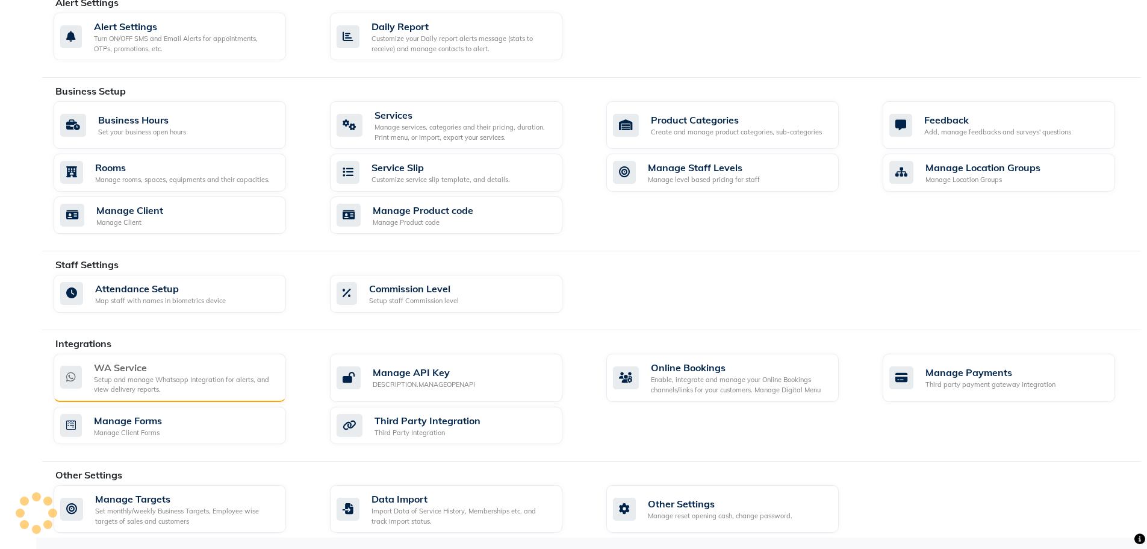
click at [212, 363] on div "WA Service" at bounding box center [185, 367] width 182 height 14
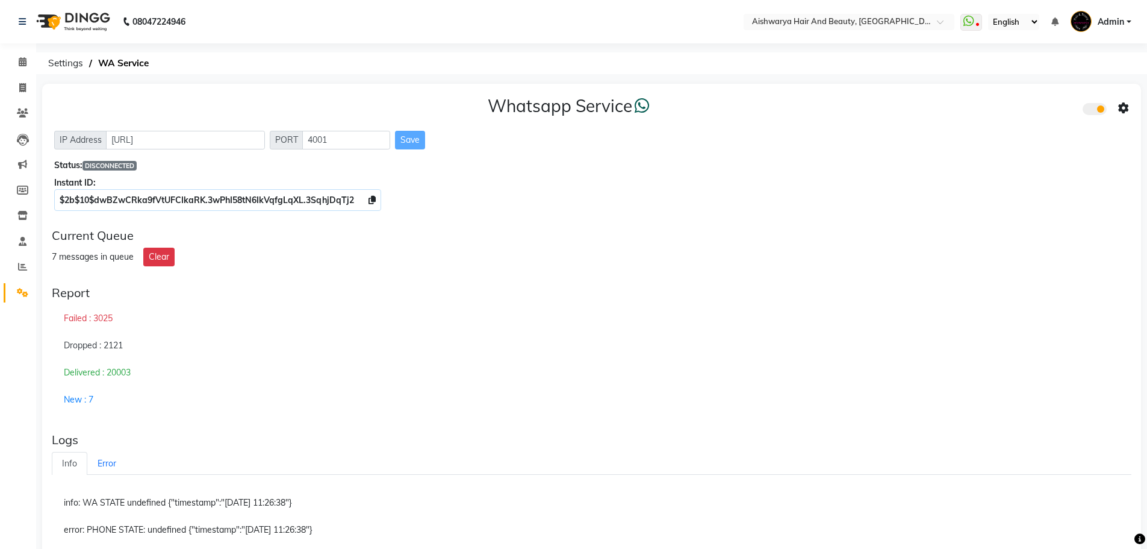
click at [657, 239] on div "Current Queue" at bounding box center [592, 235] width 1080 height 14
click at [635, 153] on div "Whatsapp Service IP Address [URL] PORT 4001 Save Status: DISCONNECTED Instant I…" at bounding box center [591, 151] width 1099 height 135
click at [581, 240] on div "Current Queue" at bounding box center [592, 235] width 1080 height 14
click at [974, 17] on icon at bounding box center [969, 21] width 11 height 12
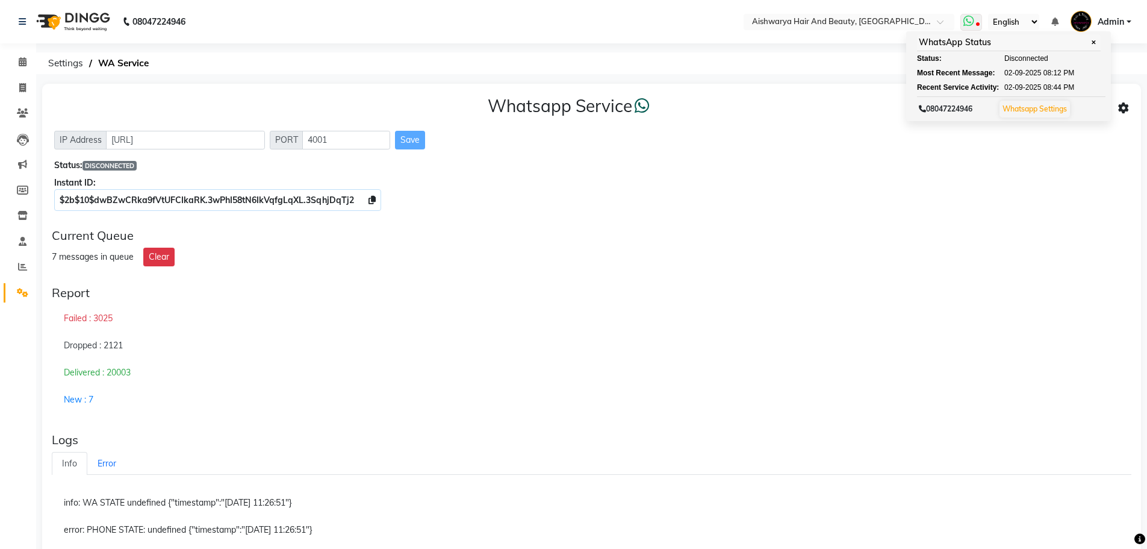
click at [974, 17] on icon at bounding box center [969, 21] width 11 height 12
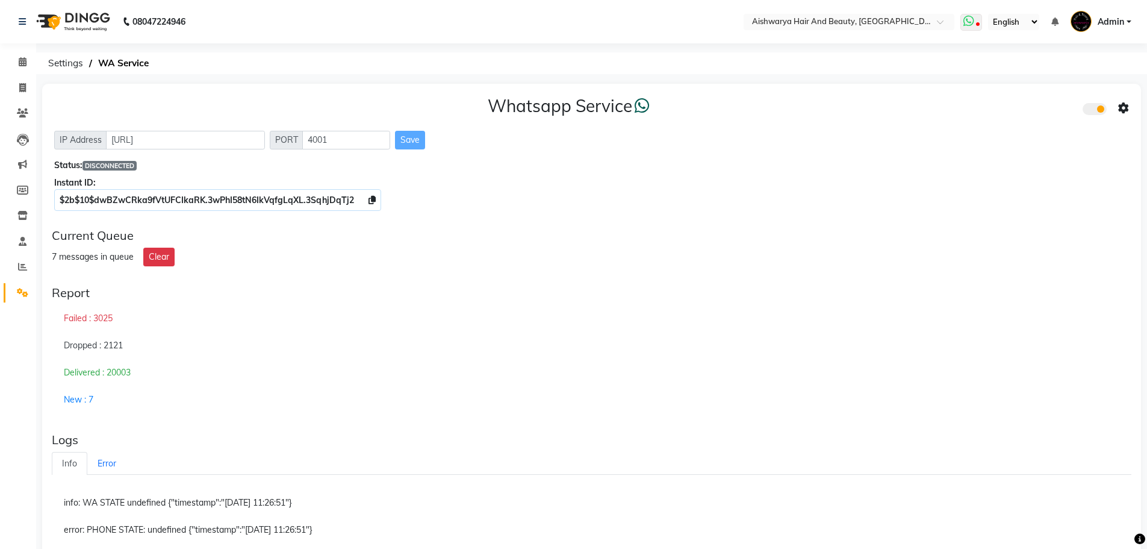
click at [974, 17] on icon at bounding box center [969, 21] width 11 height 12
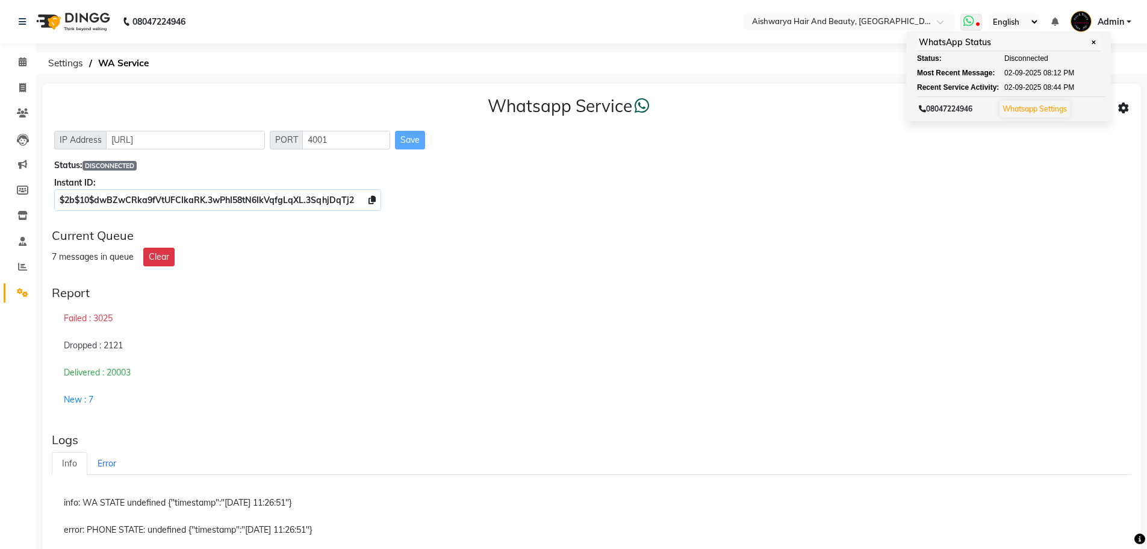
click at [974, 17] on icon at bounding box center [969, 21] width 11 height 12
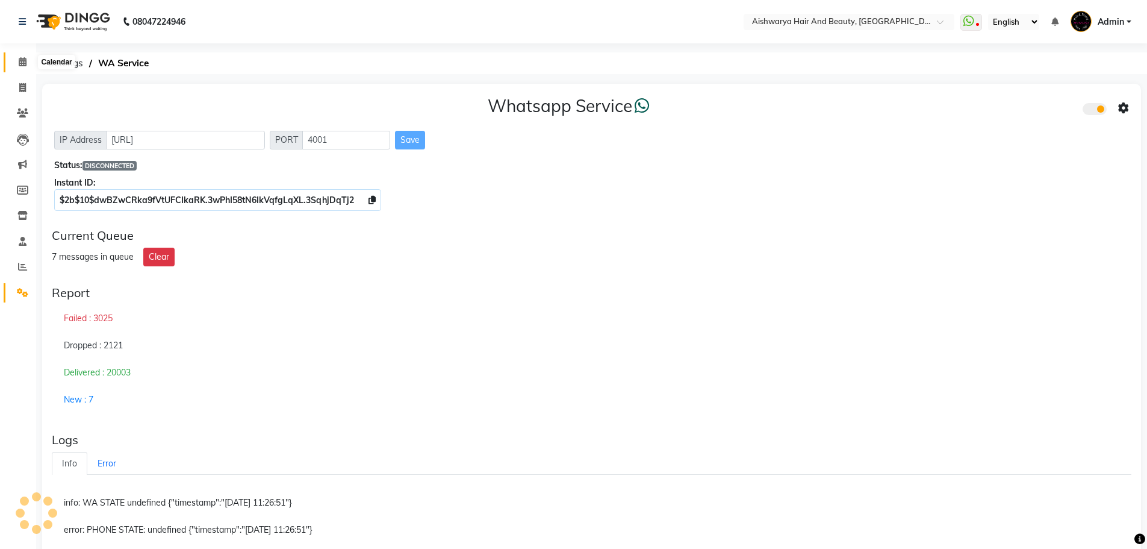
click at [17, 60] on span at bounding box center [22, 62] width 21 height 14
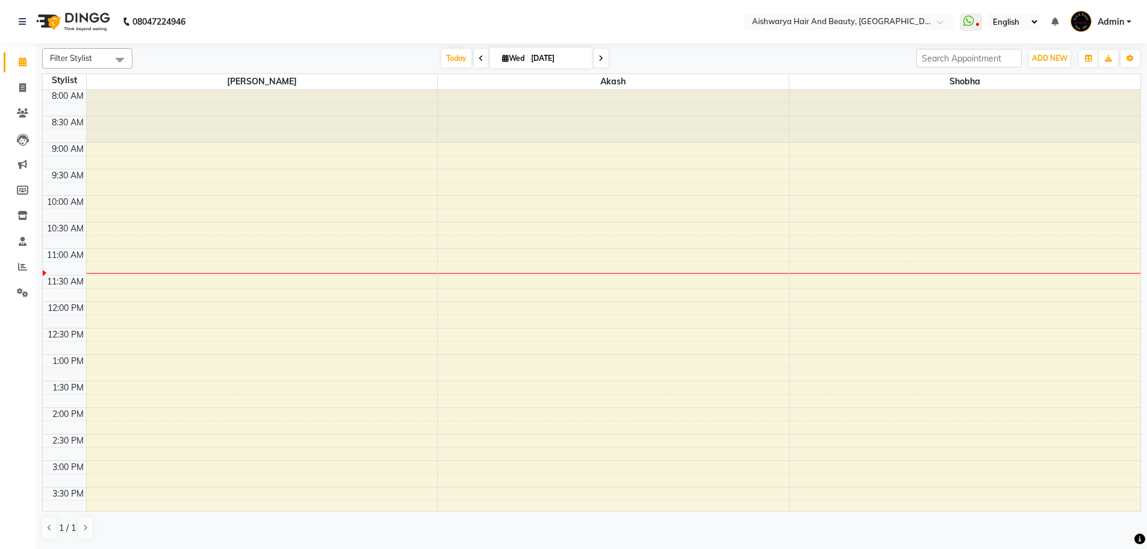
click at [17, 60] on span at bounding box center [22, 62] width 21 height 14
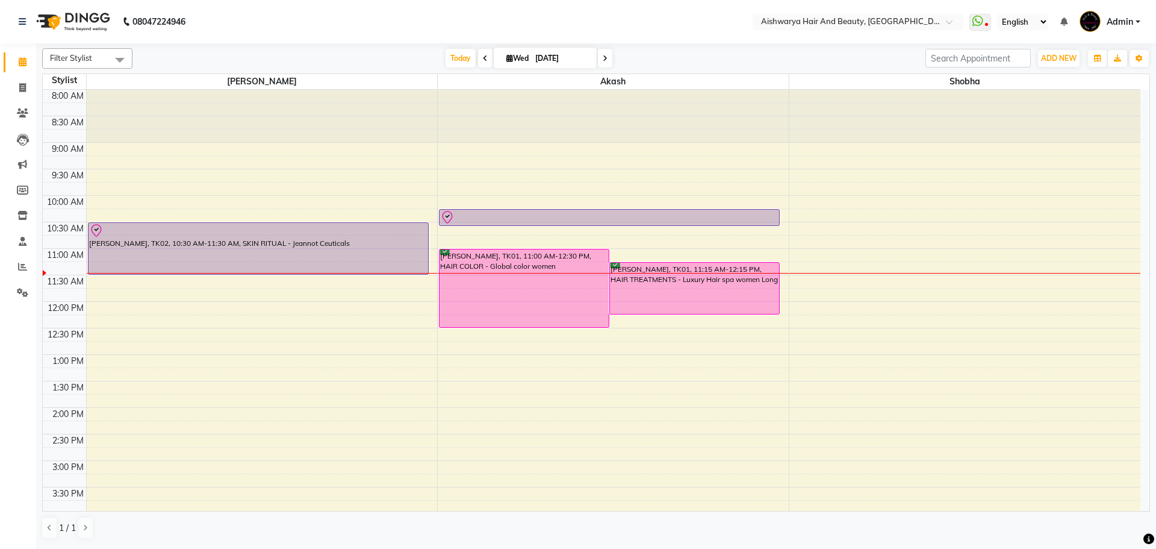
click at [17, 60] on span at bounding box center [22, 62] width 21 height 14
click at [982, 16] on icon at bounding box center [978, 21] width 11 height 12
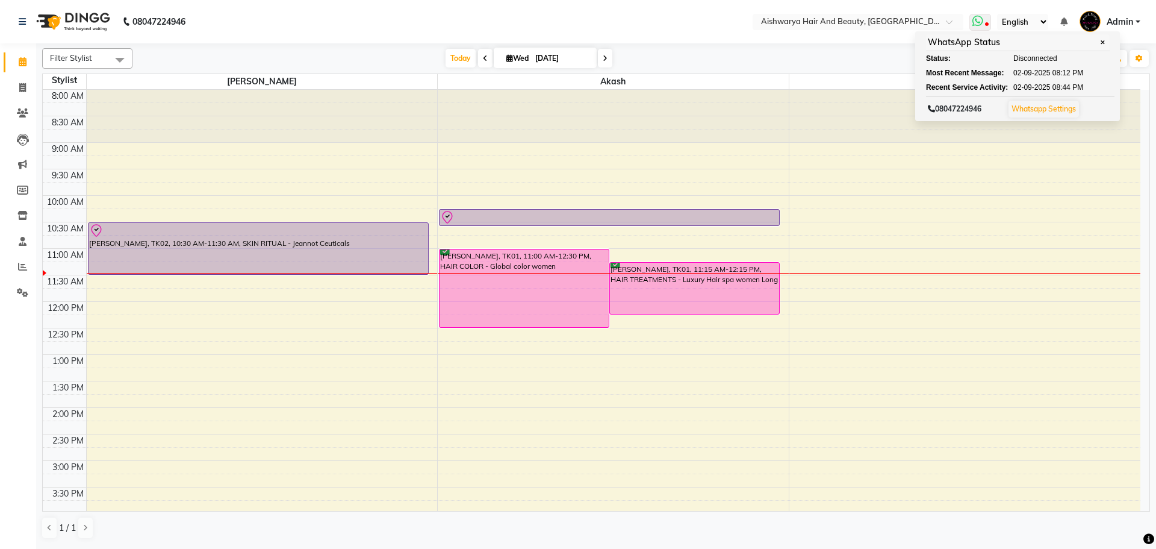
click at [982, 16] on icon at bounding box center [978, 21] width 11 height 12
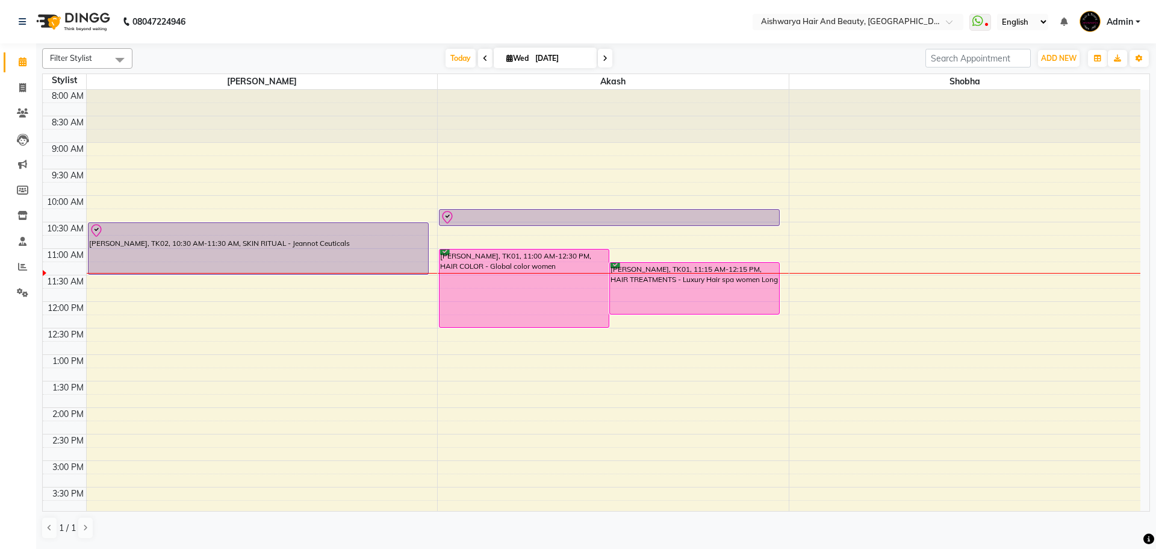
click at [1130, 24] on span "Admin" at bounding box center [1120, 22] width 26 height 13
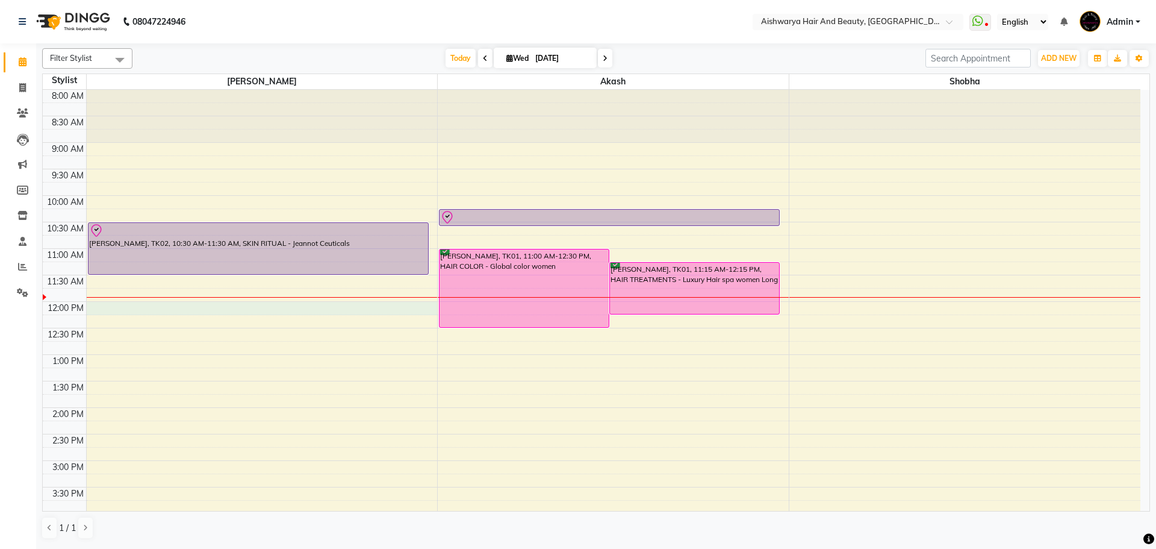
click at [114, 310] on div "8:00 AM 8:30 AM 9:00 AM 9:30 AM 10:00 AM 10:30 AM 11:00 AM 11:30 AM 12:00 PM 12…" at bounding box center [592, 434] width 1098 height 688
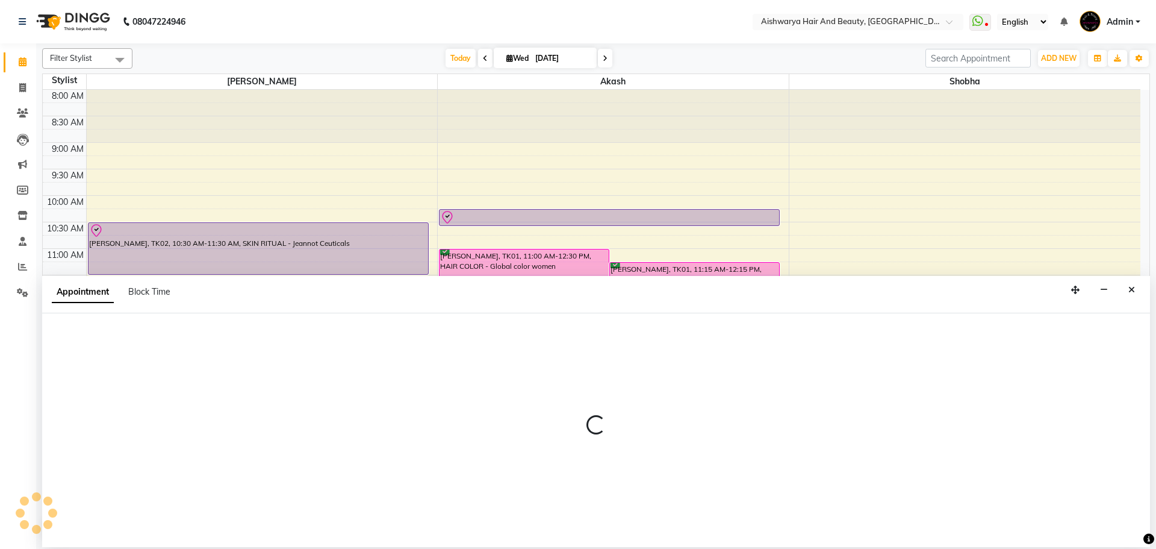
select select "19046"
select select "720"
select select "tentative"
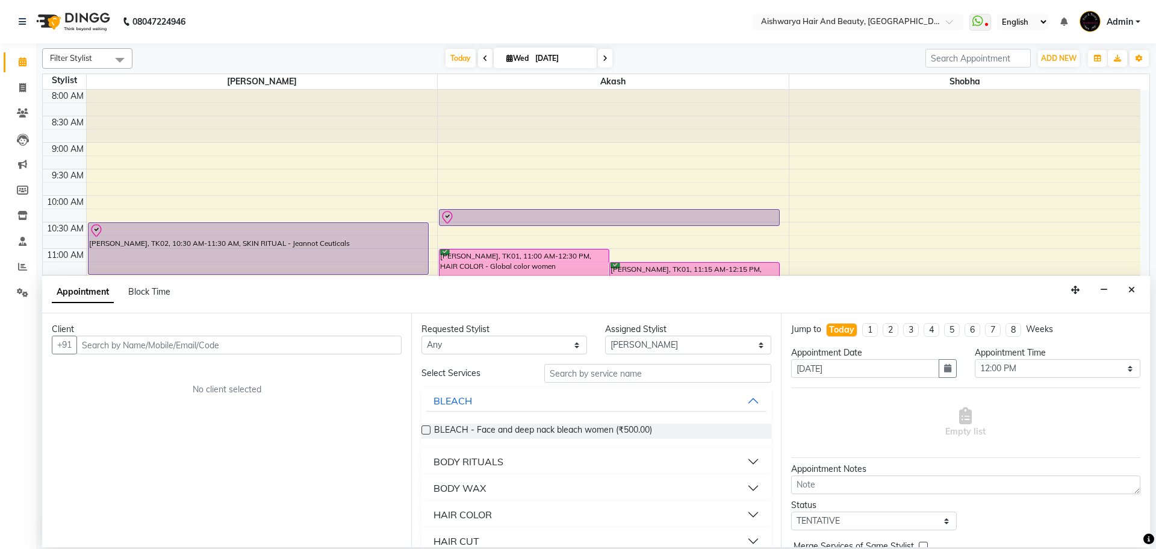
click at [208, 352] on input "text" at bounding box center [238, 344] width 325 height 19
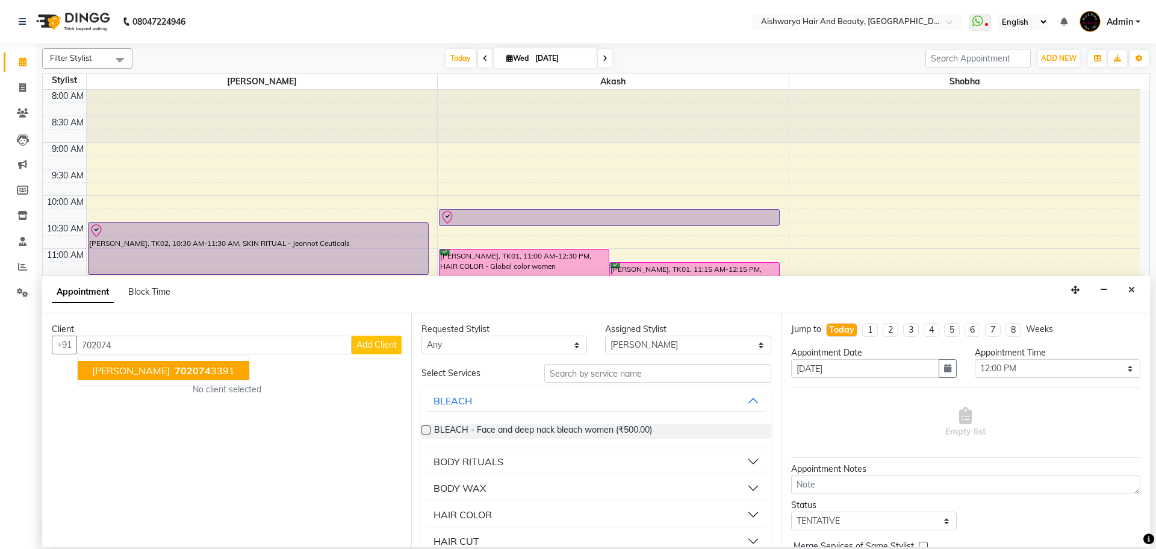
click at [184, 374] on ngb-highlight "702074 3391" at bounding box center [203, 370] width 63 height 12
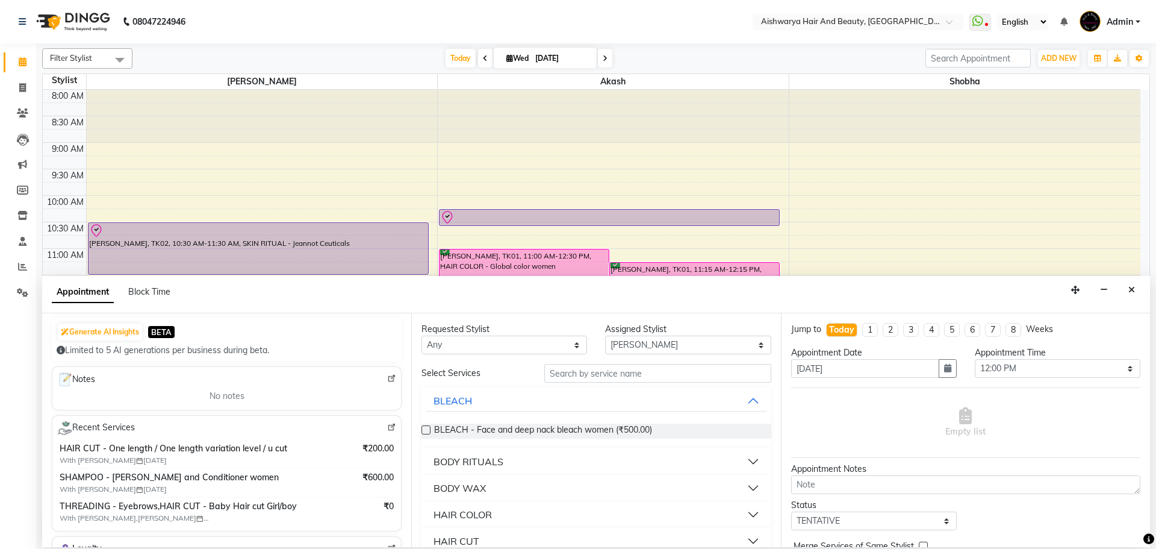
scroll to position [120, 0]
type input "7020743391"
click at [387, 423] on img at bounding box center [391, 426] width 9 height 9
click at [1136, 287] on button "Close" at bounding box center [1131, 290] width 17 height 19
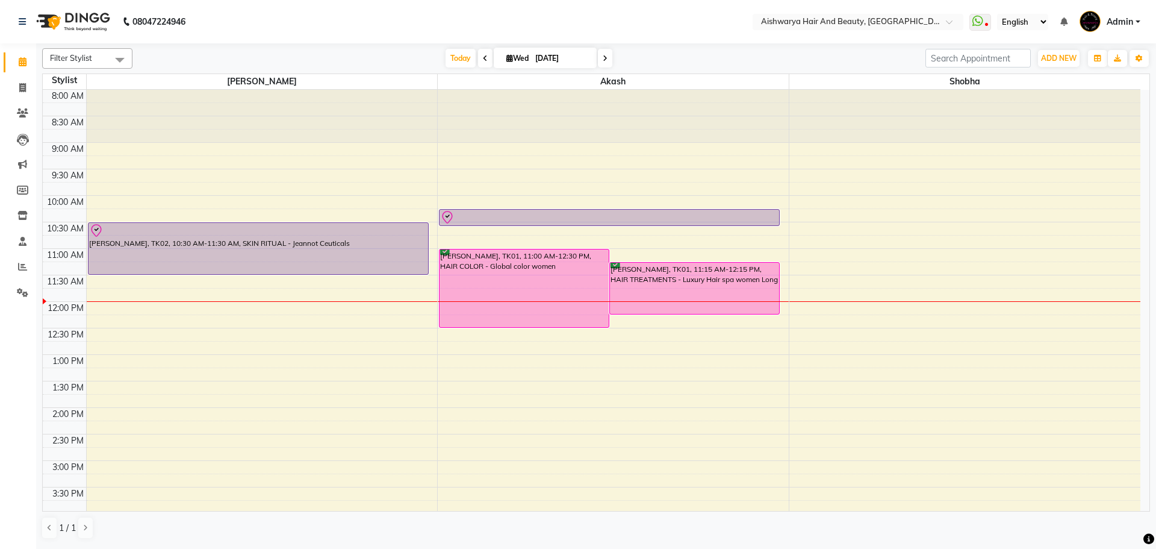
click at [336, 310] on div "8:00 AM 8:30 AM 9:00 AM 9:30 AM 10:00 AM 10:30 AM 11:00 AM 11:30 AM 12:00 PM 12…" at bounding box center [592, 434] width 1098 height 688
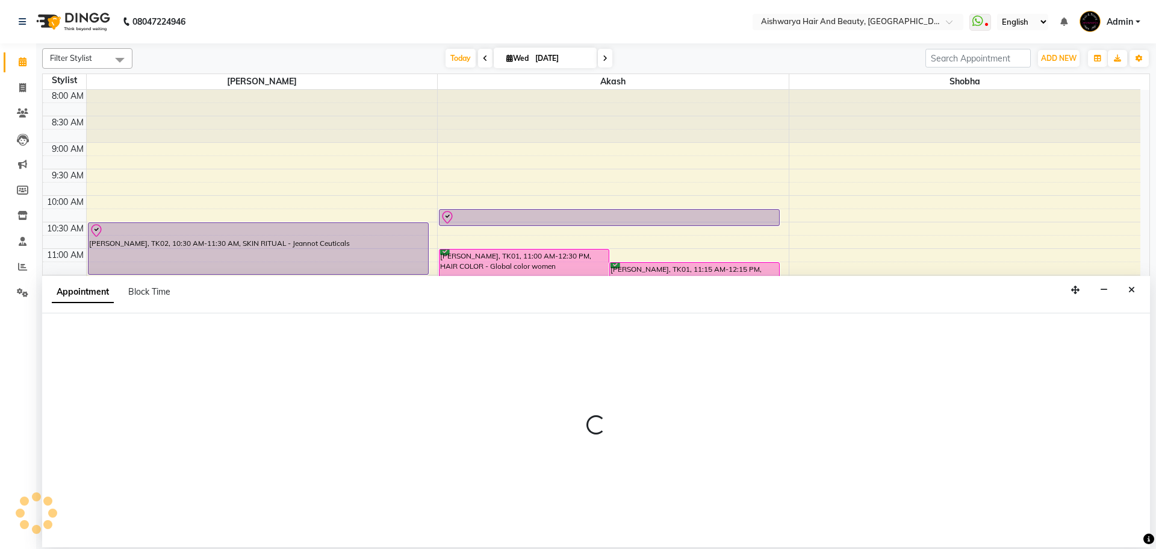
select select "19046"
select select "720"
select select "tentative"
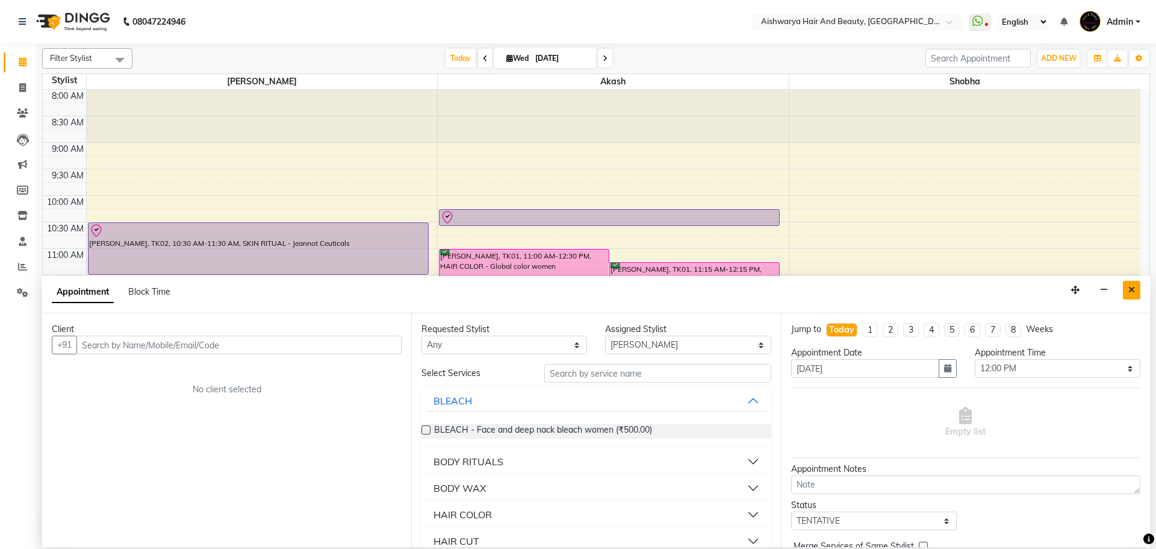
click at [1127, 288] on button "Close" at bounding box center [1131, 290] width 17 height 19
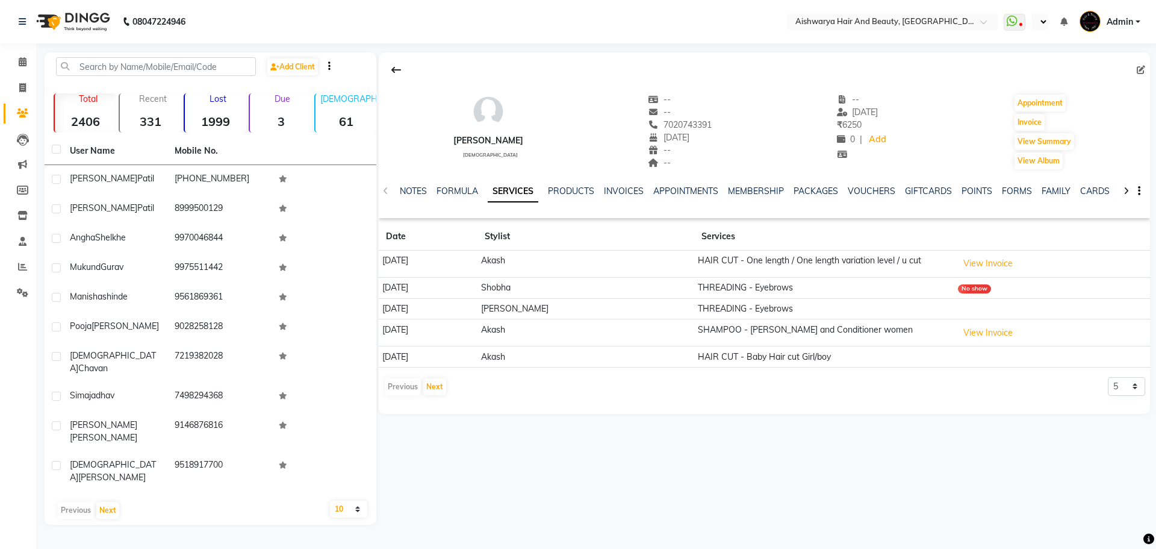
select select "en"
click at [429, 392] on button "Next" at bounding box center [434, 386] width 23 height 17
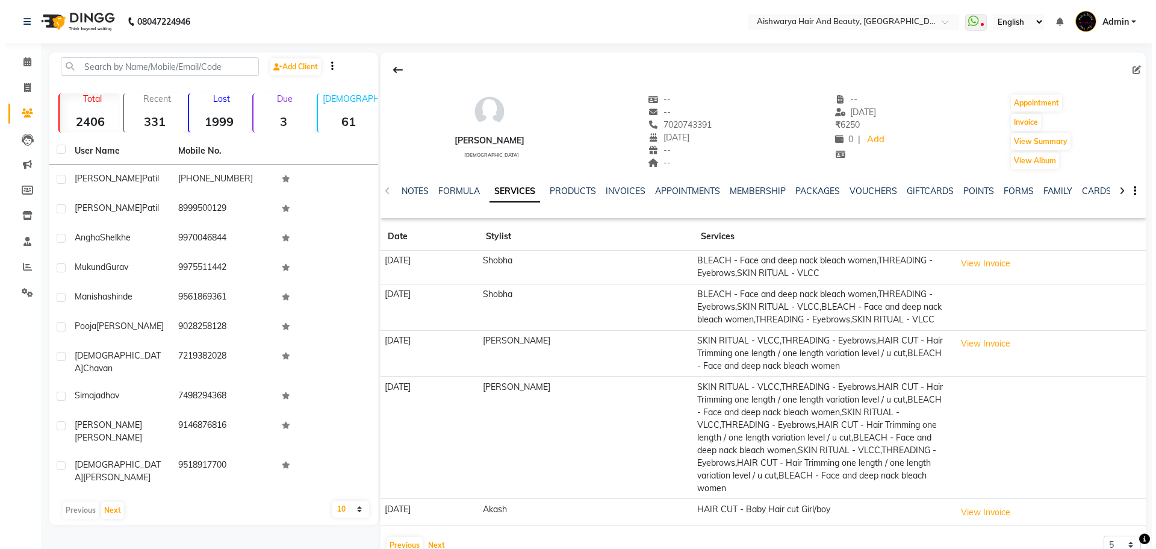
scroll to position [16, 0]
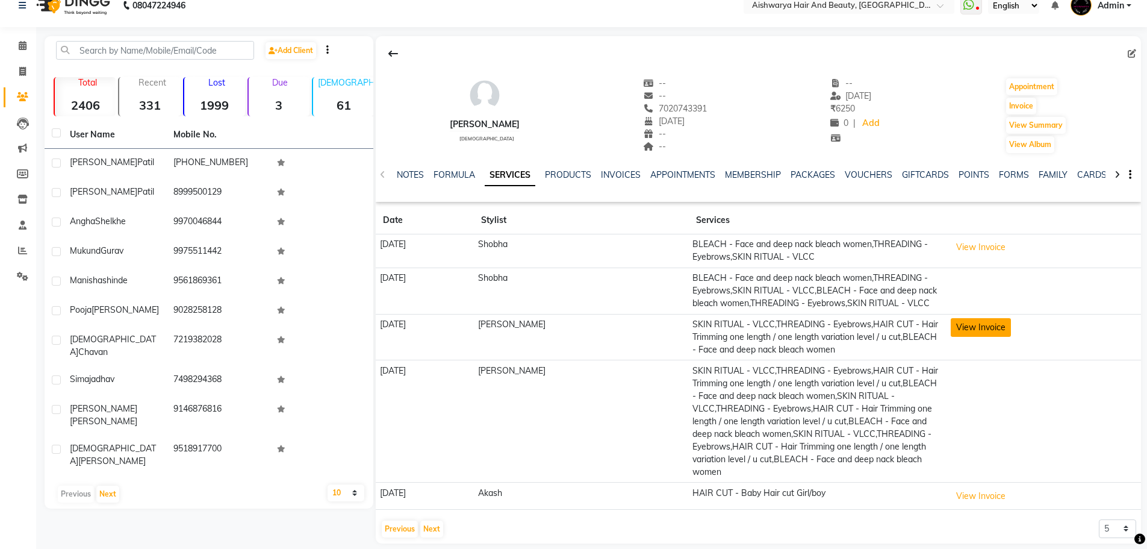
click at [951, 327] on button "View Invoice" at bounding box center [981, 327] width 60 height 19
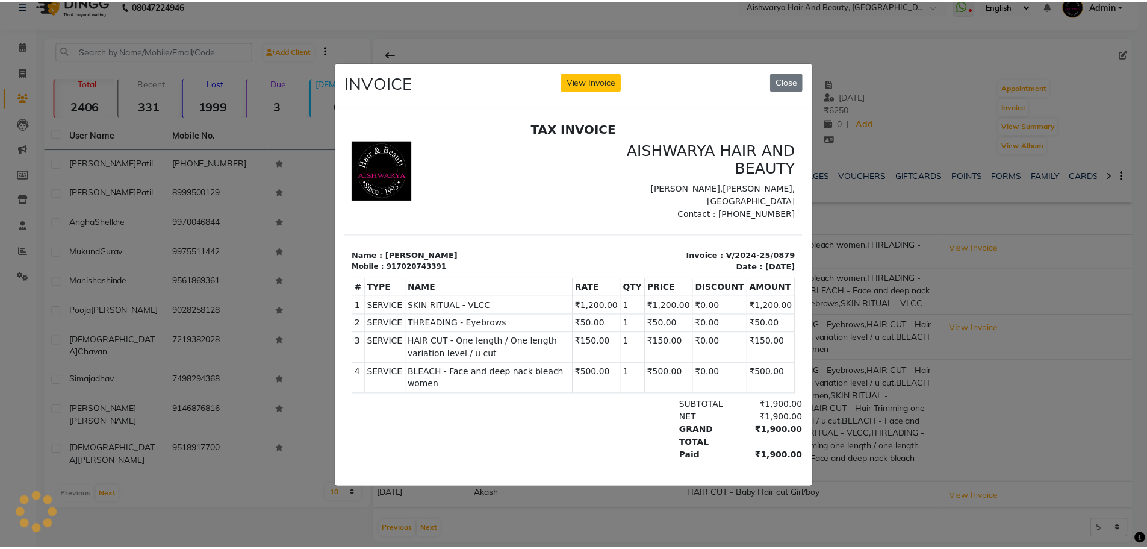
scroll to position [0, 0]
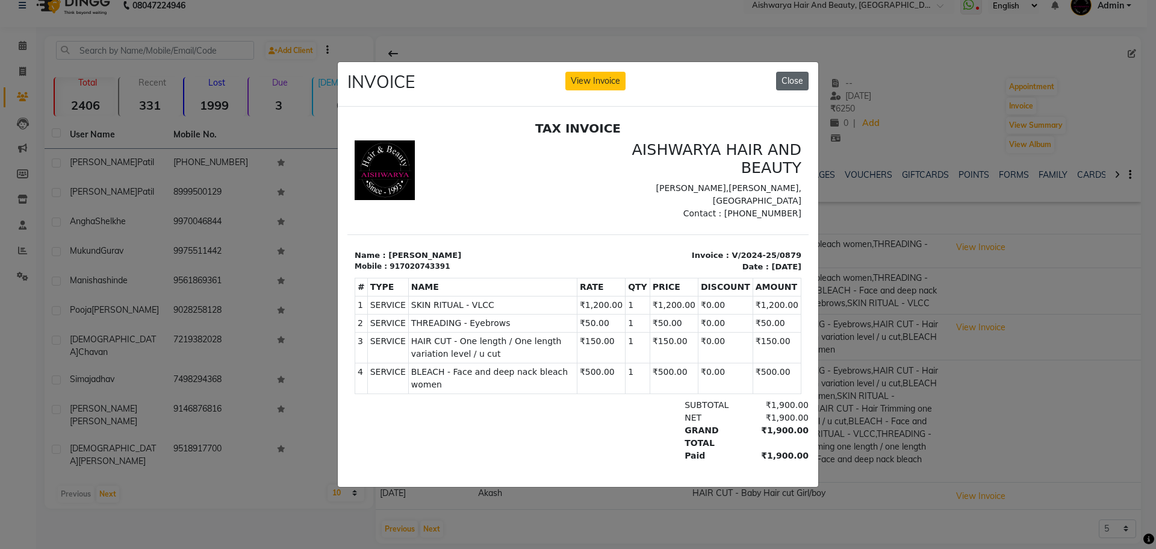
click at [797, 75] on button "Close" at bounding box center [792, 81] width 33 height 19
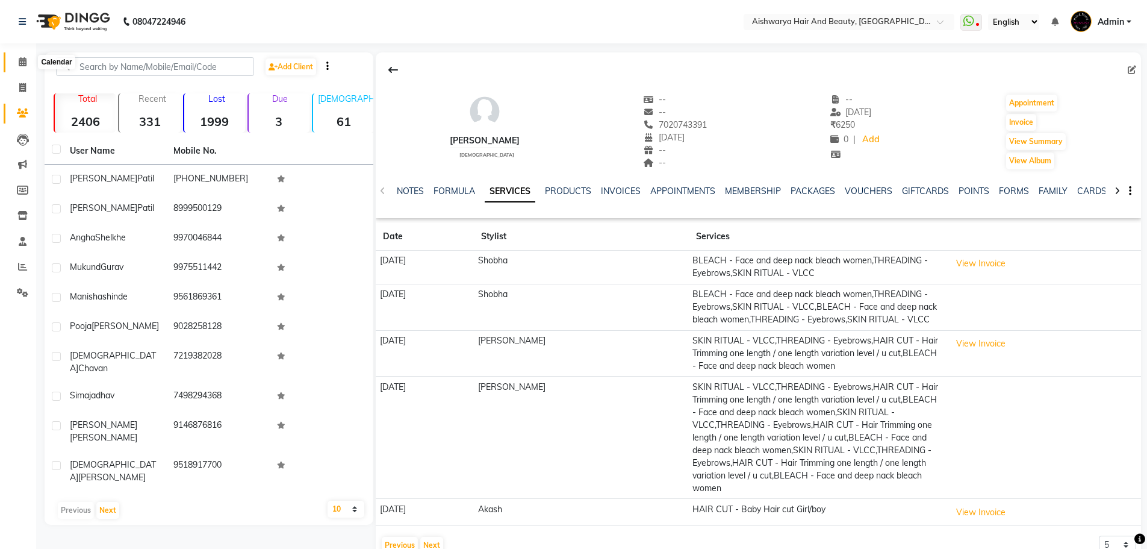
click at [22, 64] on icon at bounding box center [23, 61] width 8 height 9
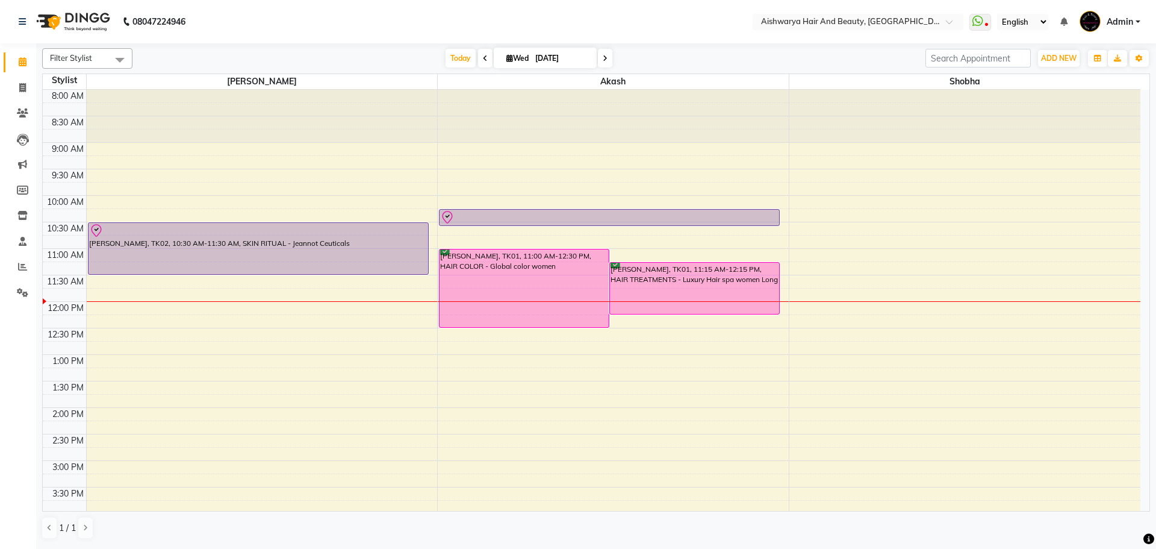
click at [107, 308] on div "8:00 AM 8:30 AM 9:00 AM 9:30 AM 10:00 AM 10:30 AM 11:00 AM 11:30 AM 12:00 PM 12…" at bounding box center [592, 434] width 1098 height 688
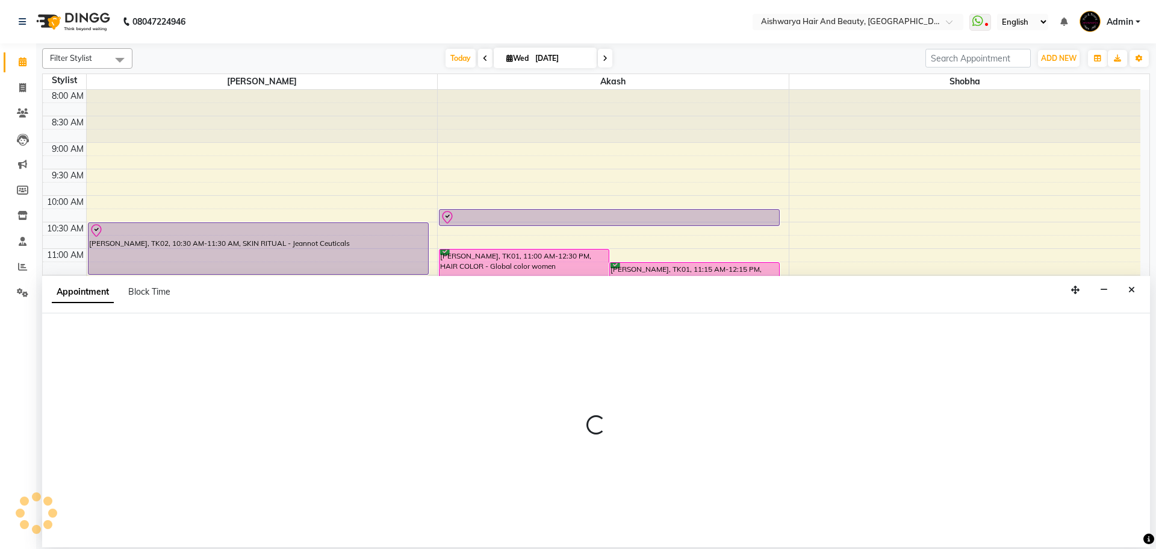
select select "19046"
select select "720"
select select "tentative"
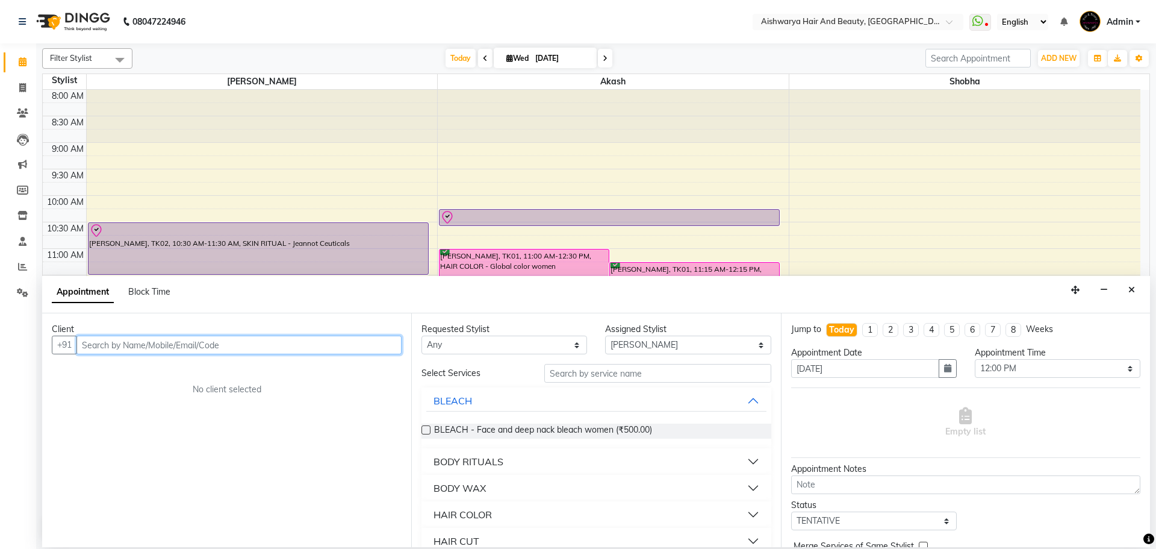
click at [185, 347] on input "text" at bounding box center [238, 344] width 325 height 19
click at [623, 372] on input "text" at bounding box center [657, 373] width 227 height 19
click at [144, 346] on input "text" at bounding box center [238, 344] width 325 height 19
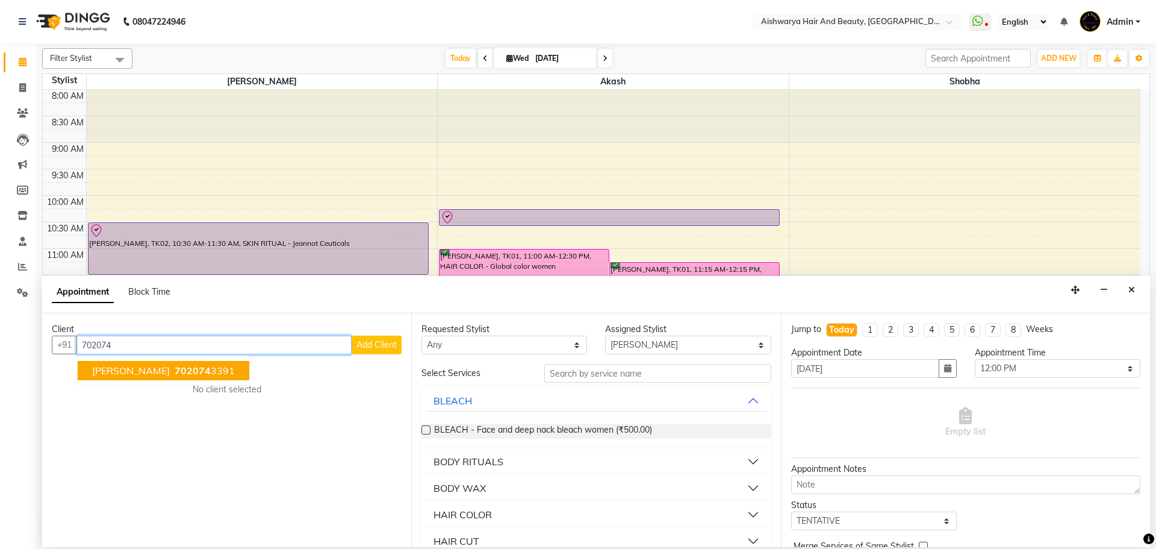
click at [175, 371] on span "702074" at bounding box center [193, 370] width 36 height 12
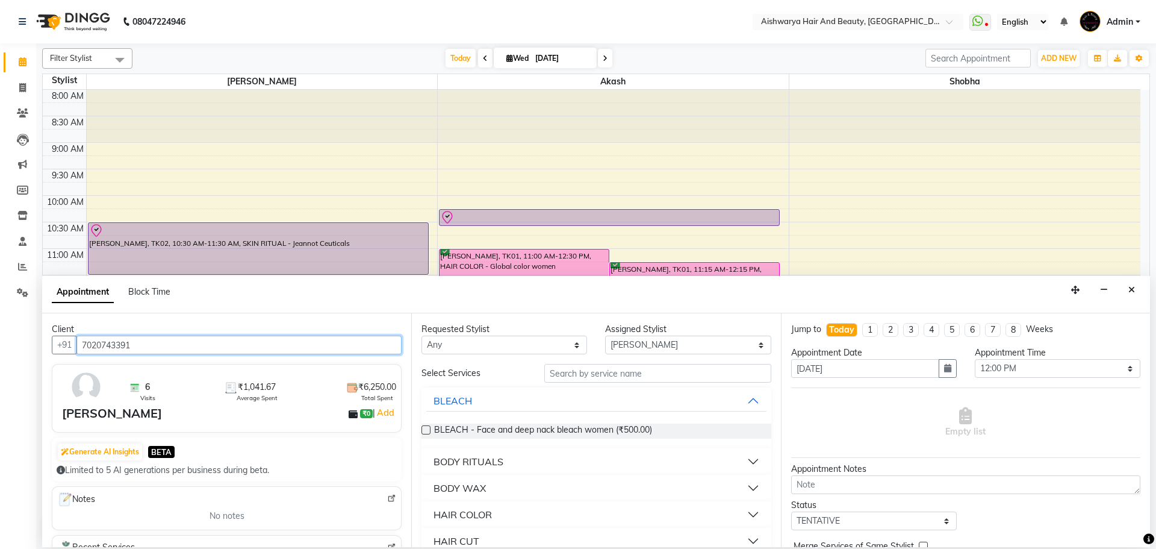
type input "7020743391"
click at [600, 378] on input "text" at bounding box center [657, 373] width 227 height 19
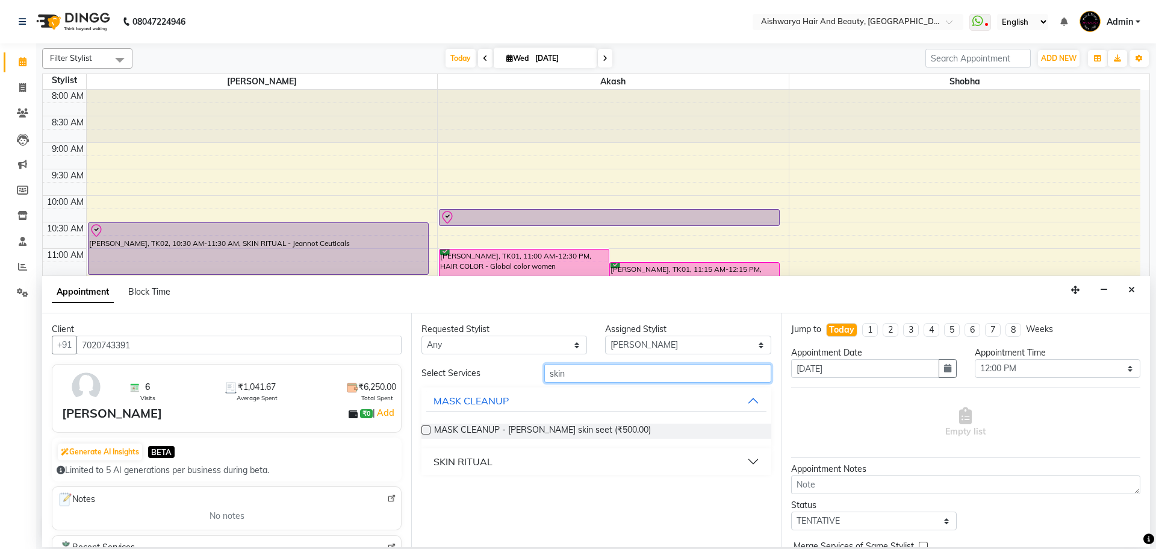
type input "skin"
click at [464, 458] on div "SKIN RITUAL" at bounding box center [463, 461] width 59 height 14
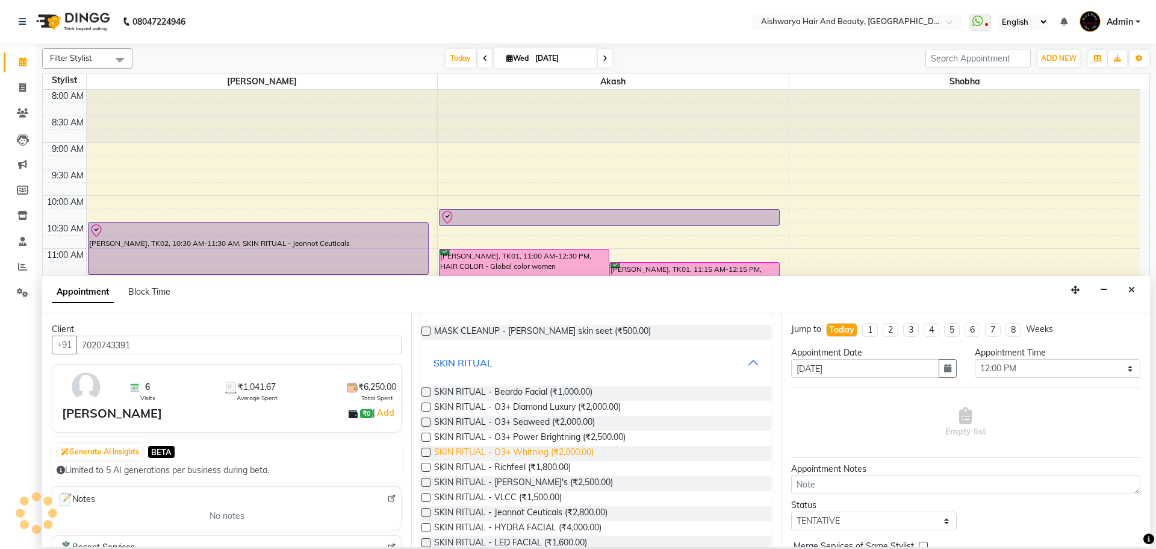
scroll to position [122, 0]
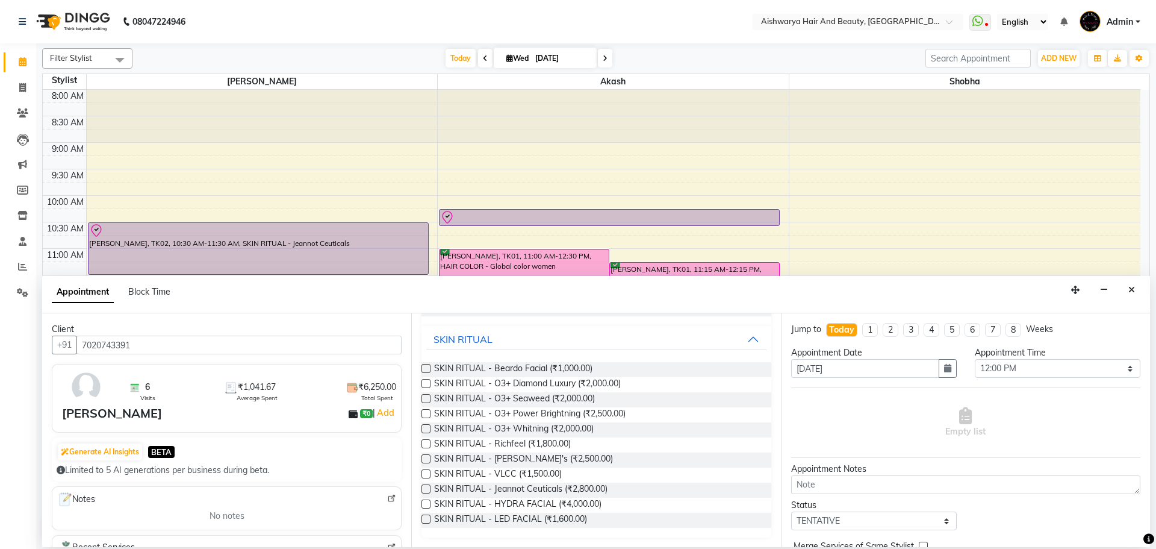
click at [425, 473] on label at bounding box center [426, 473] width 9 height 9
click at [425, 473] on input "checkbox" at bounding box center [426, 475] width 8 height 8
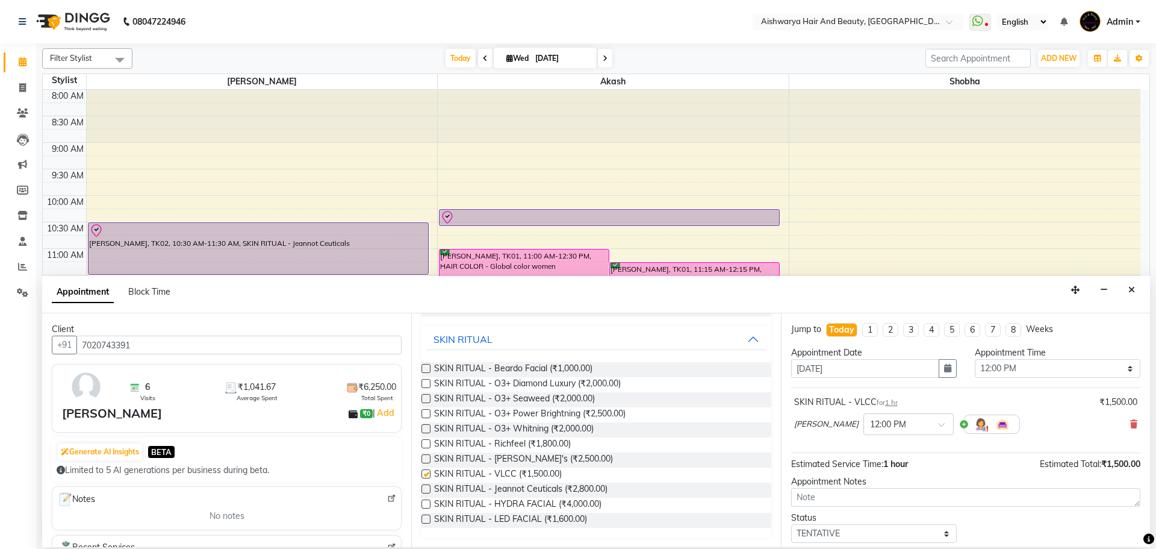
scroll to position [59, 0]
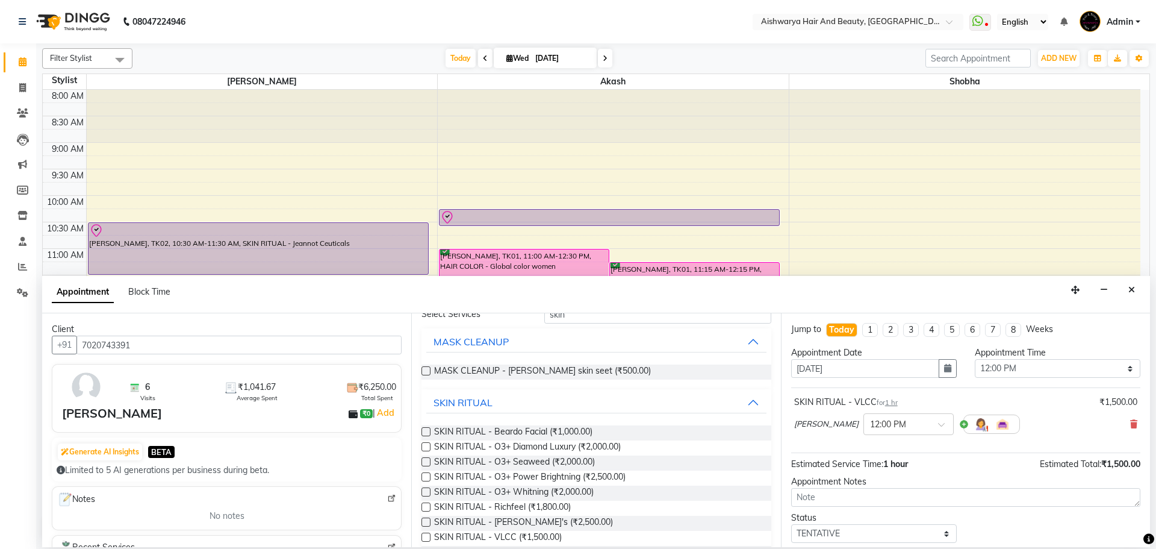
checkbox input "false"
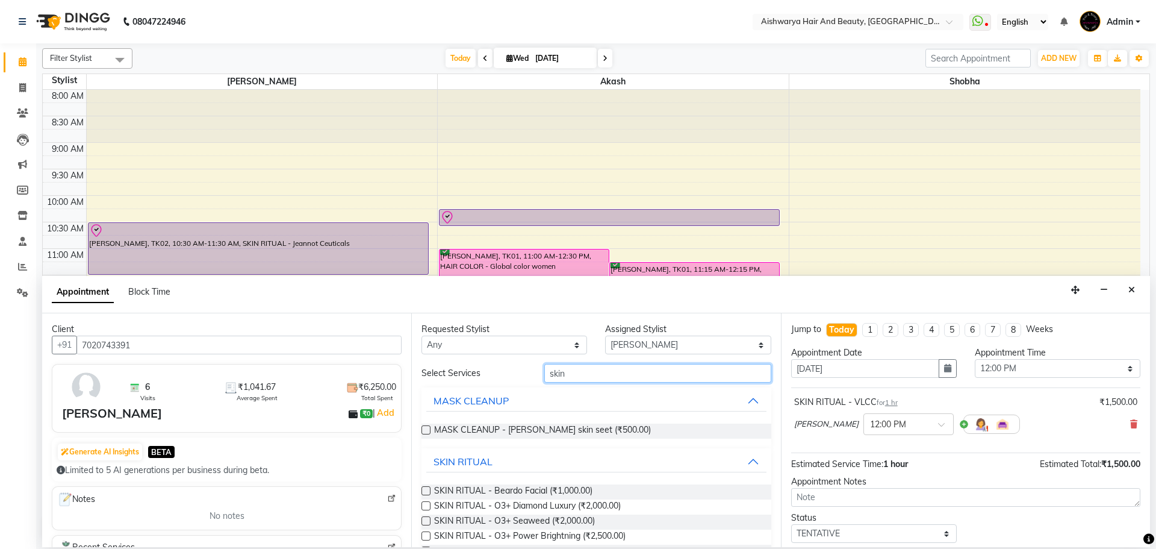
click at [606, 366] on input "skin" at bounding box center [657, 373] width 227 height 19
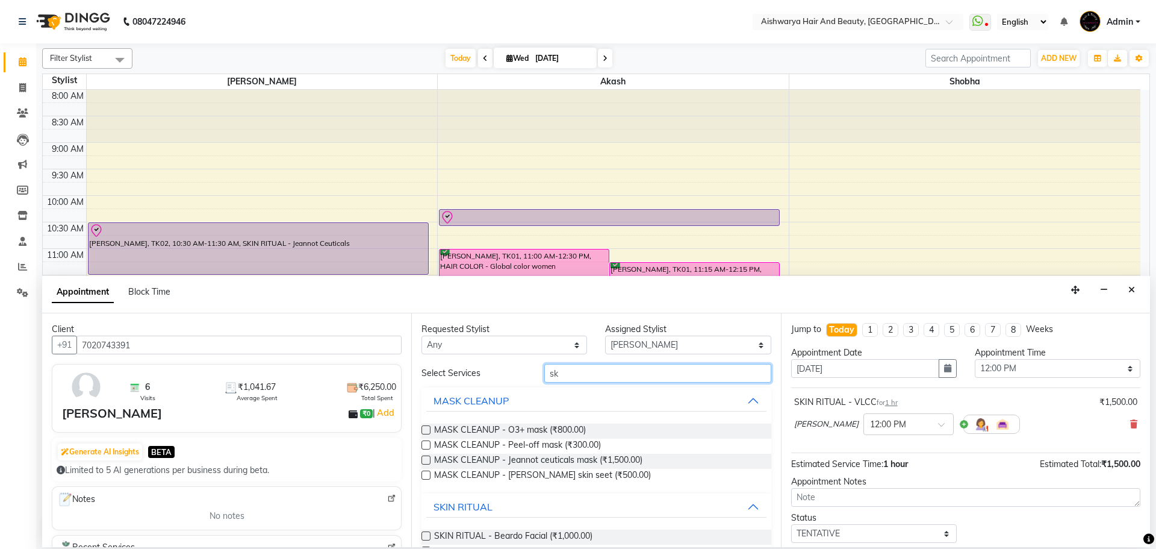
type input "s"
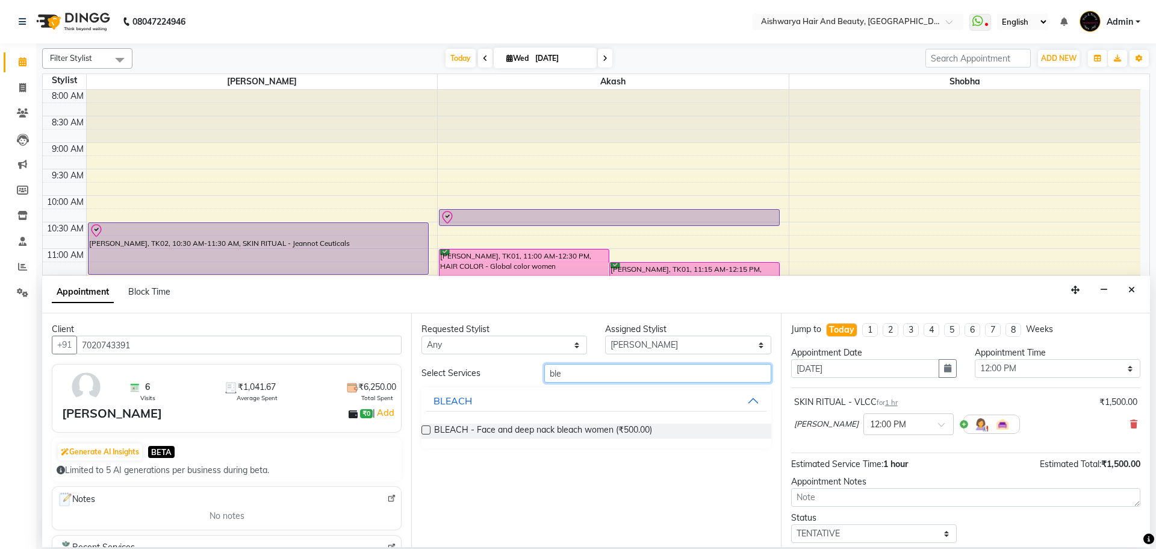
type input "ble"
click at [425, 429] on label at bounding box center [426, 429] width 9 height 9
click at [425, 429] on input "checkbox" at bounding box center [426, 431] width 8 height 8
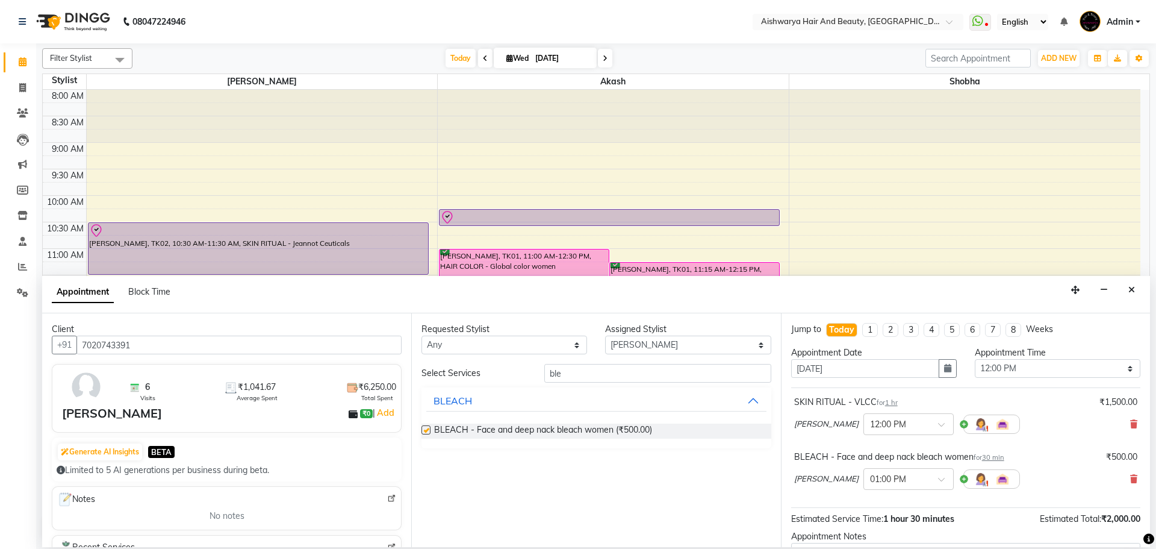
checkbox input "false"
click at [587, 373] on input "ble" at bounding box center [657, 373] width 227 height 19
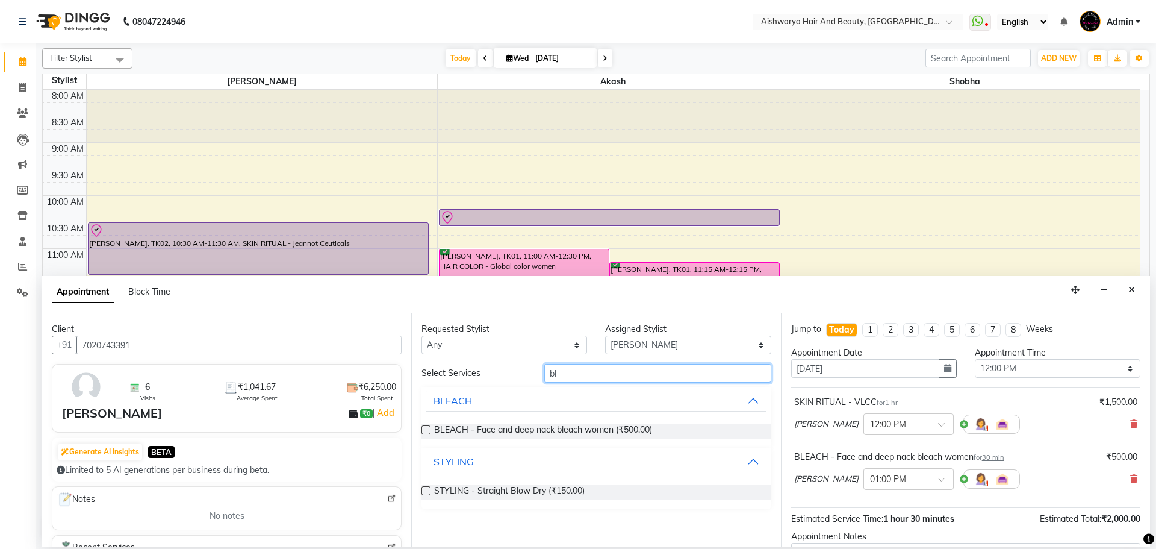
type input "b"
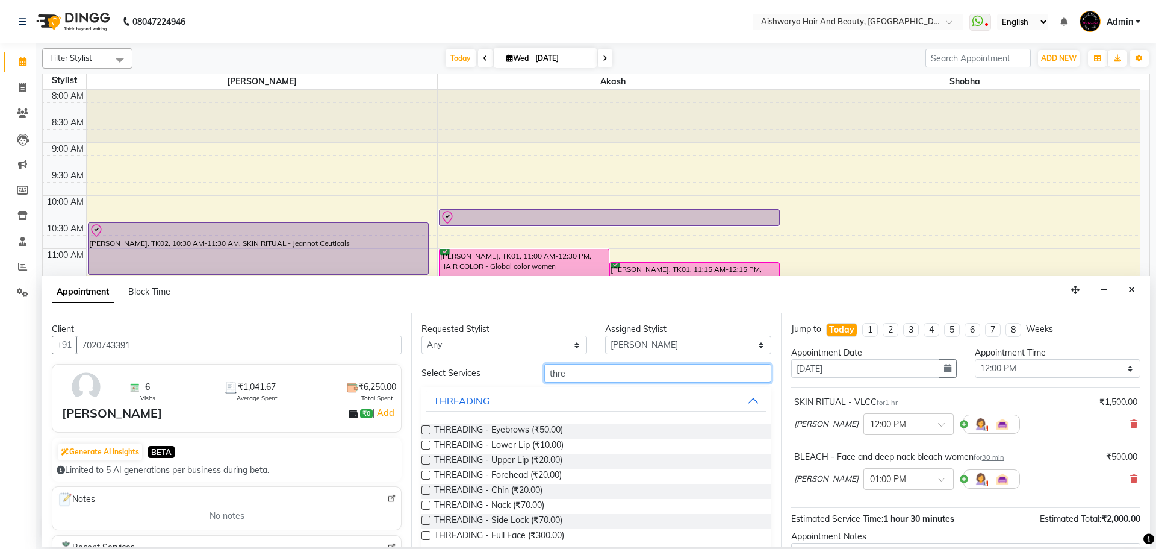
type input "thre"
click at [427, 428] on label at bounding box center [426, 429] width 9 height 9
click at [427, 428] on input "checkbox" at bounding box center [426, 431] width 8 height 8
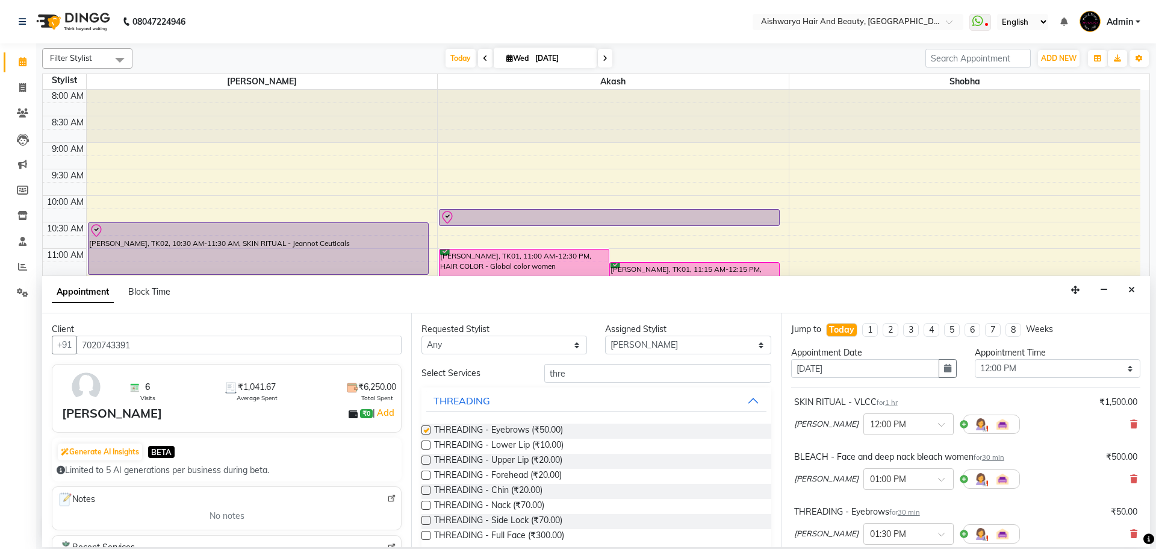
checkbox input "false"
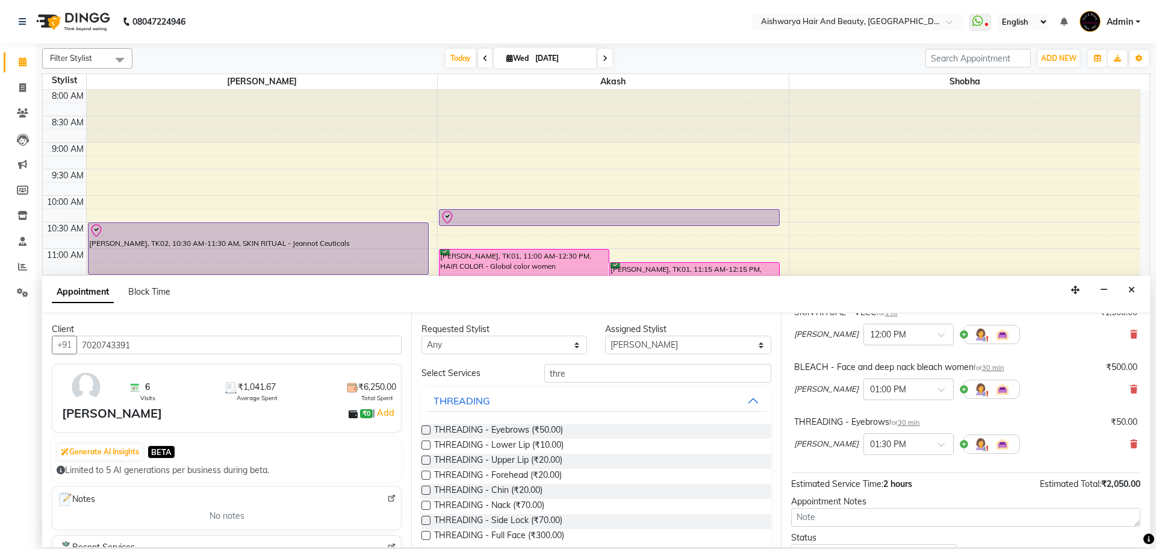
scroll to position [181, 0]
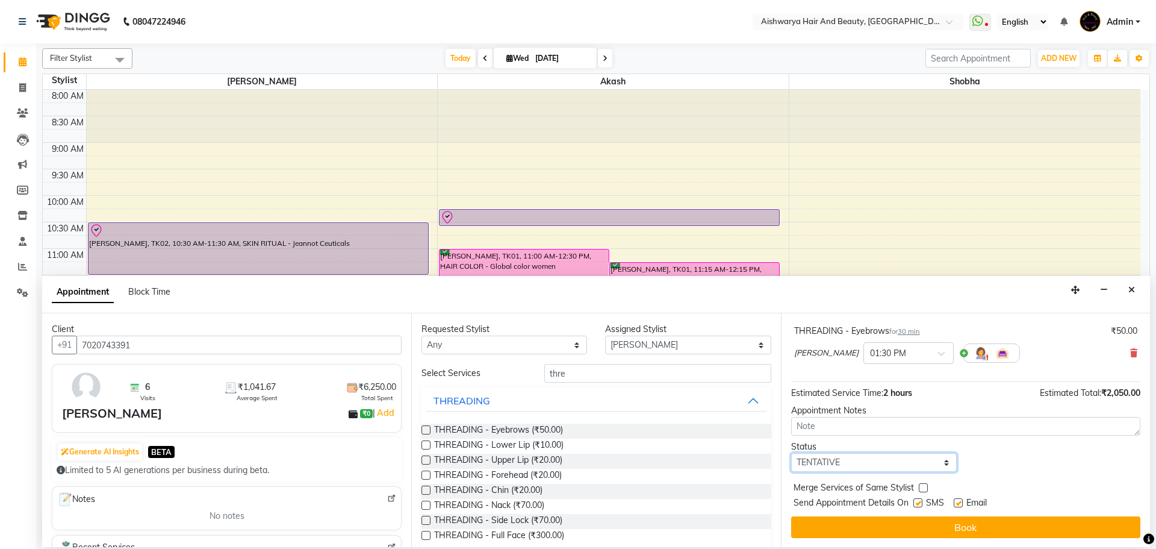
click at [898, 467] on select "Select TENTATIVE CONFIRM CHECK-IN UPCOMING" at bounding box center [874, 462] width 166 height 19
select select "check-in"
click at [791, 453] on select "Select TENTATIVE CONFIRM CHECK-IN UPCOMING" at bounding box center [874, 462] width 166 height 19
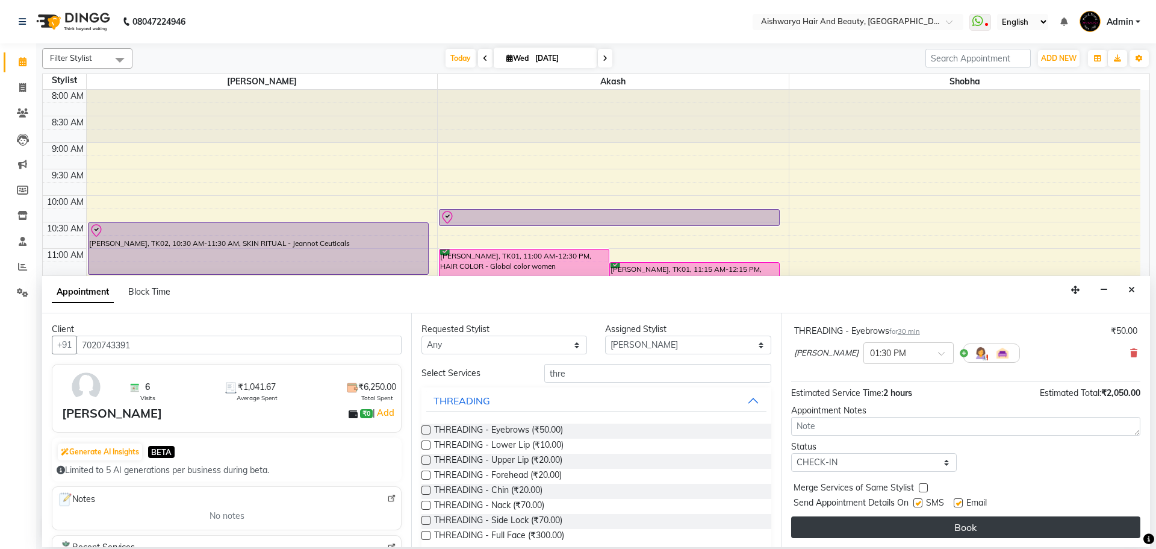
click at [897, 532] on button "Book" at bounding box center [965, 527] width 349 height 22
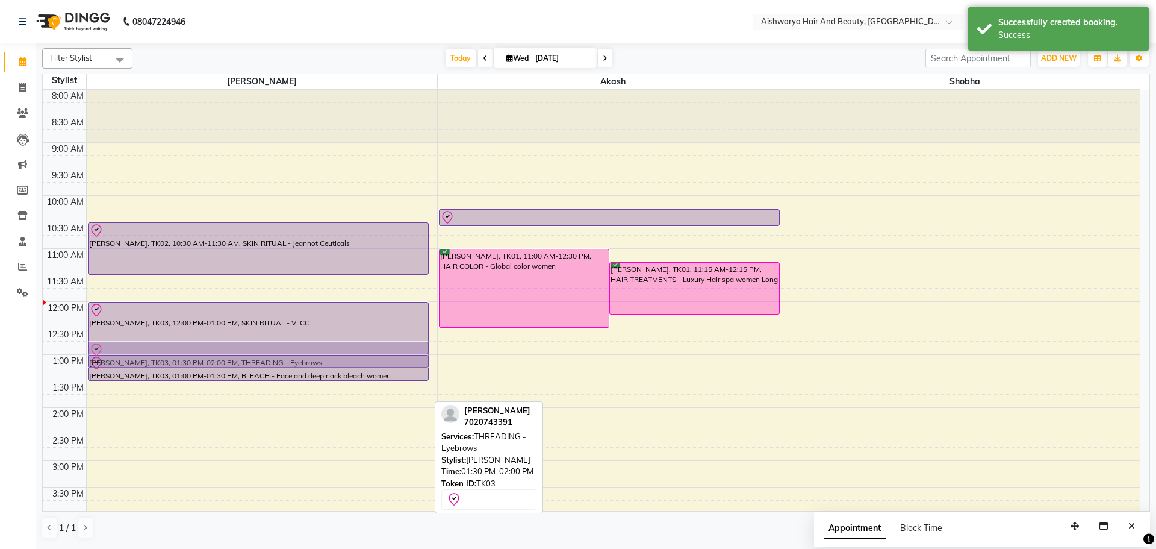
drag, startPoint x: 218, startPoint y: 391, endPoint x: 235, endPoint y: 346, distance: 49.0
click at [235, 346] on div "[PERSON_NAME], TK02, 10:30 AM-11:30 AM, SKIN RITUAL - Jeannot Ceuticals [PERSON…" at bounding box center [262, 434] width 351 height 688
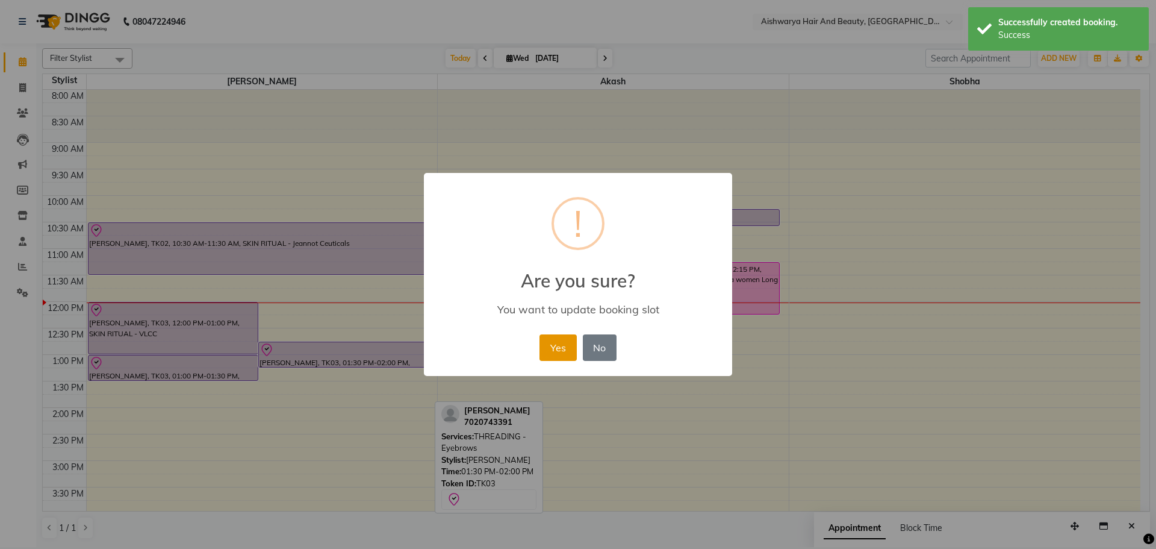
click at [556, 355] on button "Yes" at bounding box center [558, 347] width 37 height 26
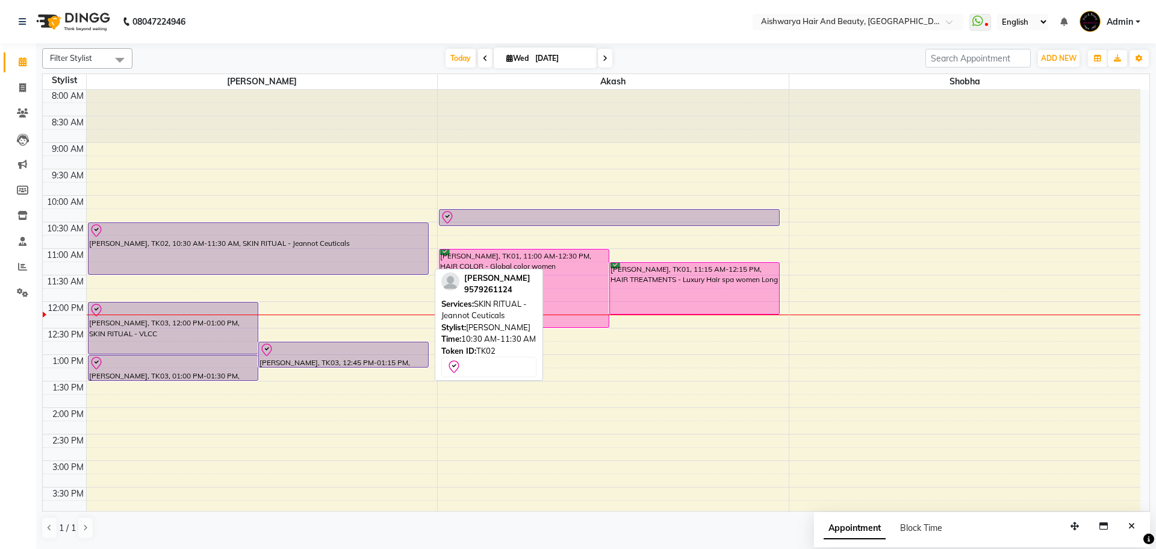
click at [277, 260] on div "[PERSON_NAME], TK02, 10:30 AM-11:30 AM, SKIN RITUAL - Jeannot Ceuticals" at bounding box center [259, 248] width 340 height 51
select select "8"
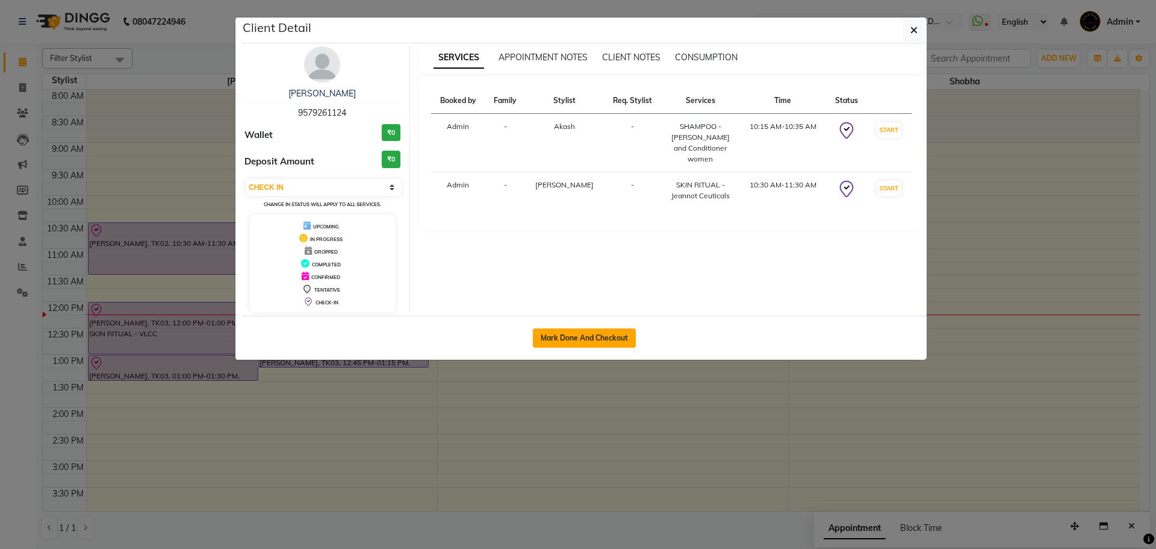
click at [573, 340] on button "Mark Done And Checkout" at bounding box center [584, 337] width 103 height 19
select select "service"
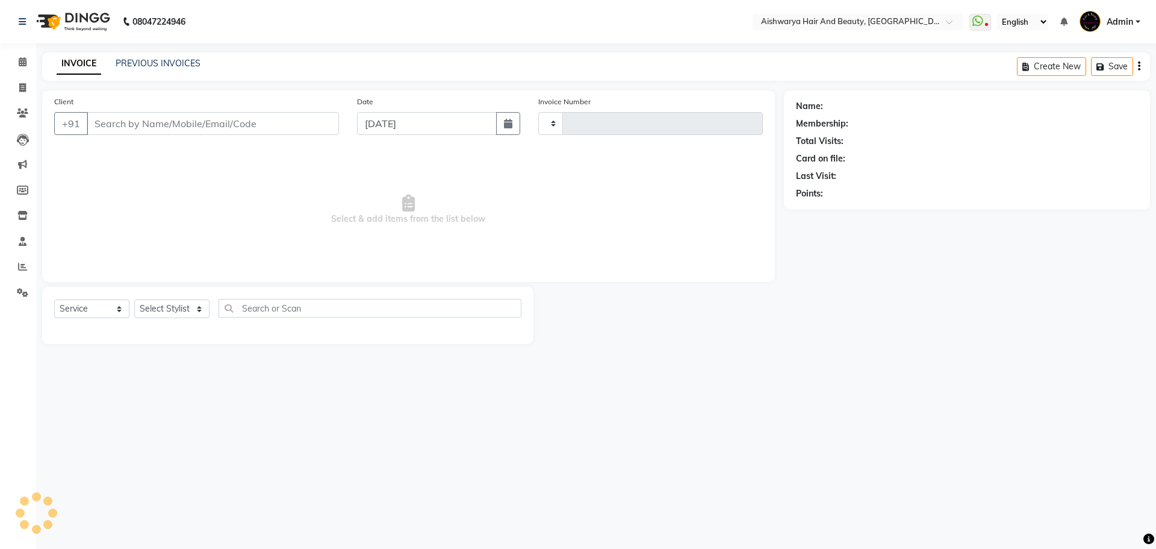
type input "0782"
select select "select"
select select "3876"
type input "9579261124"
select select "19059"
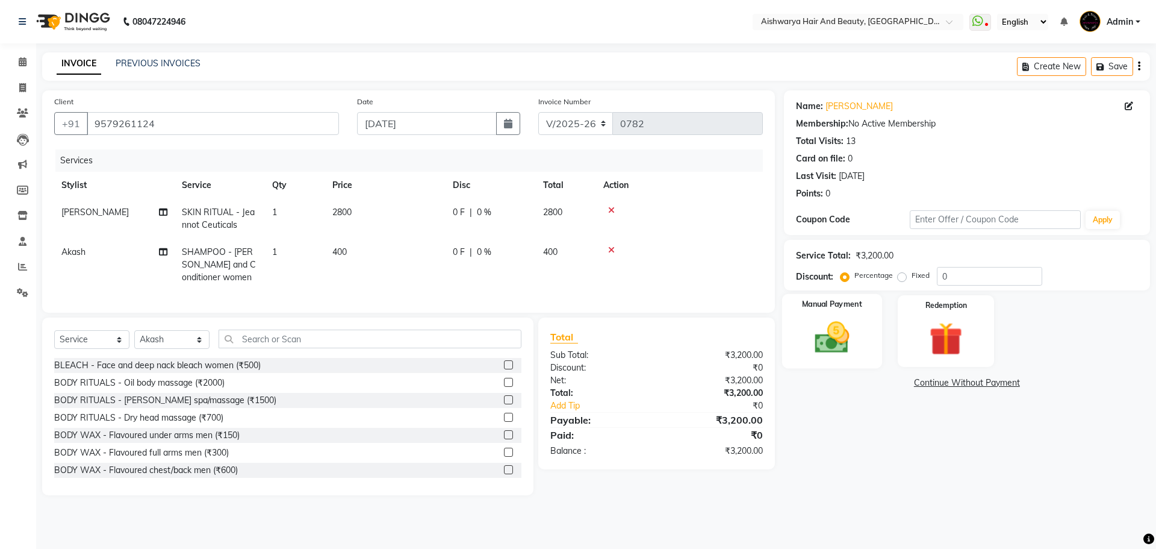
click at [821, 325] on img at bounding box center [832, 337] width 56 height 40
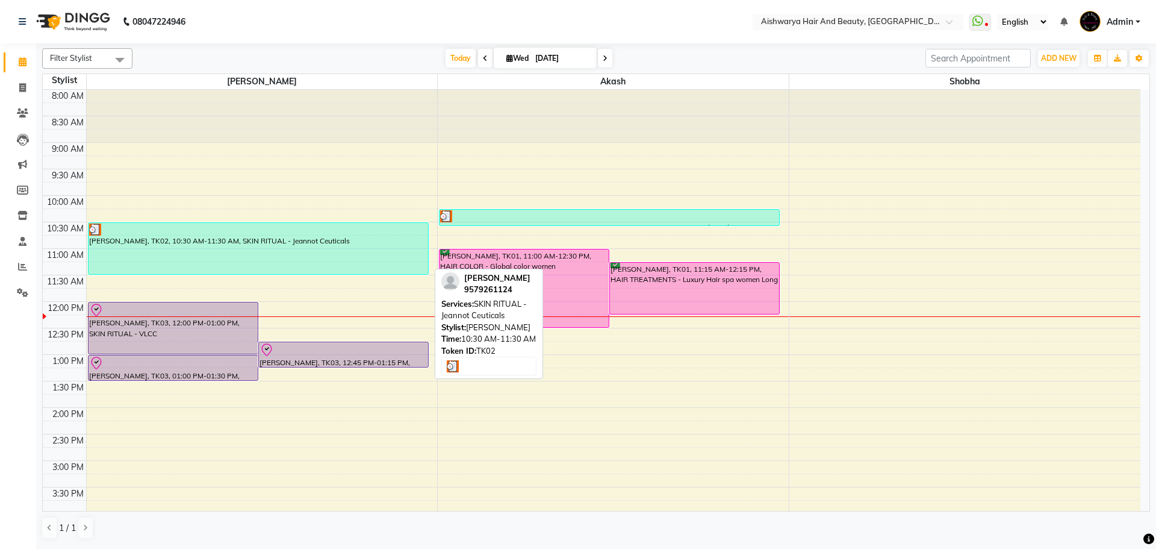
click at [373, 257] on div "[PERSON_NAME], TK02, 10:30 AM-11:30 AM, SKIN RITUAL - Jeannot Ceuticals" at bounding box center [259, 248] width 340 height 51
select select "3"
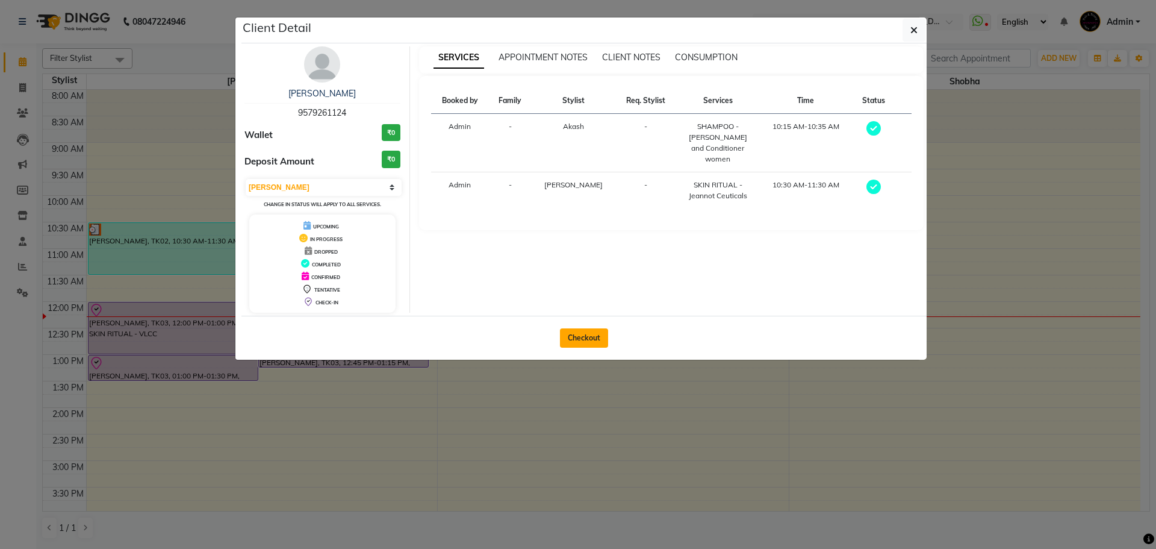
click at [576, 337] on button "Checkout" at bounding box center [584, 337] width 48 height 19
select select "3876"
select select "service"
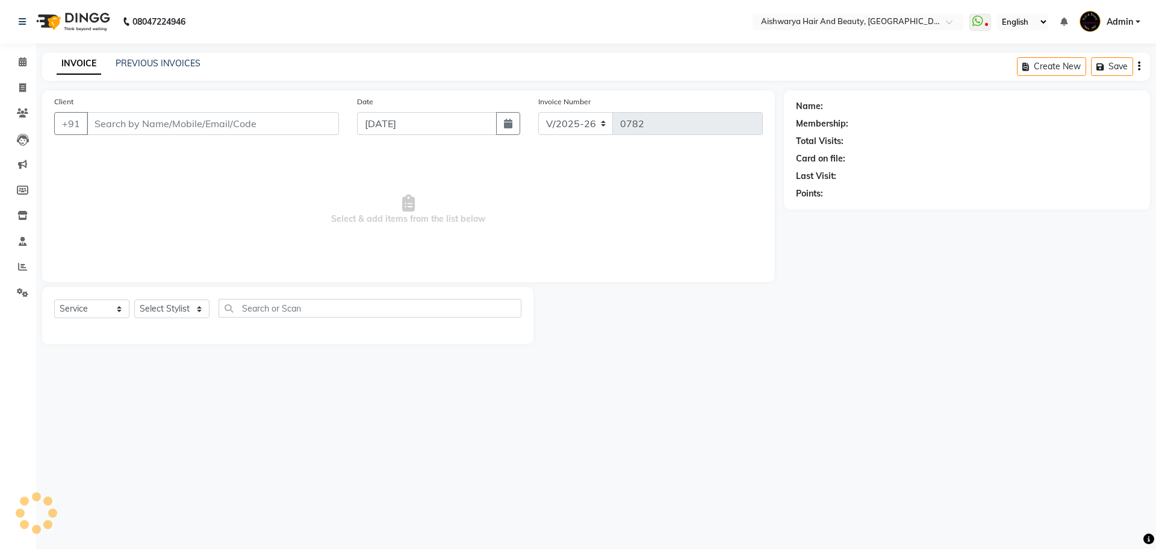
type input "9579261124"
select select "19059"
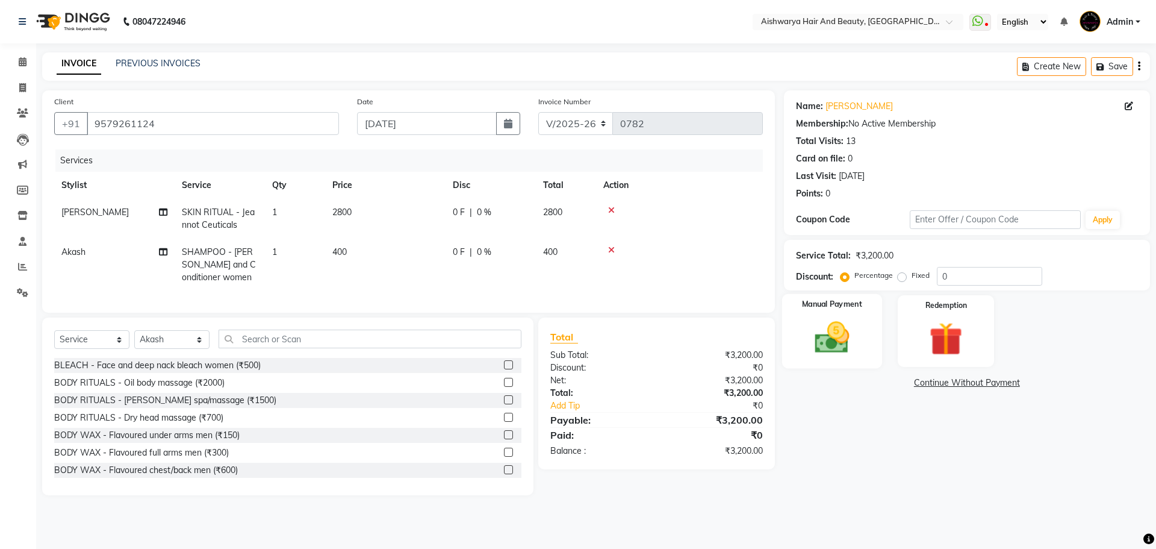
click at [833, 339] on img at bounding box center [832, 337] width 56 height 40
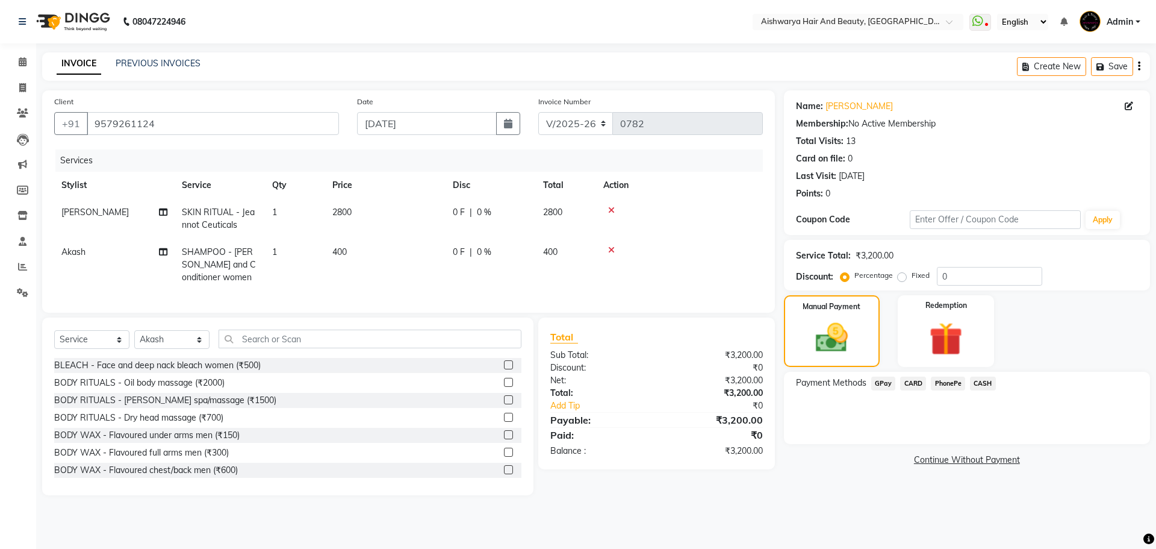
click at [944, 389] on span "PhonePe" at bounding box center [948, 383] width 34 height 14
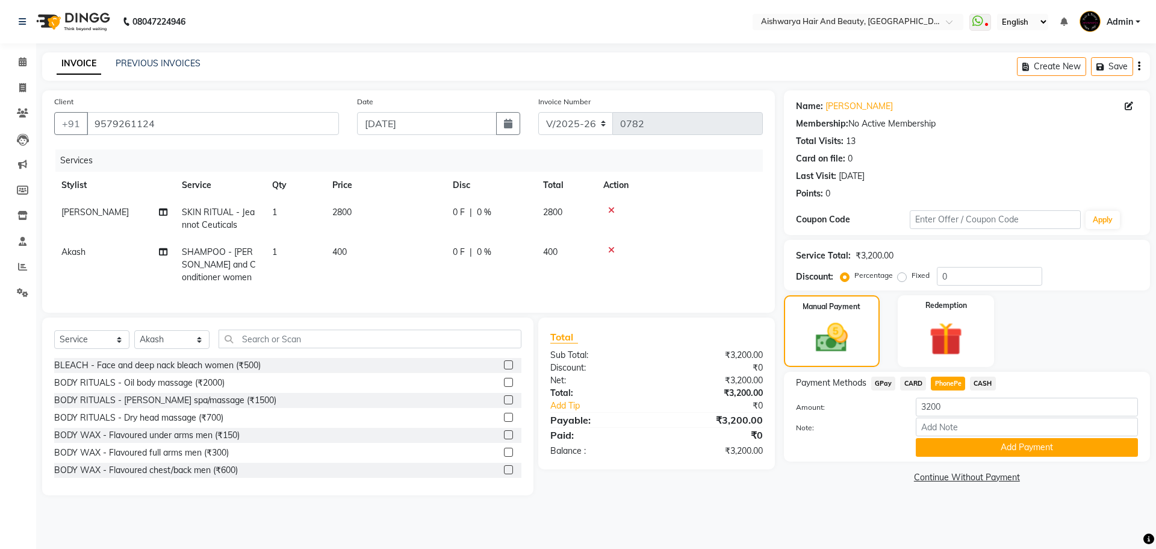
click at [979, 380] on span "CASH" at bounding box center [983, 383] width 26 height 14
click at [945, 380] on span "PhonePe" at bounding box center [948, 383] width 34 height 14
click at [958, 272] on input "0" at bounding box center [989, 276] width 105 height 19
click at [907, 275] on div "Fixed" at bounding box center [915, 275] width 30 height 14
click at [912, 280] on label "Fixed" at bounding box center [921, 275] width 18 height 11
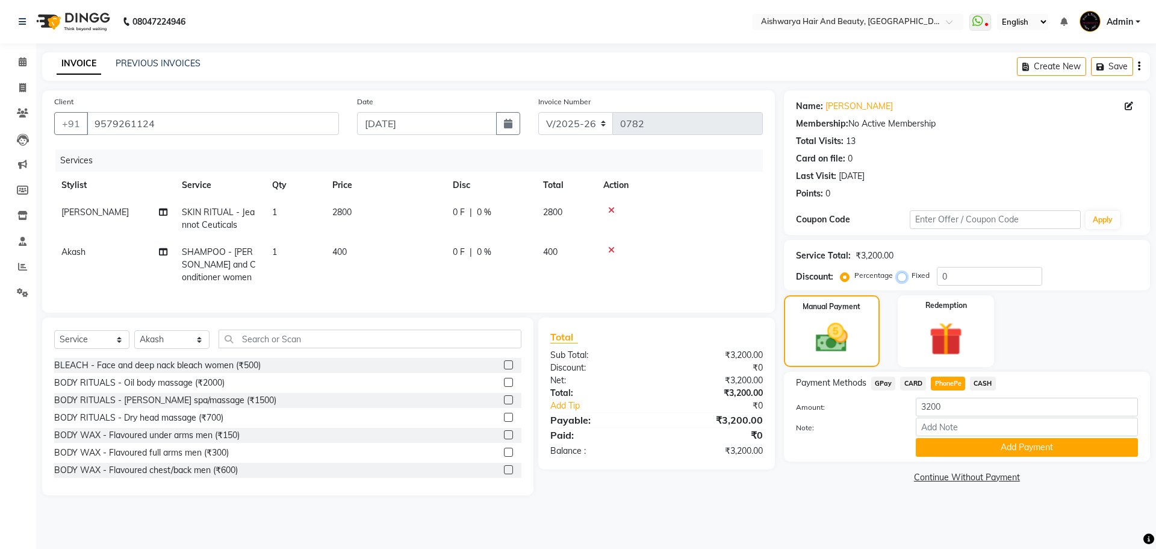
click at [902, 279] on input "Fixed" at bounding box center [904, 275] width 8 height 8
radio input "true"
click at [945, 272] on input "0" at bounding box center [989, 276] width 105 height 19
type input "200"
click at [900, 461] on div "Payment Methods GPay CARD PhonePe CASH Amount: 3200 Note: Add Payment" at bounding box center [967, 417] width 366 height 90
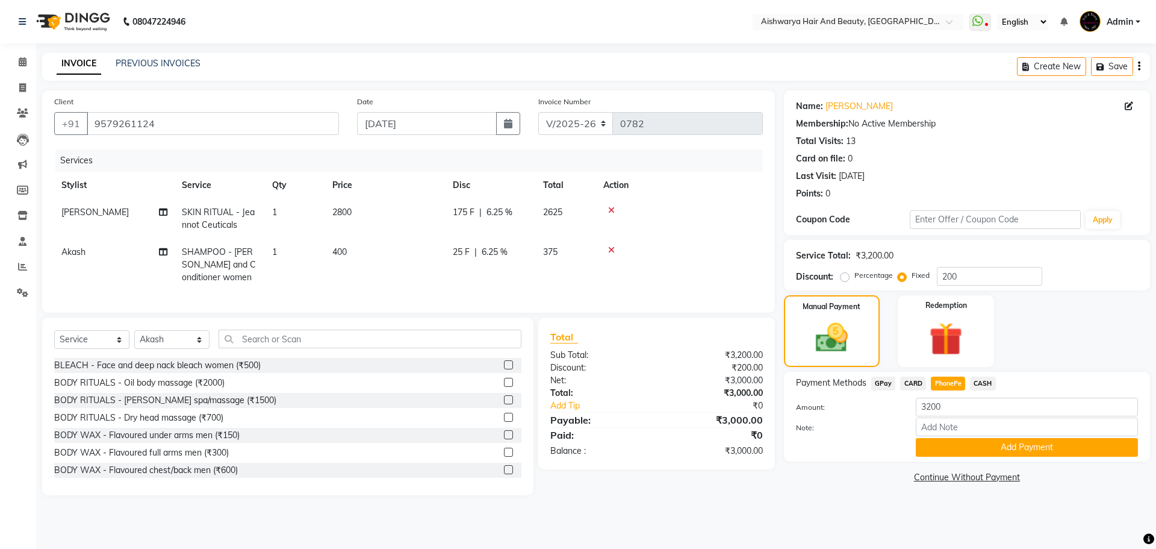
click at [982, 381] on span "CASH" at bounding box center [983, 383] width 26 height 14
type input "3000"
click at [949, 384] on span "PhonePe" at bounding box center [948, 383] width 34 height 14
click at [973, 441] on button "Add Payment" at bounding box center [1027, 447] width 222 height 19
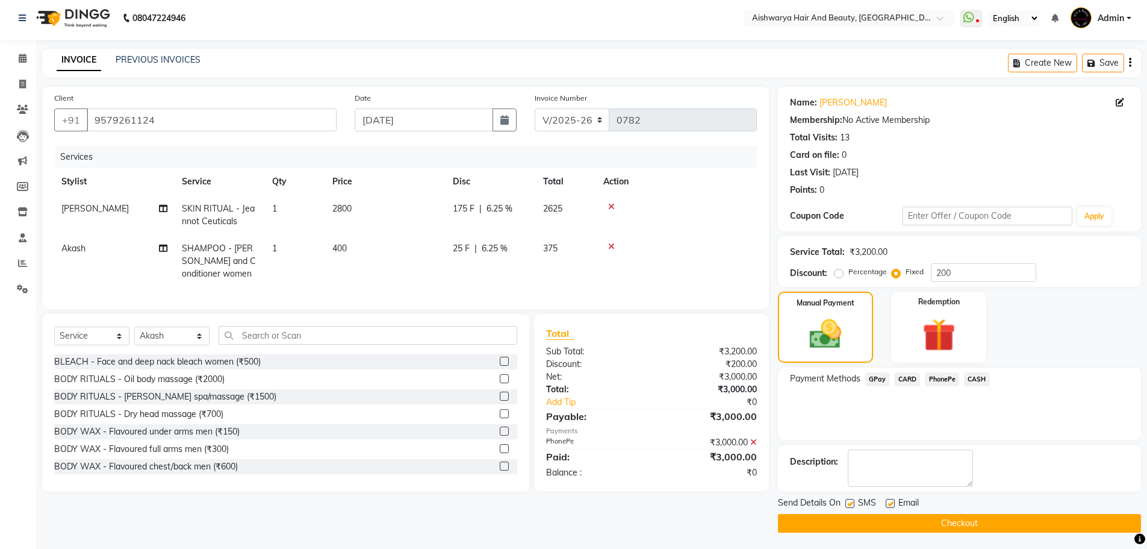
scroll to position [5, 0]
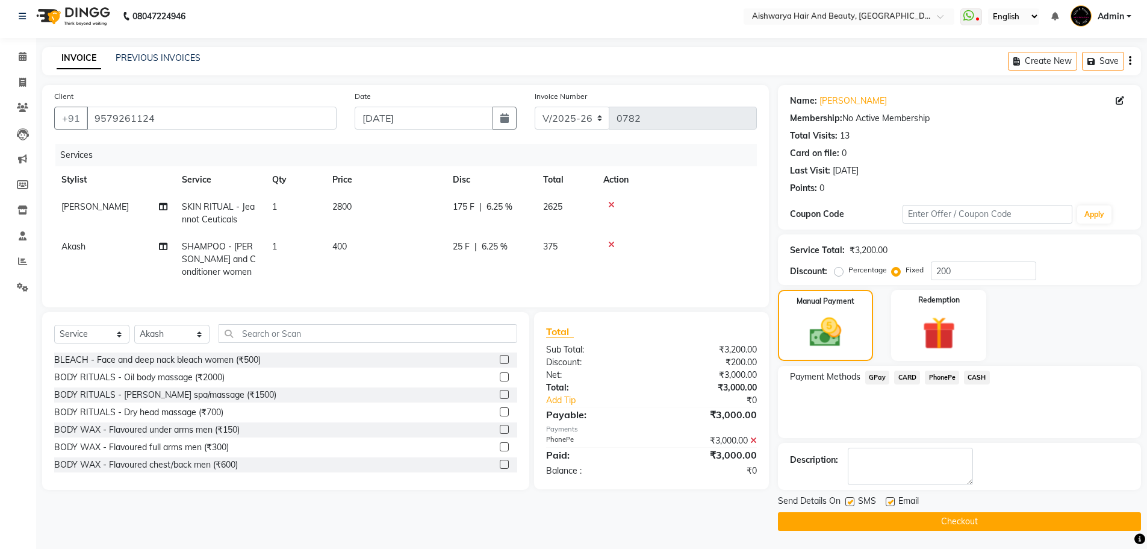
click at [926, 524] on button "Checkout" at bounding box center [959, 521] width 363 height 19
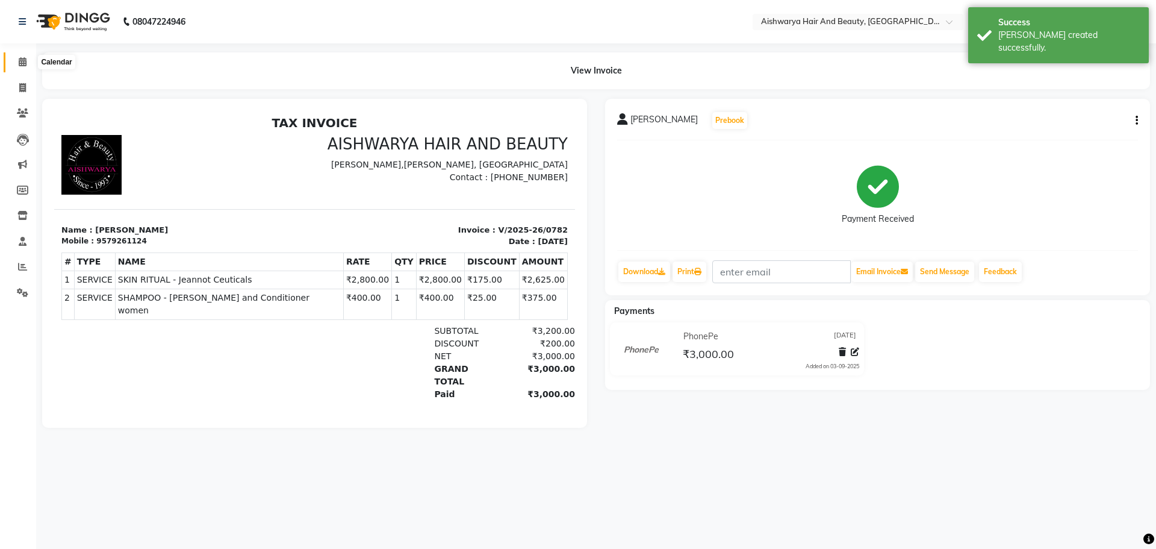
click at [23, 65] on icon at bounding box center [23, 61] width 8 height 9
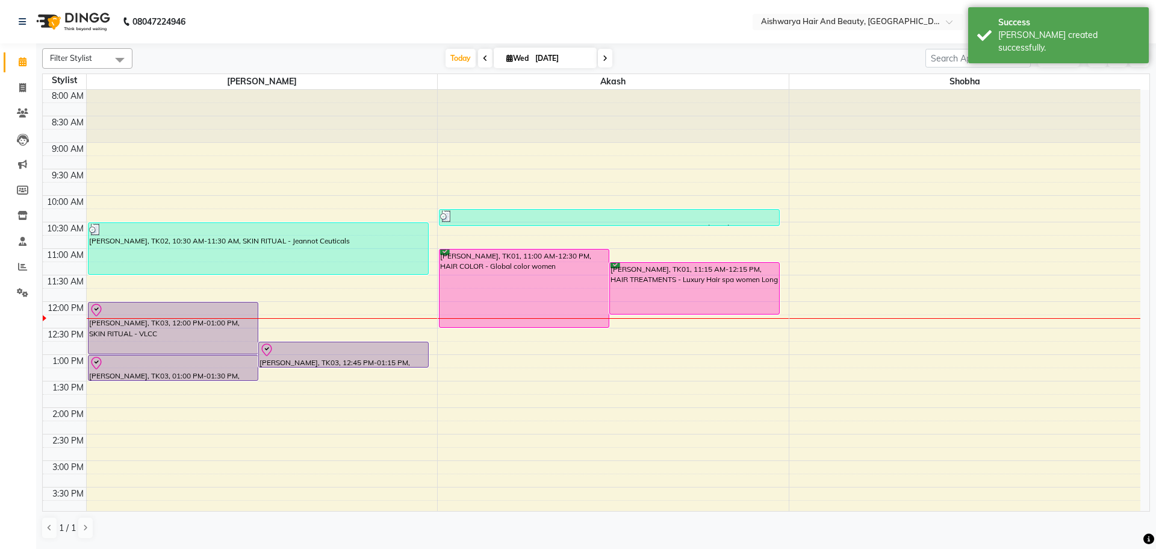
click at [1148, 82] on div "Stylist kasturi Akash Shobha" at bounding box center [596, 82] width 1107 height 16
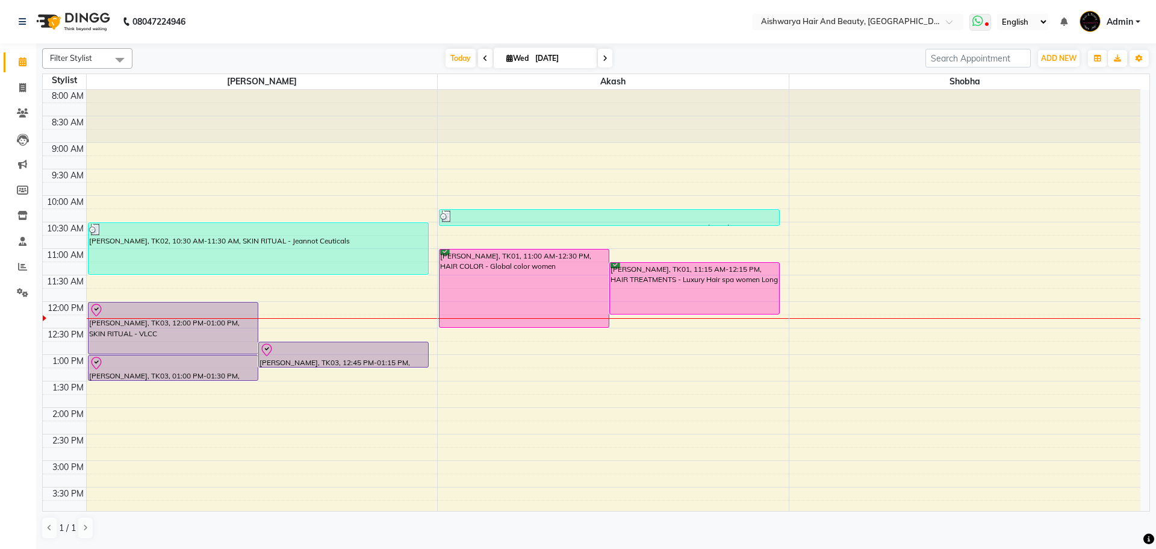
click at [982, 23] on icon at bounding box center [978, 21] width 11 height 12
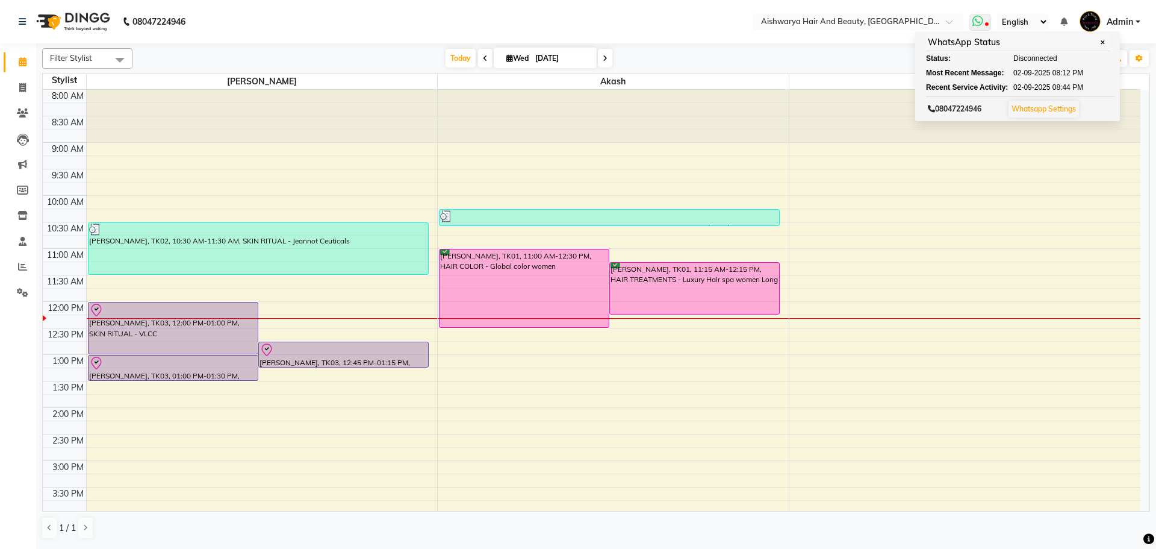
click at [982, 23] on icon at bounding box center [978, 21] width 11 height 12
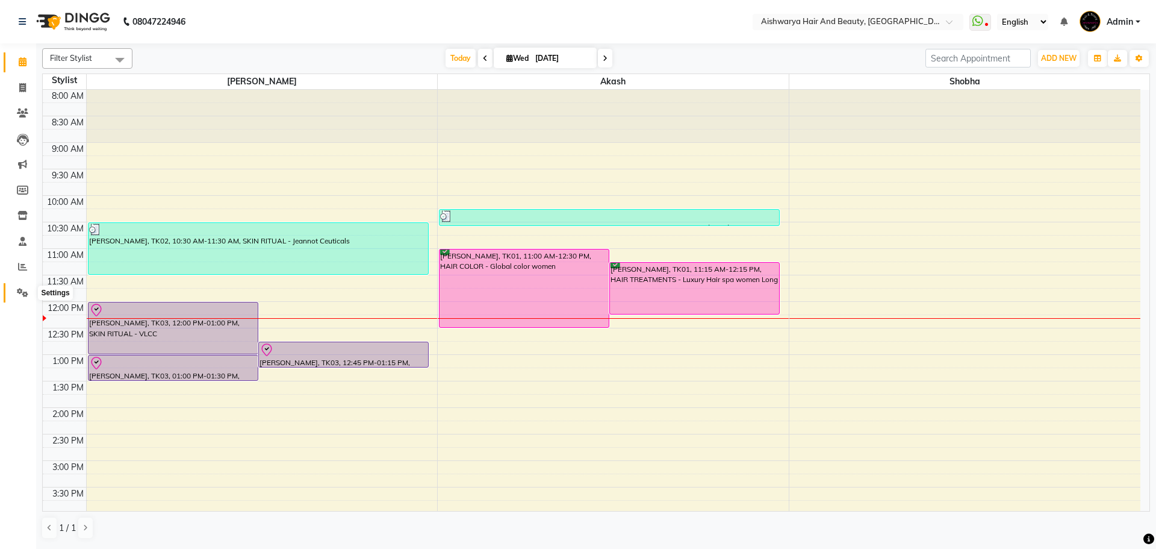
click at [23, 288] on icon at bounding box center [22, 292] width 11 height 9
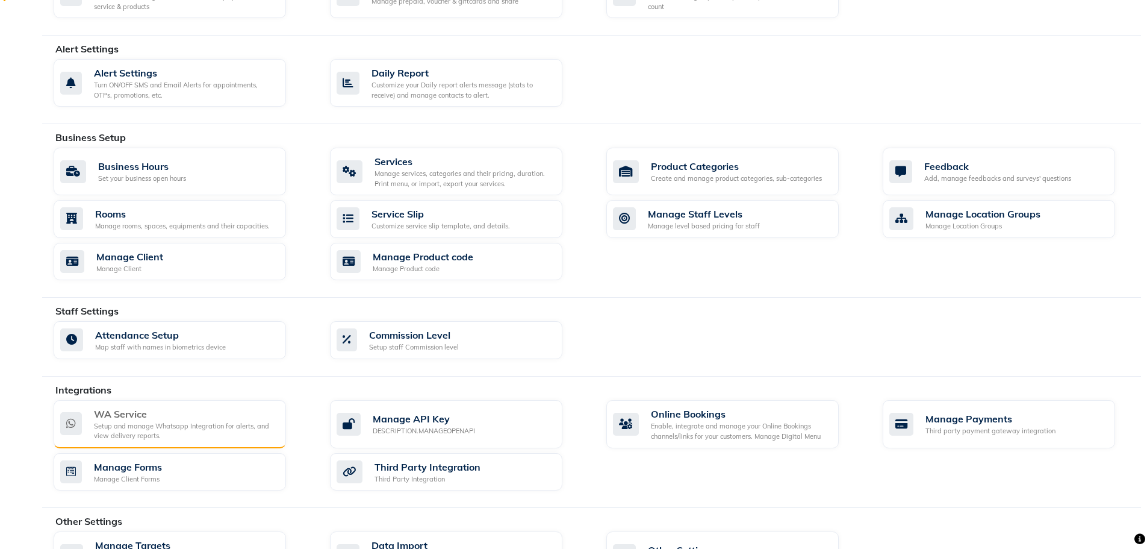
scroll to position [348, 0]
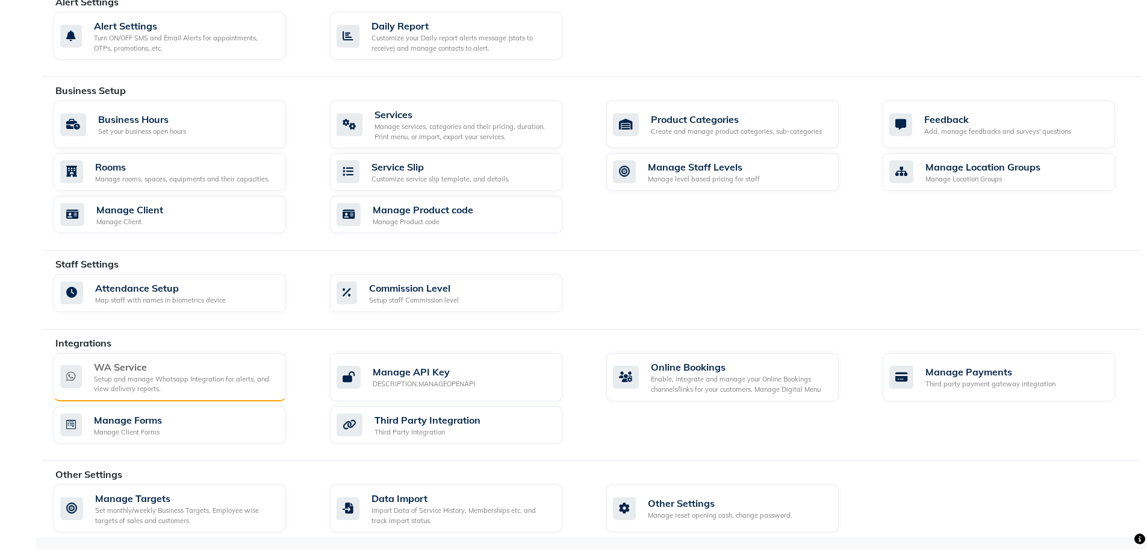
click at [217, 388] on div "Setup and manage Whatsapp Integration for alerts, and view delivery reports." at bounding box center [185, 384] width 182 height 20
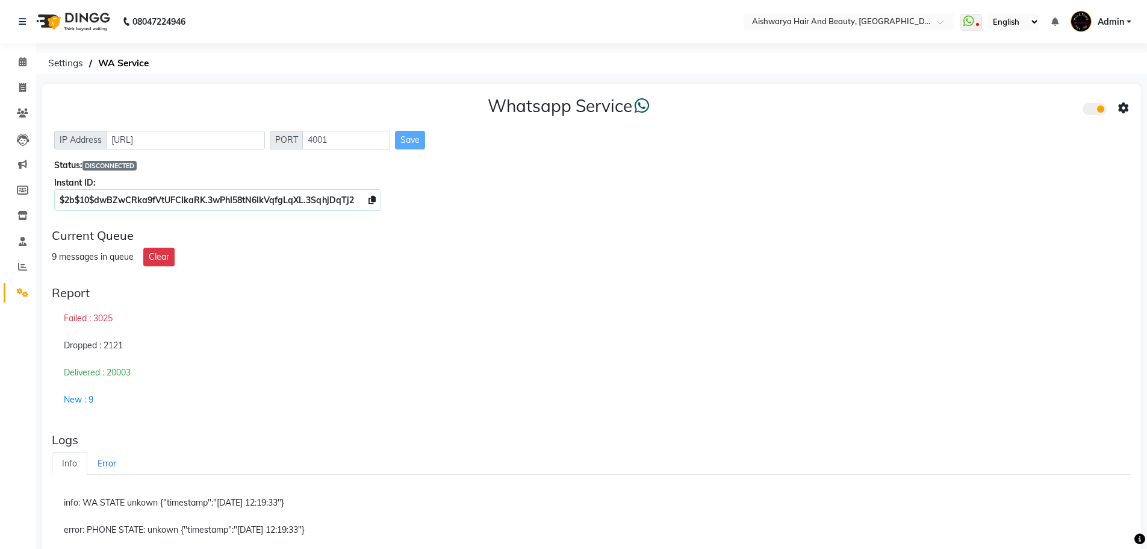
click at [794, 250] on div "9 messages in queue Clear" at bounding box center [592, 257] width 1080 height 19
click at [22, 57] on icon at bounding box center [23, 61] width 8 height 9
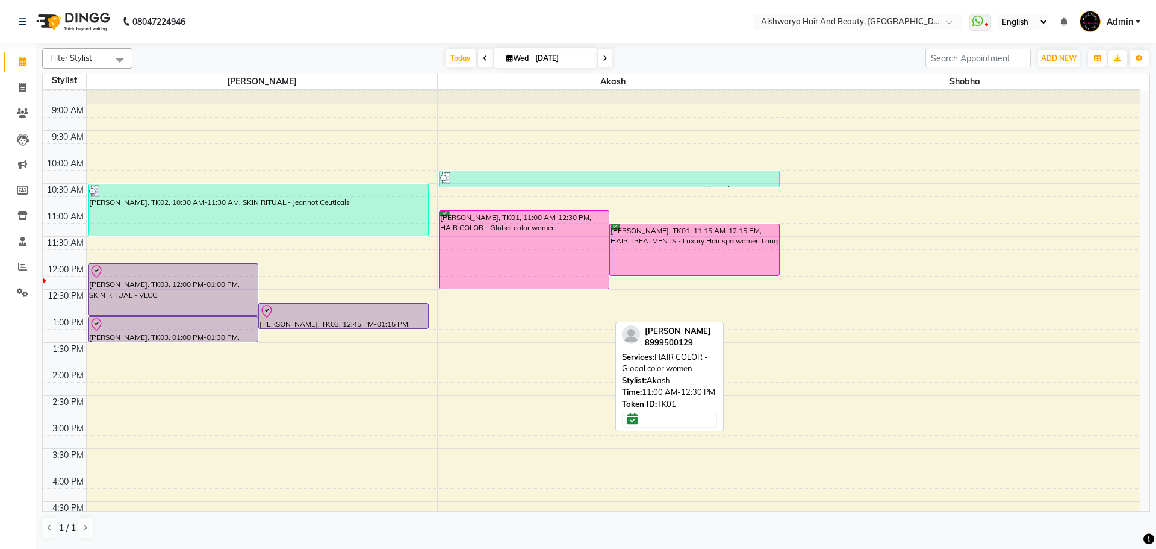
scroll to position [60, 0]
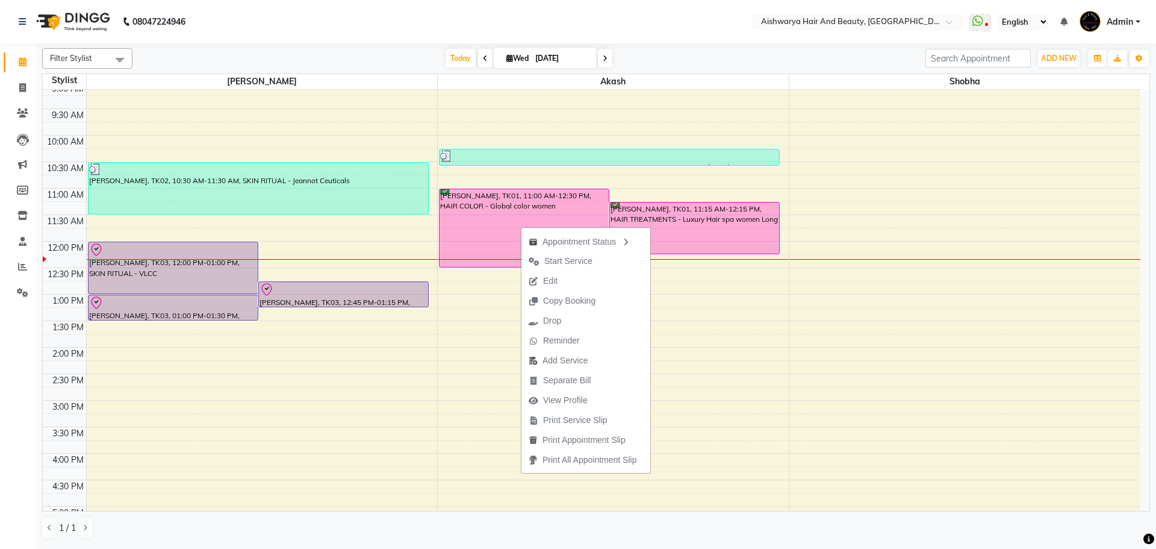
click at [1156, 108] on div "Filter Stylist Select All Akash kasturi Shobha [DATE] [DATE] Toggle Dropdown Ad…" at bounding box center [596, 294] width 1120 height 503
